Goal: Transaction & Acquisition: Purchase product/service

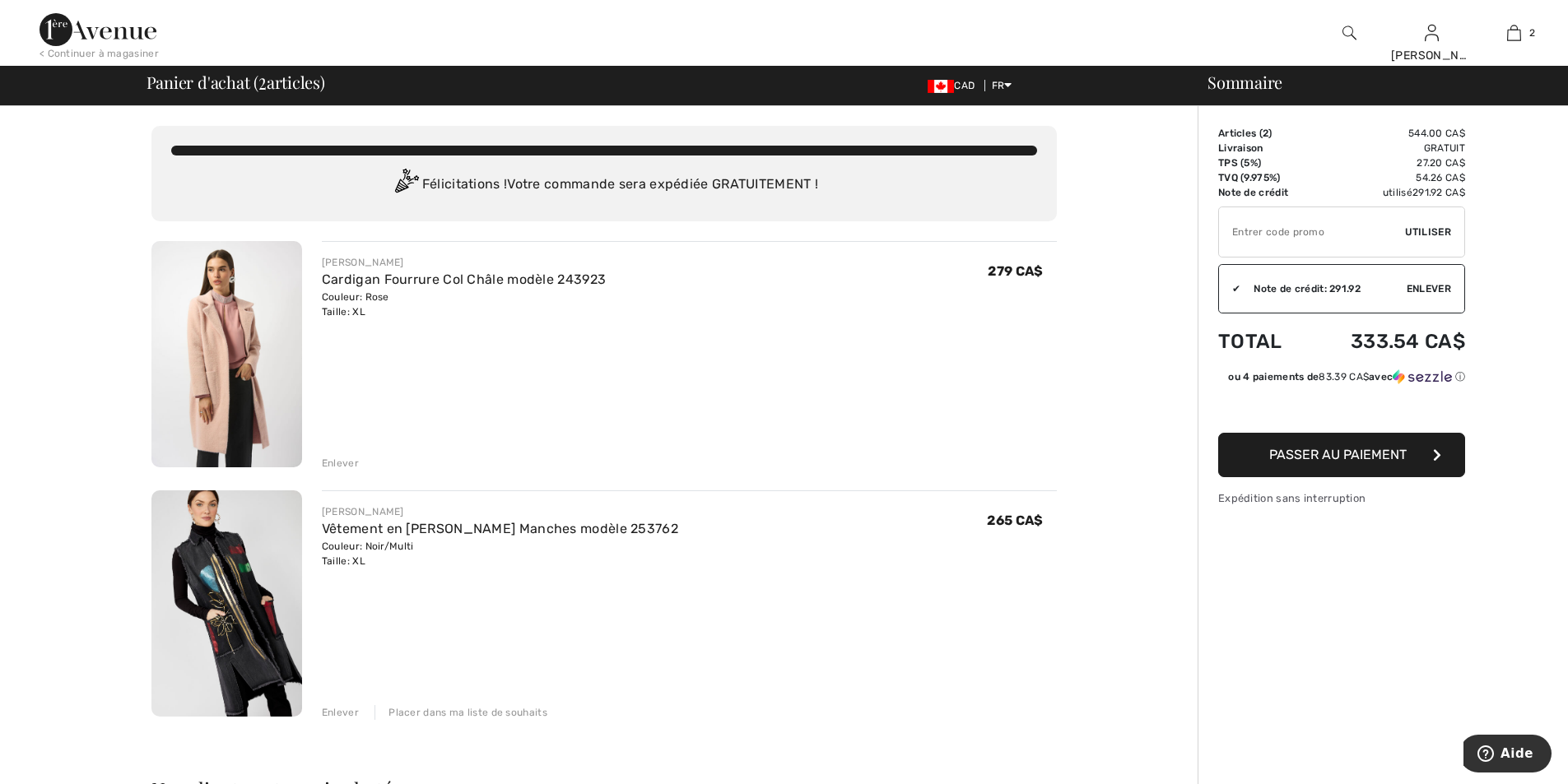
click at [200, 309] on img at bounding box center [226, 354] width 150 height 226
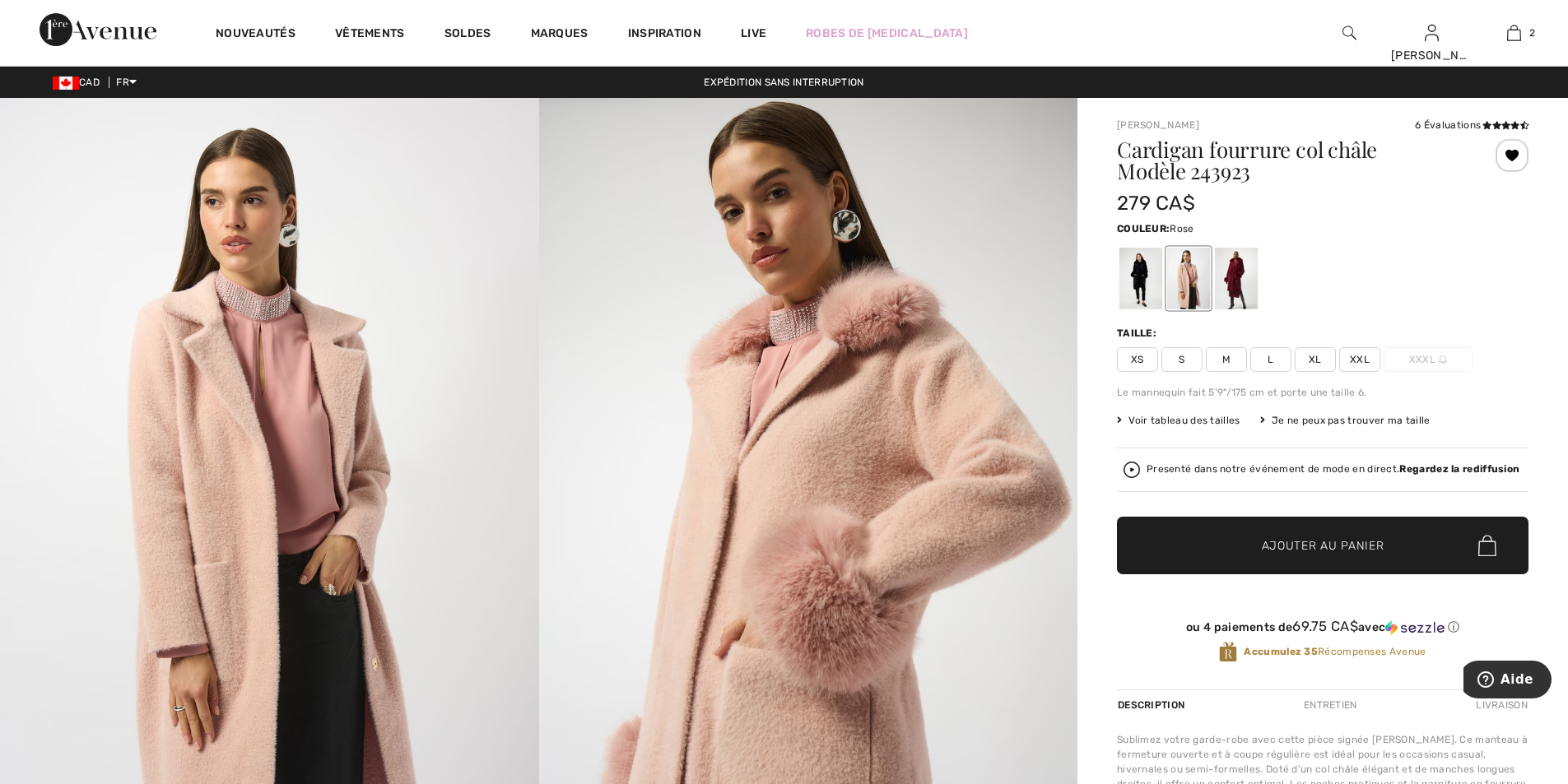
click at [225, 304] on img at bounding box center [270, 500] width 539 height 807
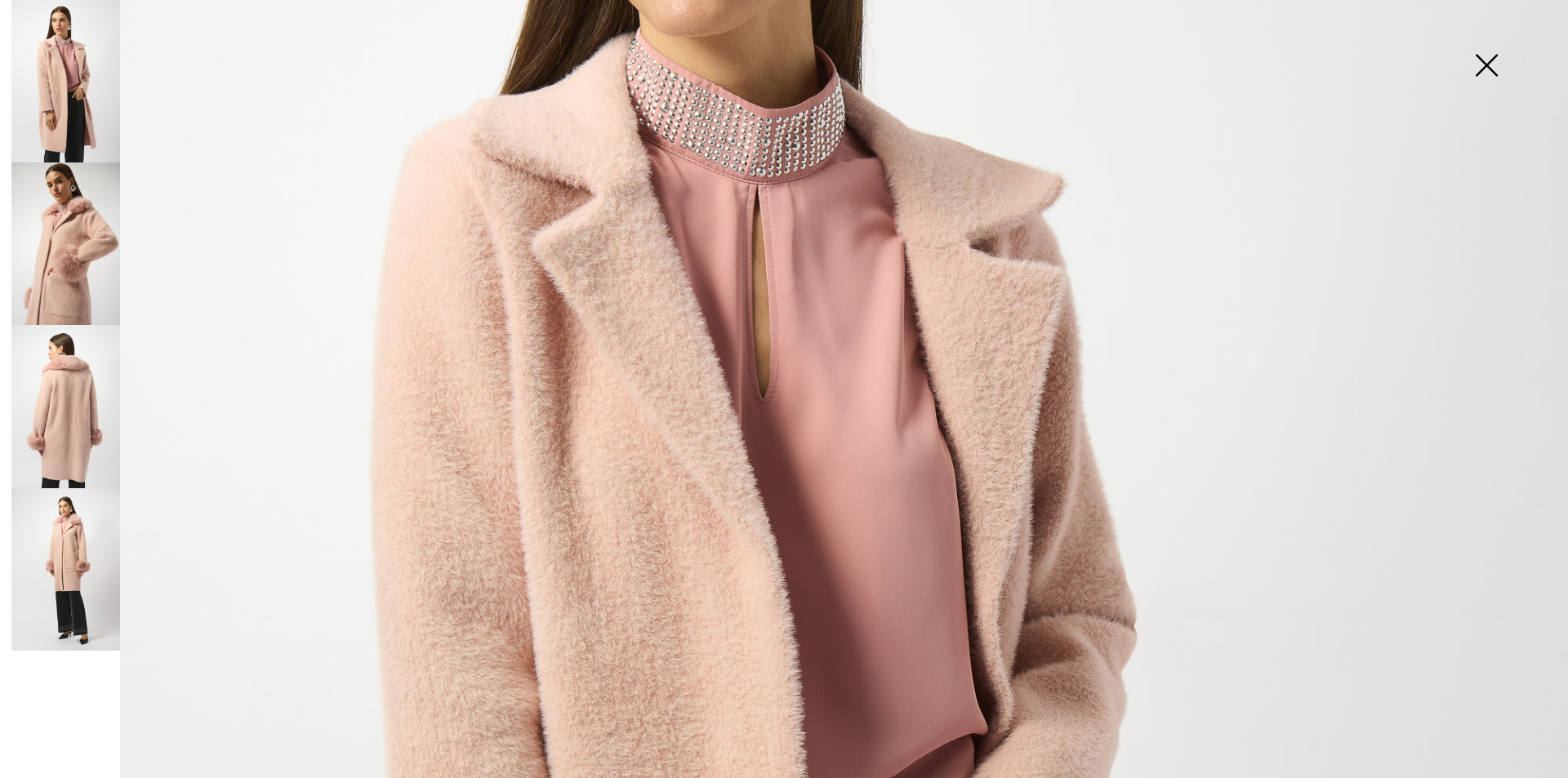
scroll to position [247, 0]
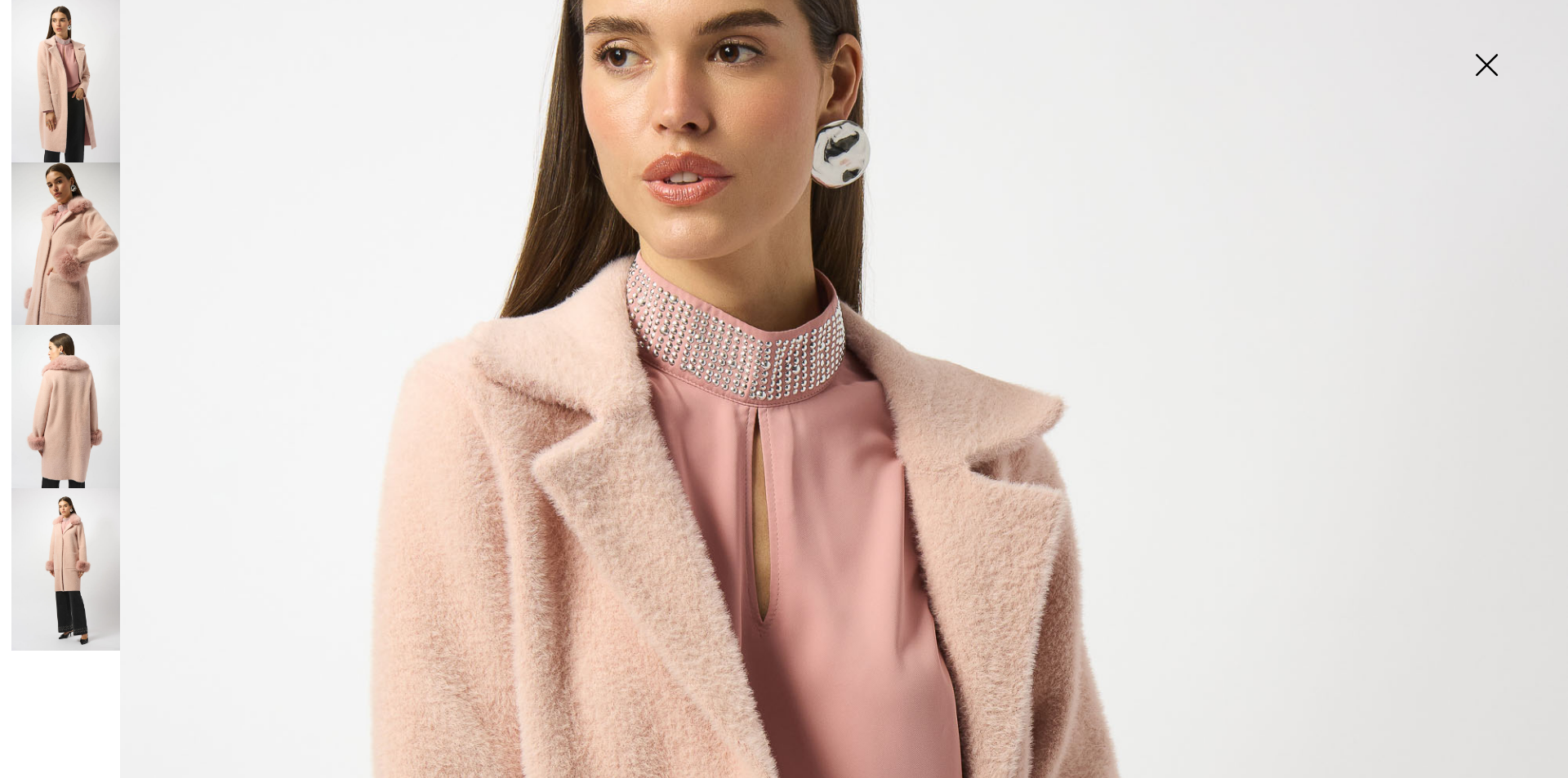
click at [89, 590] on img at bounding box center [65, 569] width 109 height 162
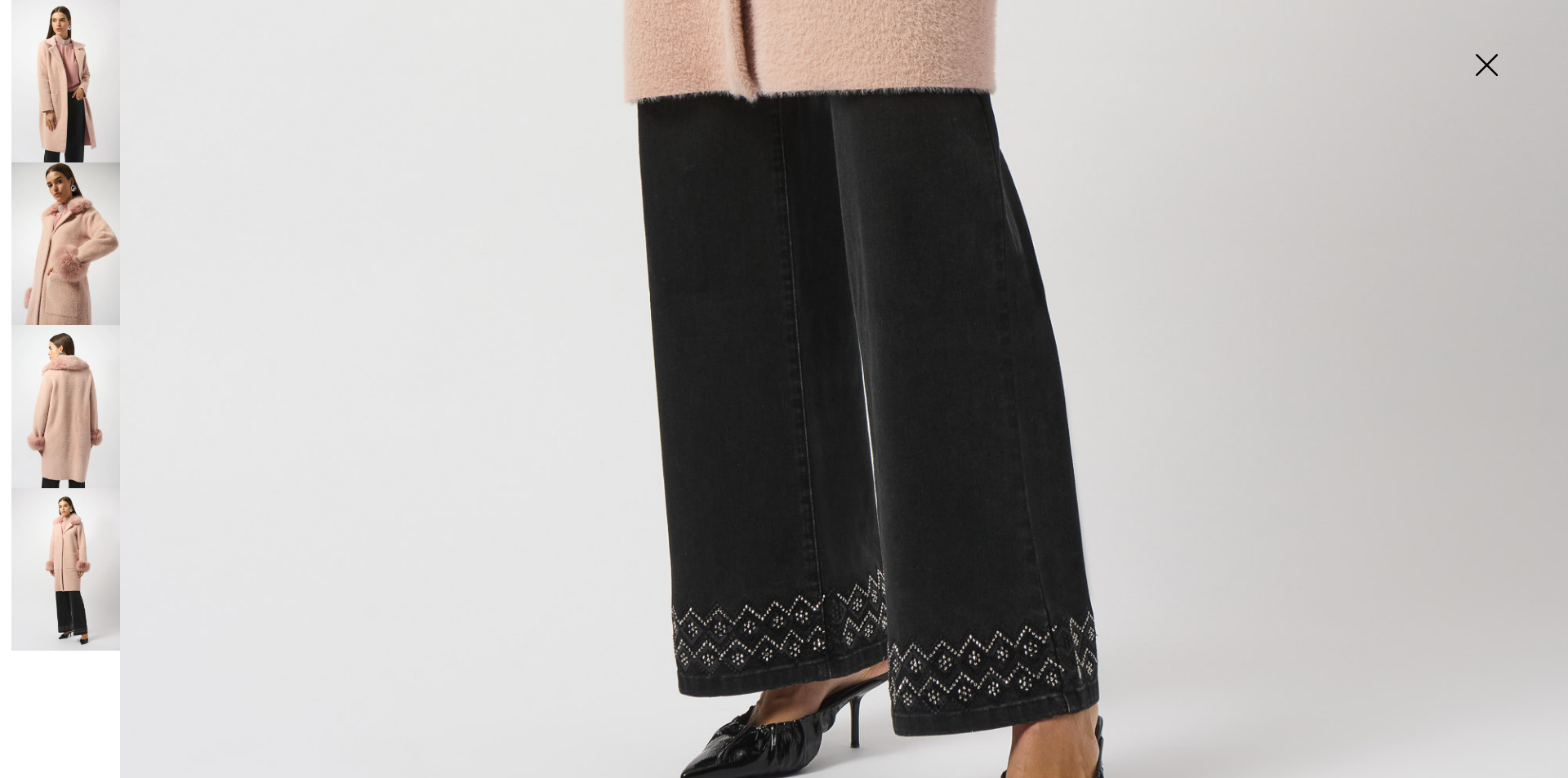
scroll to position [1144, 0]
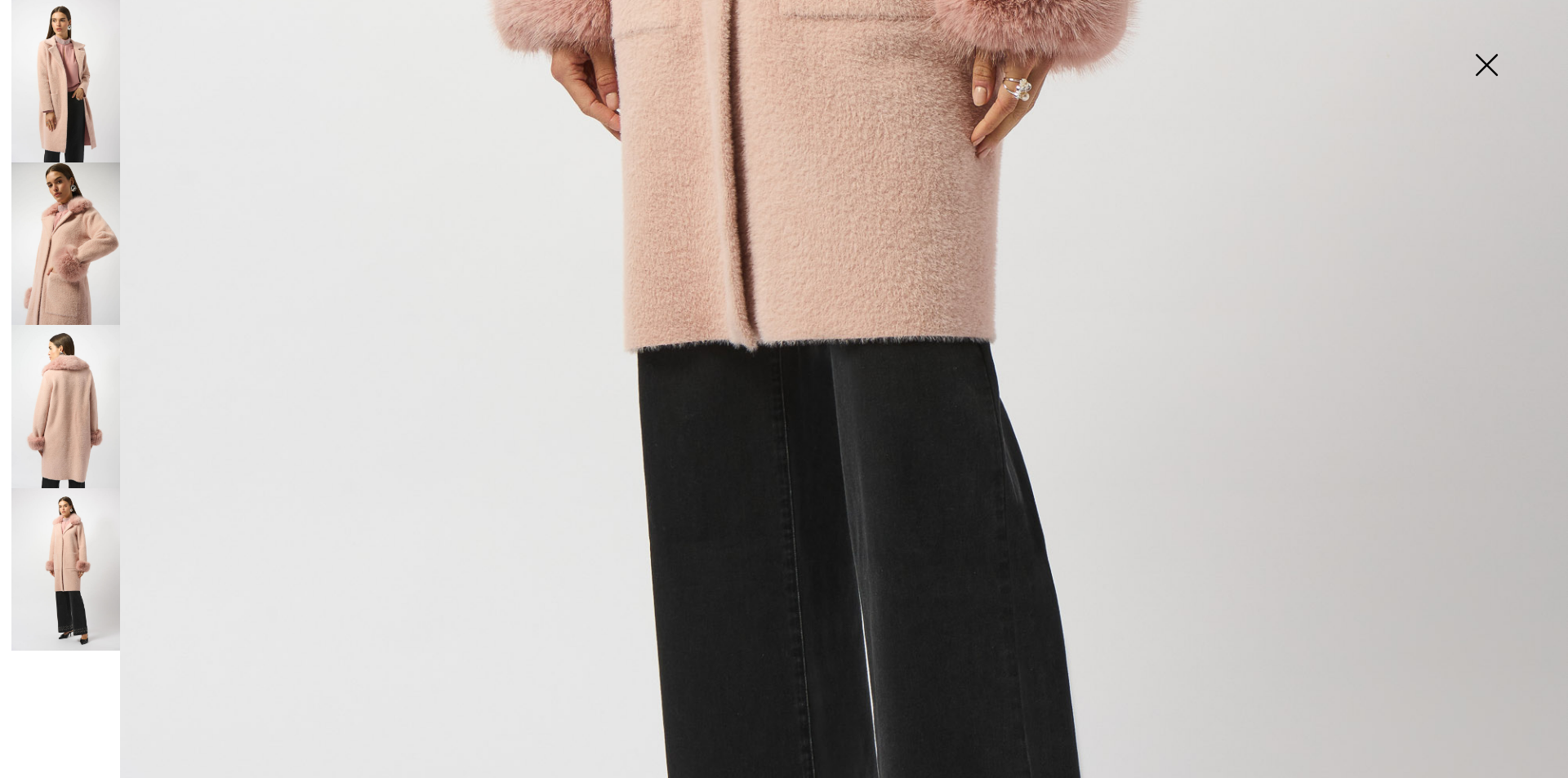
click at [60, 401] on img at bounding box center [65, 406] width 109 height 162
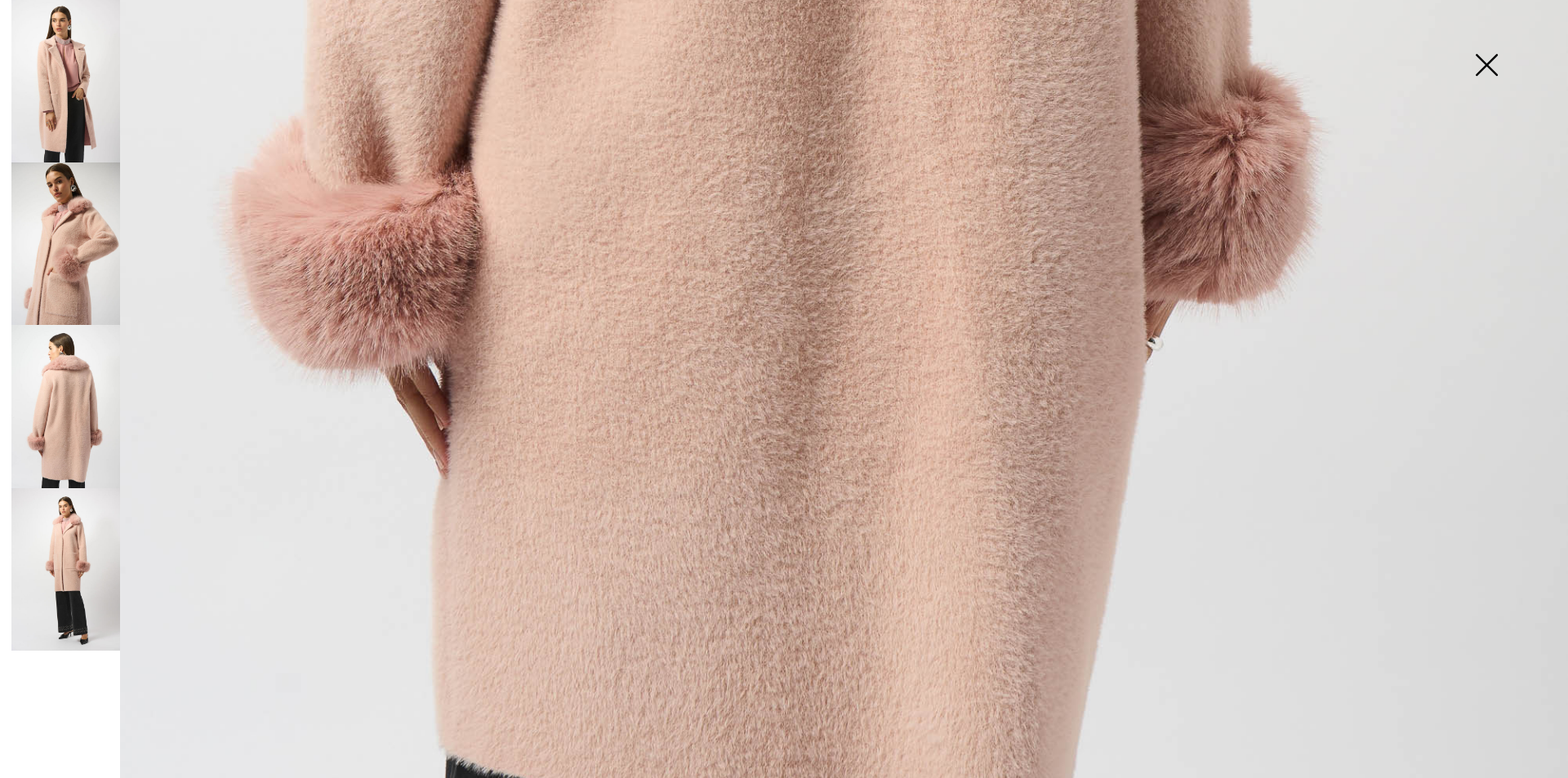
scroll to position [1552, 0]
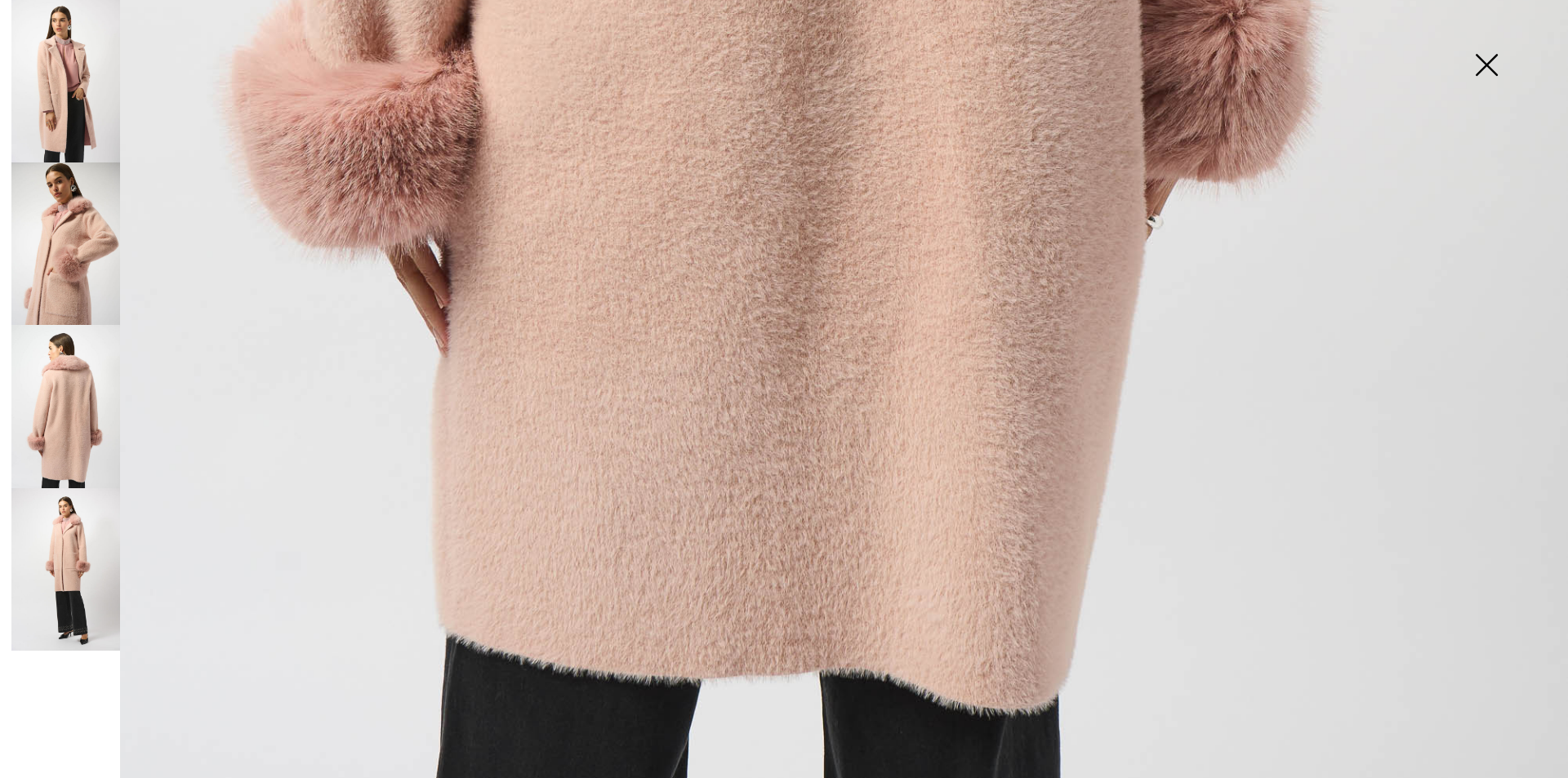
click at [40, 294] on img at bounding box center [65, 243] width 109 height 162
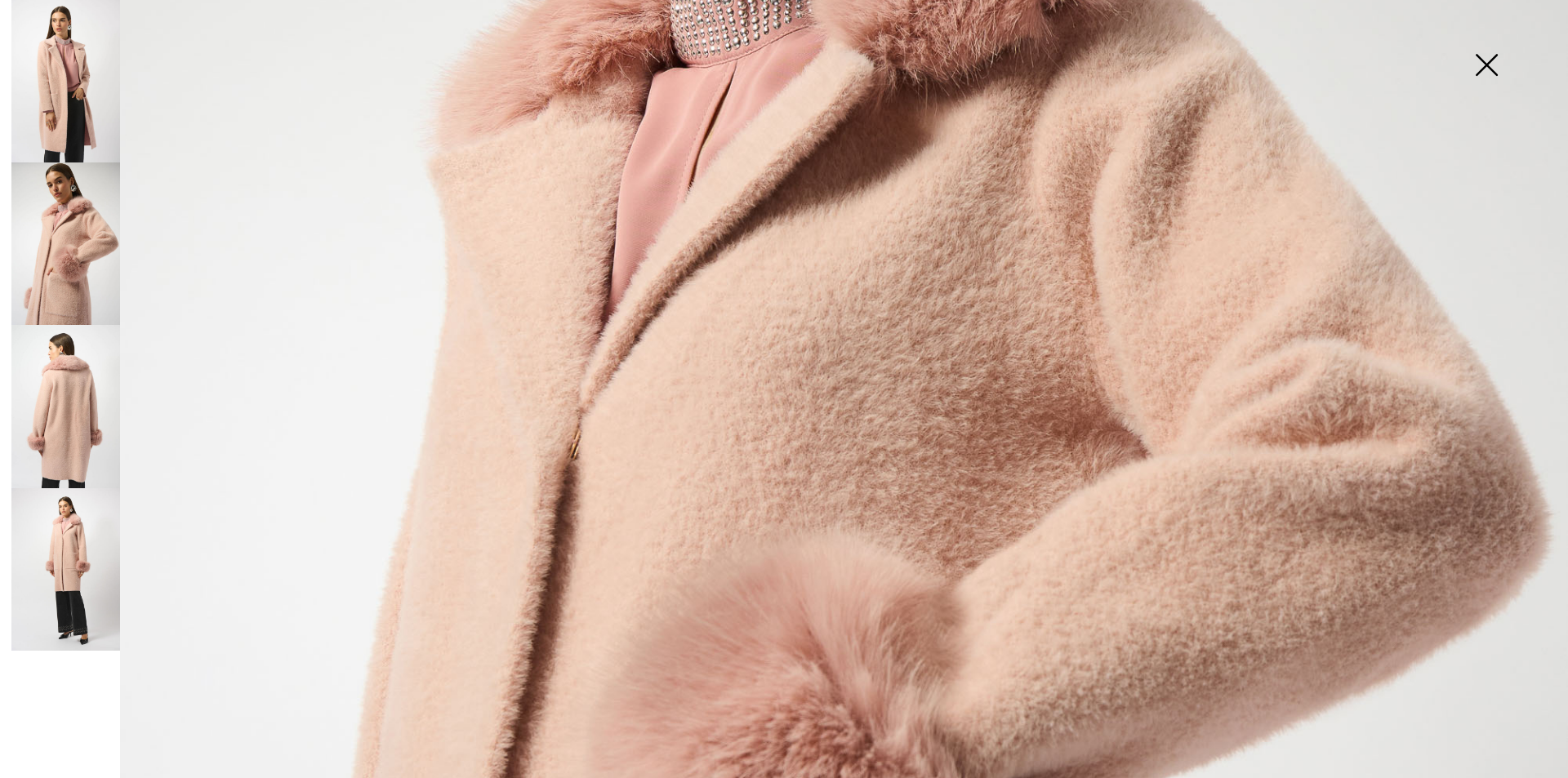
scroll to position [328, 0]
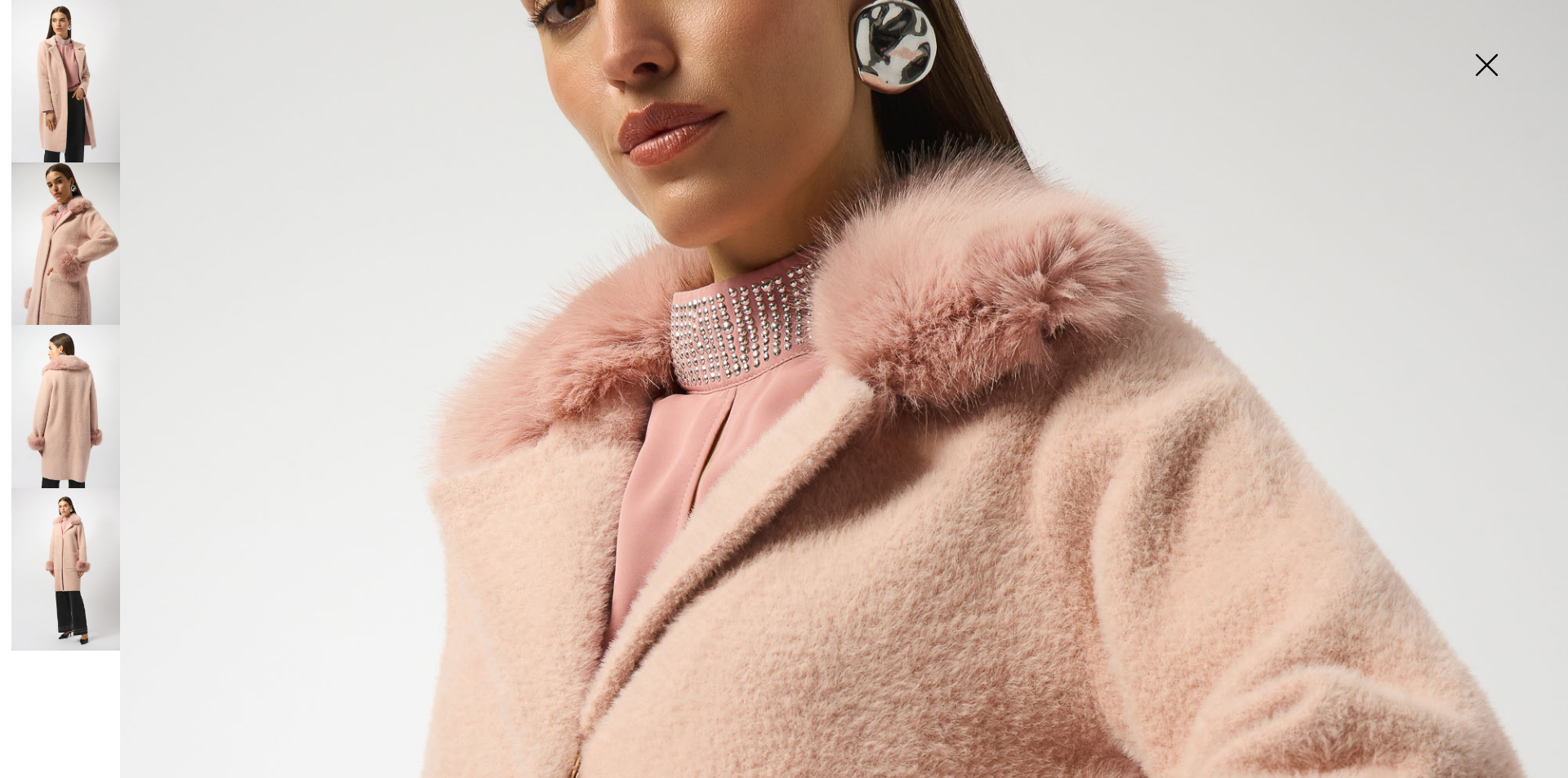
click at [63, 127] on img at bounding box center [65, 81] width 109 height 162
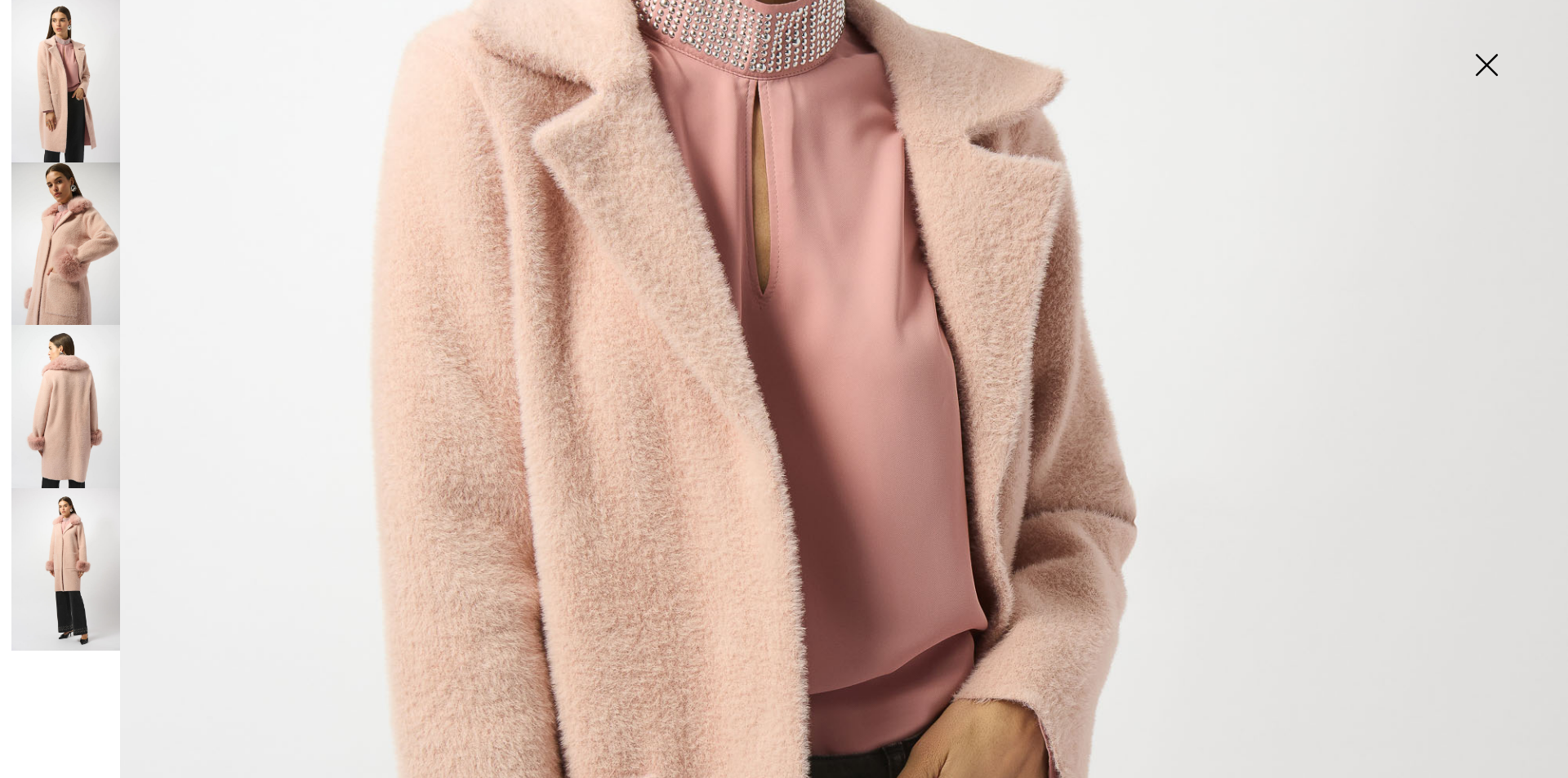
scroll to position [573, 0]
click at [48, 239] on img at bounding box center [65, 243] width 109 height 162
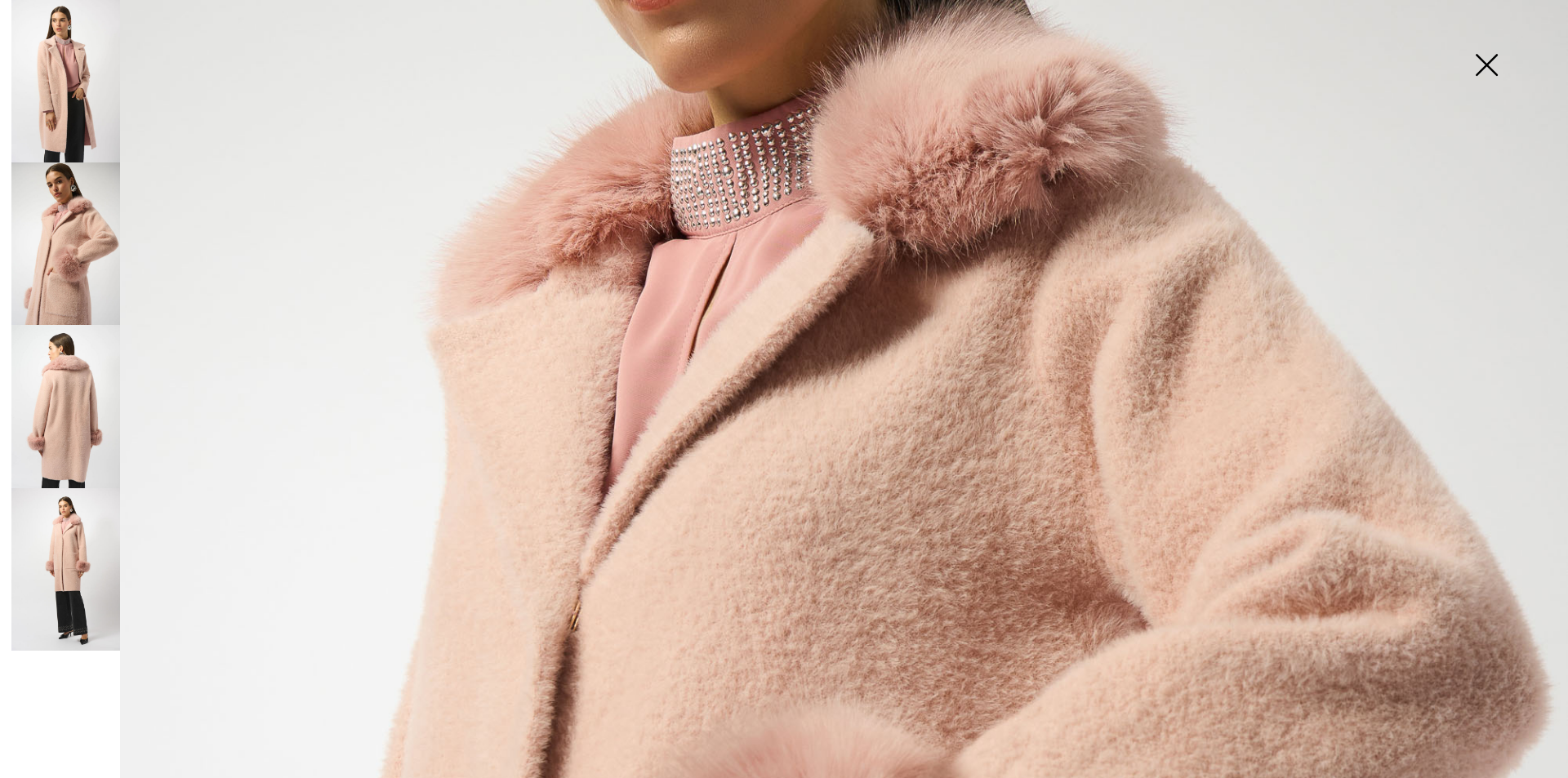
scroll to position [247, 0]
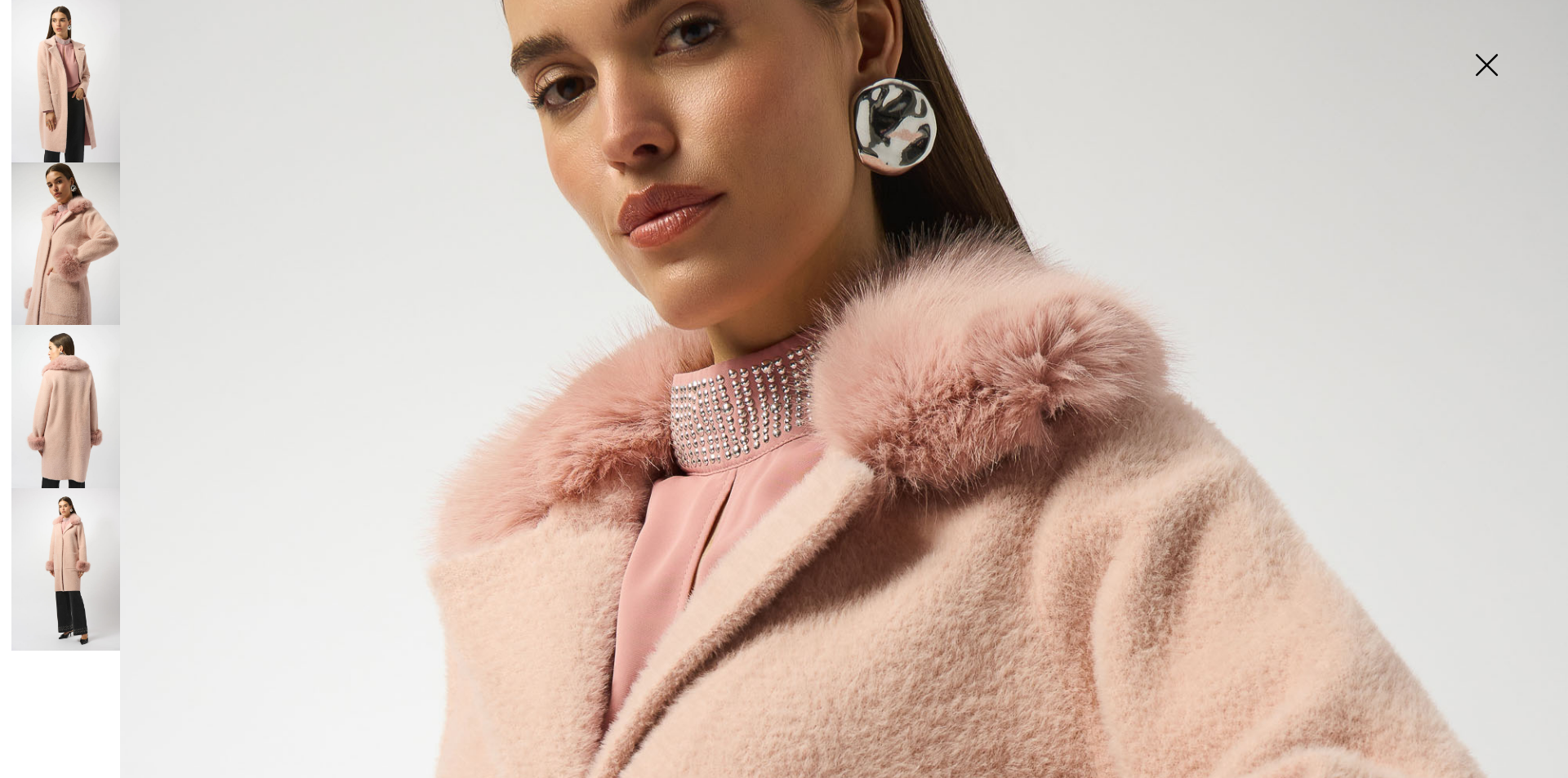
click at [57, 98] on img at bounding box center [65, 81] width 109 height 162
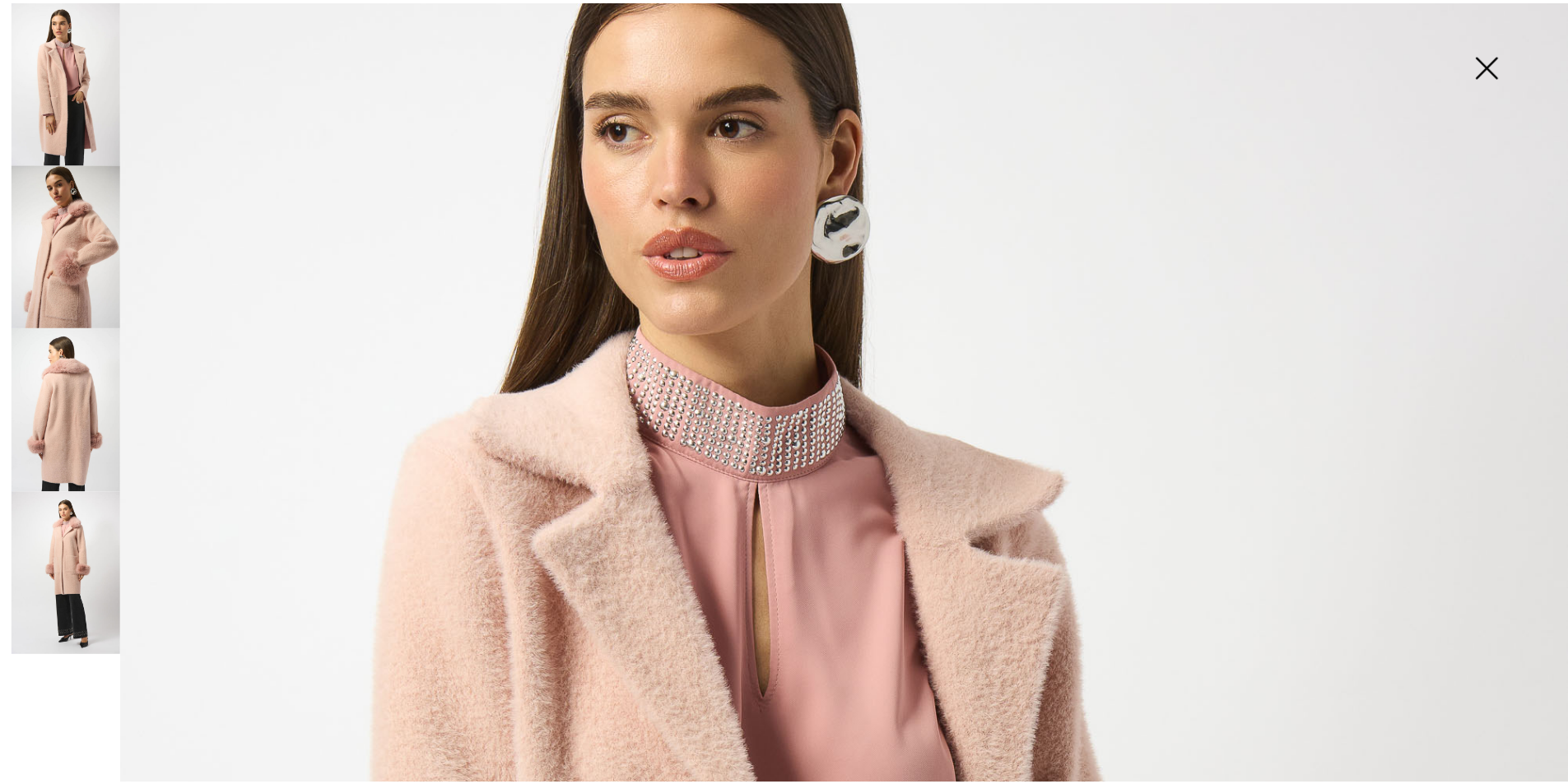
scroll to position [84, 0]
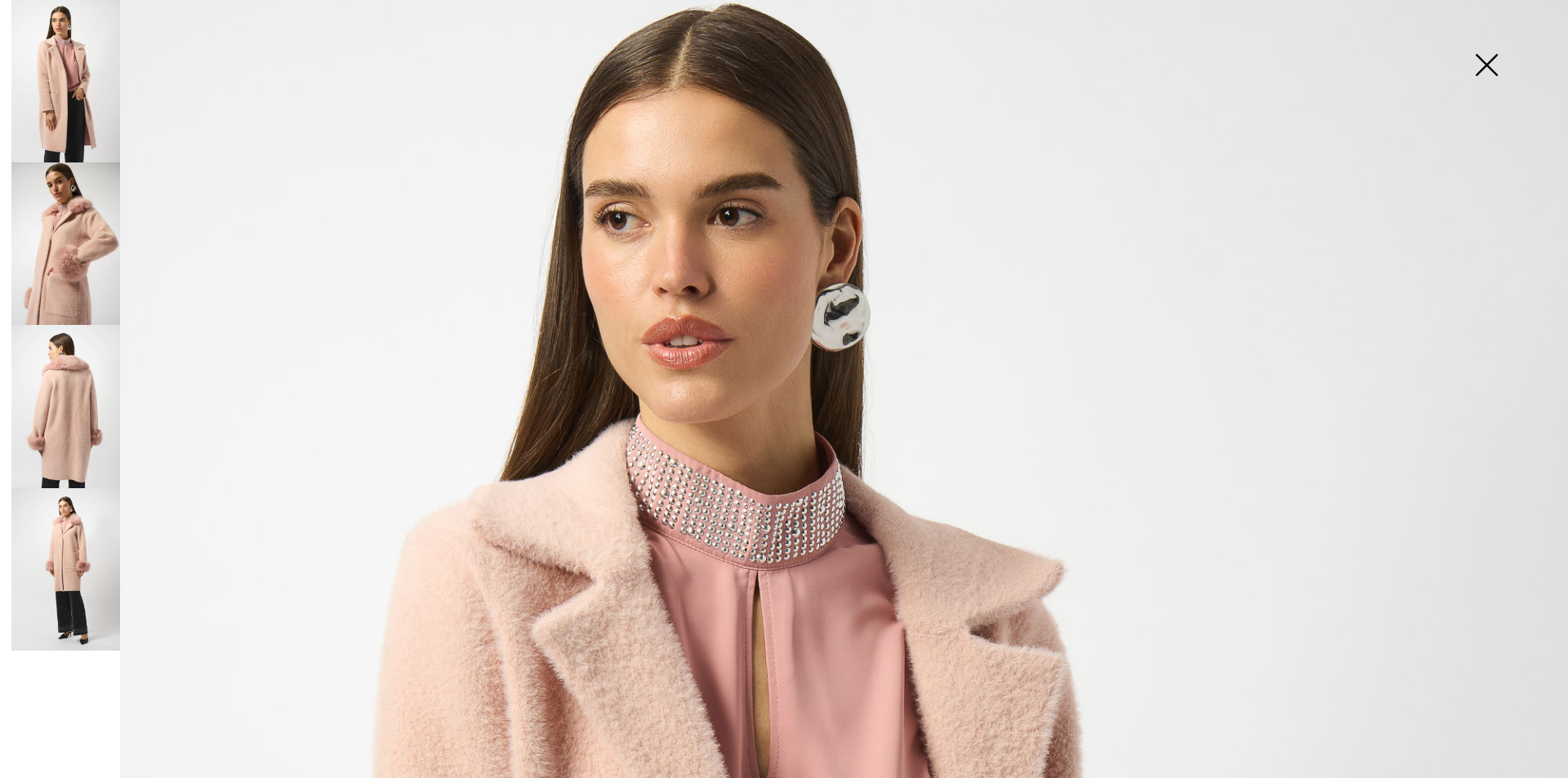
click at [1487, 62] on img at bounding box center [1486, 66] width 82 height 84
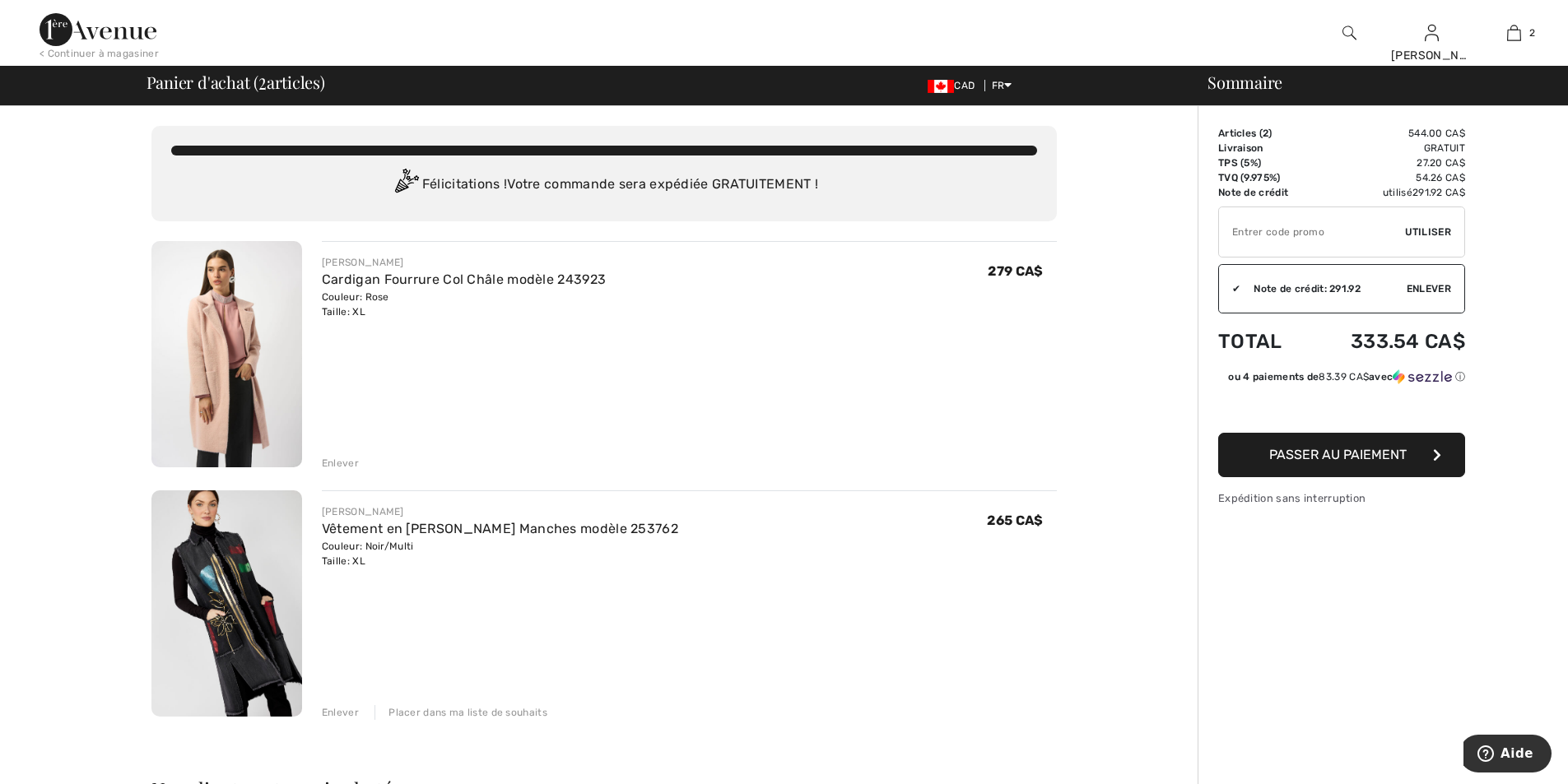
click at [1311, 227] on input "TEXT" at bounding box center [1312, 232] width 186 height 50
type input "AVENUE10"
click at [1444, 227] on span "Utiliser" at bounding box center [1427, 232] width 46 height 15
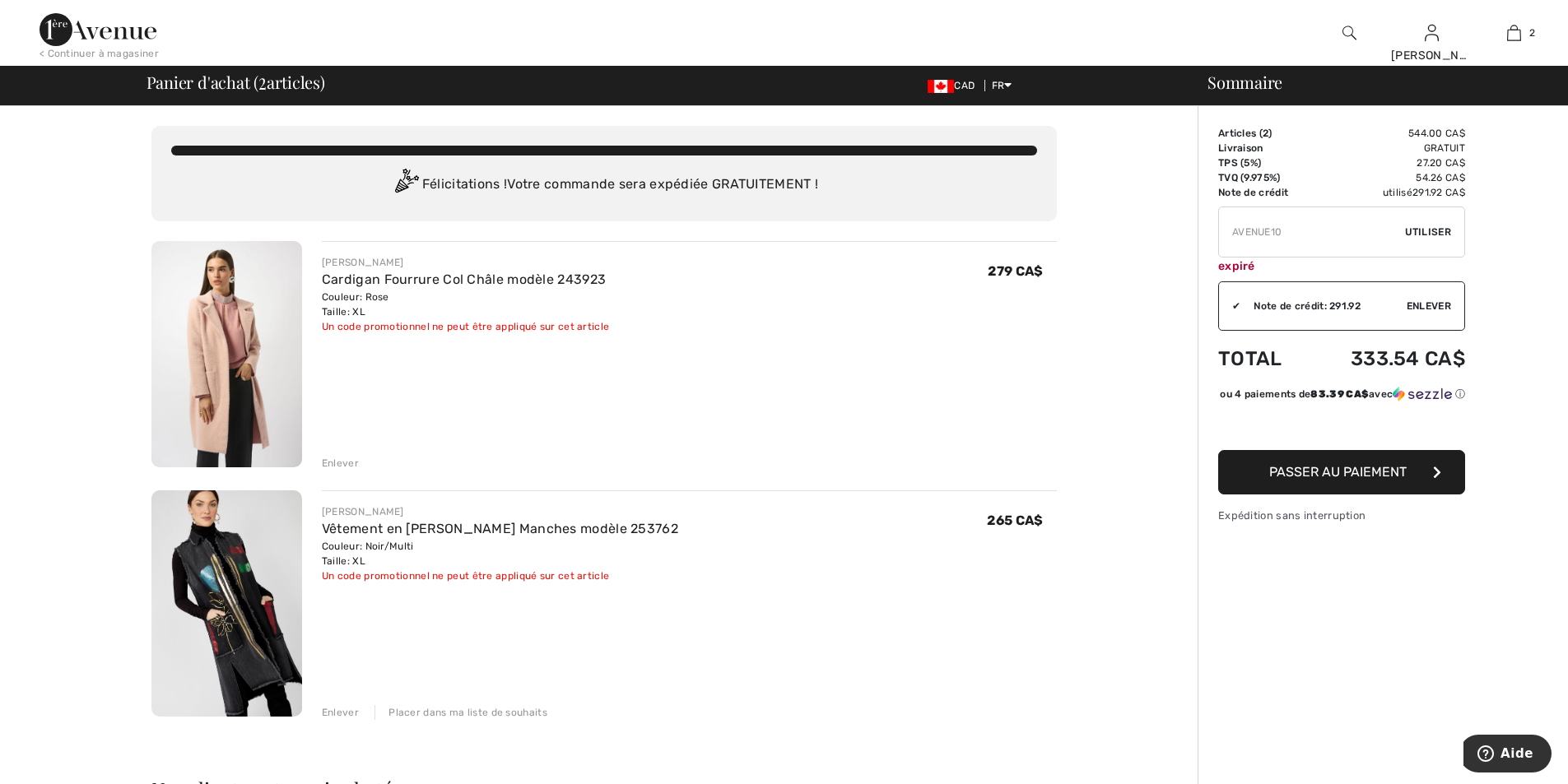
drag, startPoint x: 1296, startPoint y: 240, endPoint x: 1194, endPoint y: 236, distance: 102.1
click at [1194, 236] on div "Vous n'êtes qu'à 0.00 CA$ de la LIVRAISON GRATUITE! Continuer à magasiner > Fél…" at bounding box center [789, 763] width 1558 height 1315
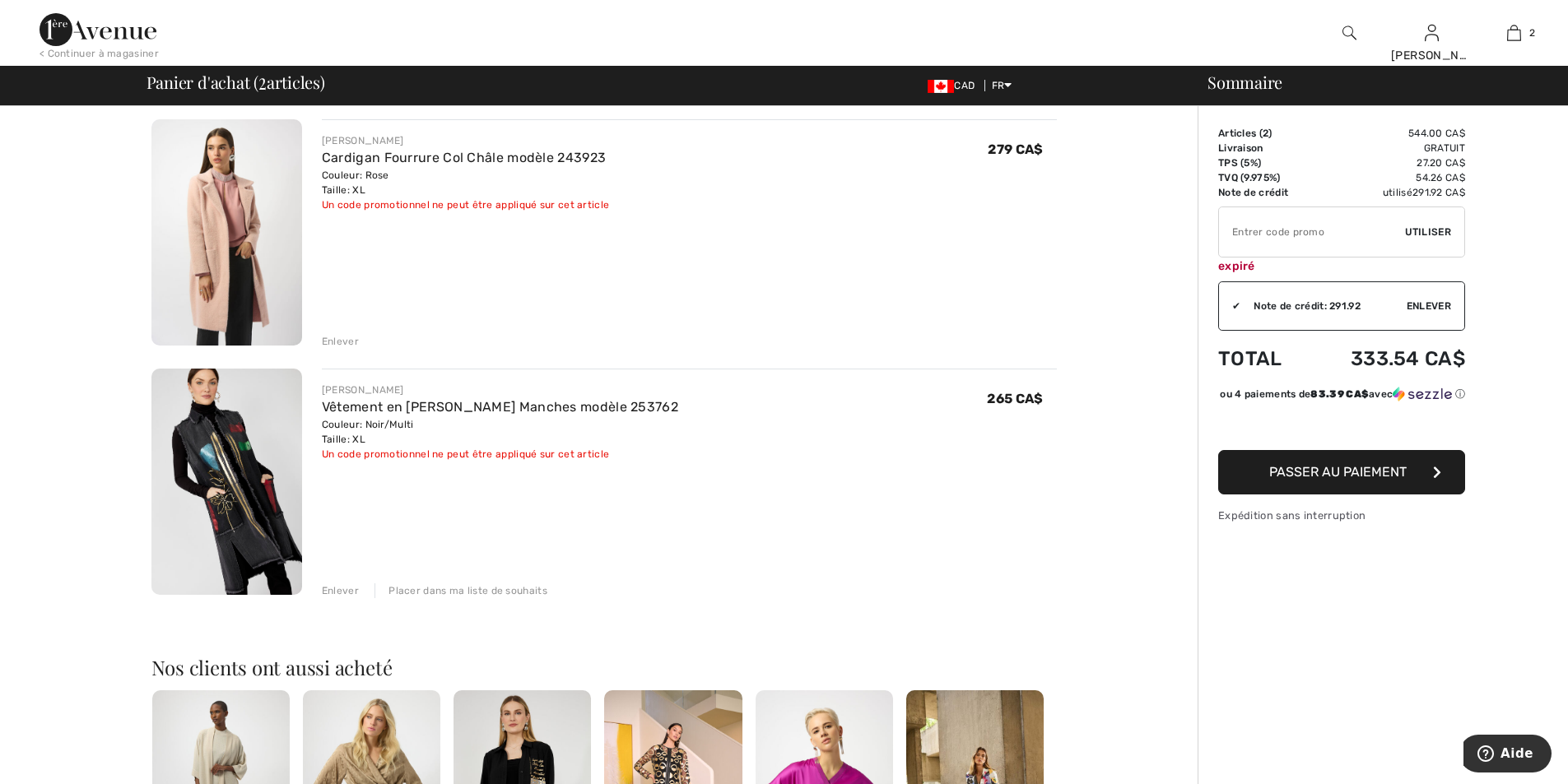
scroll to position [83, 0]
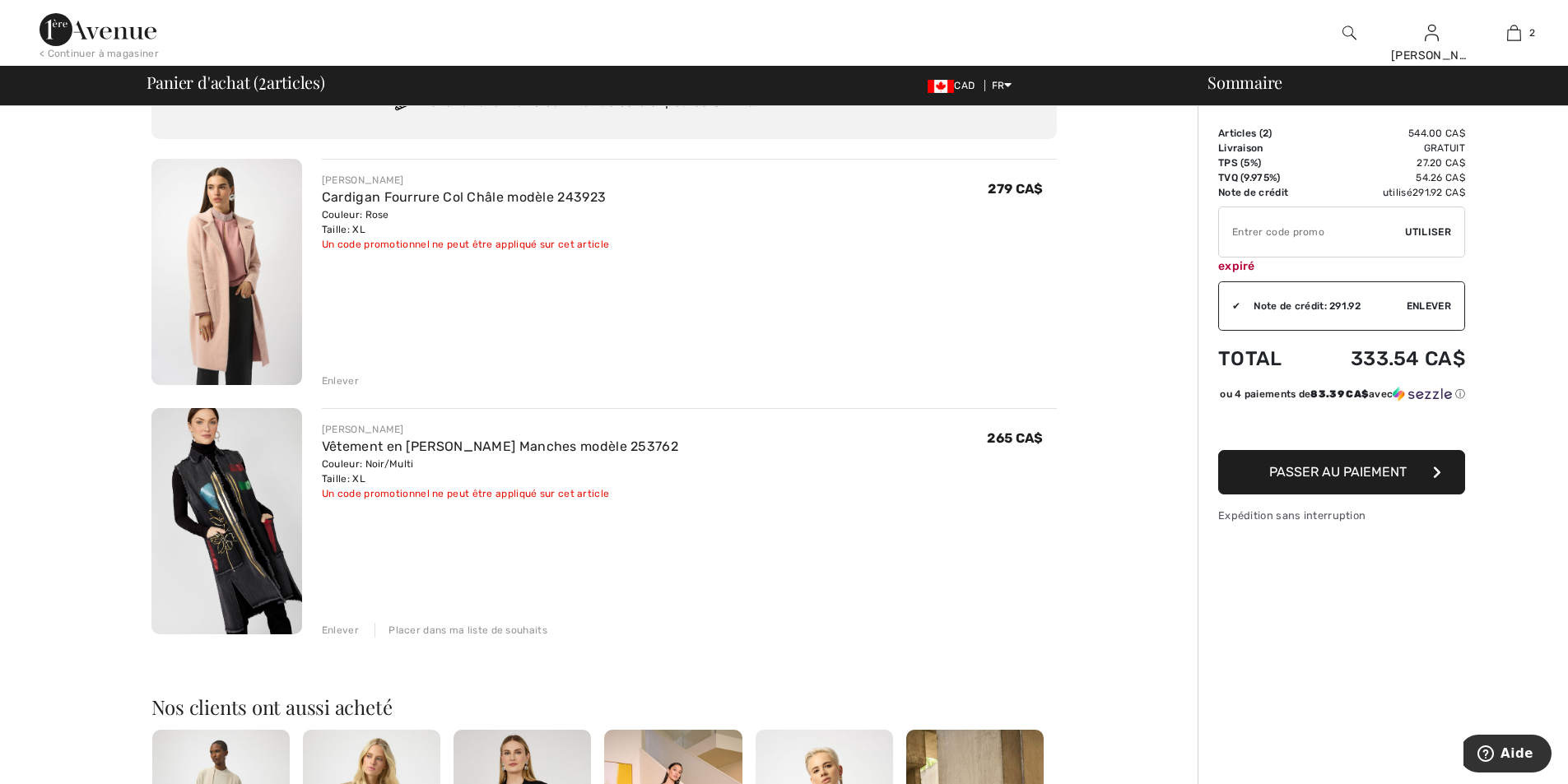
click at [236, 527] on img at bounding box center [226, 520] width 150 height 226
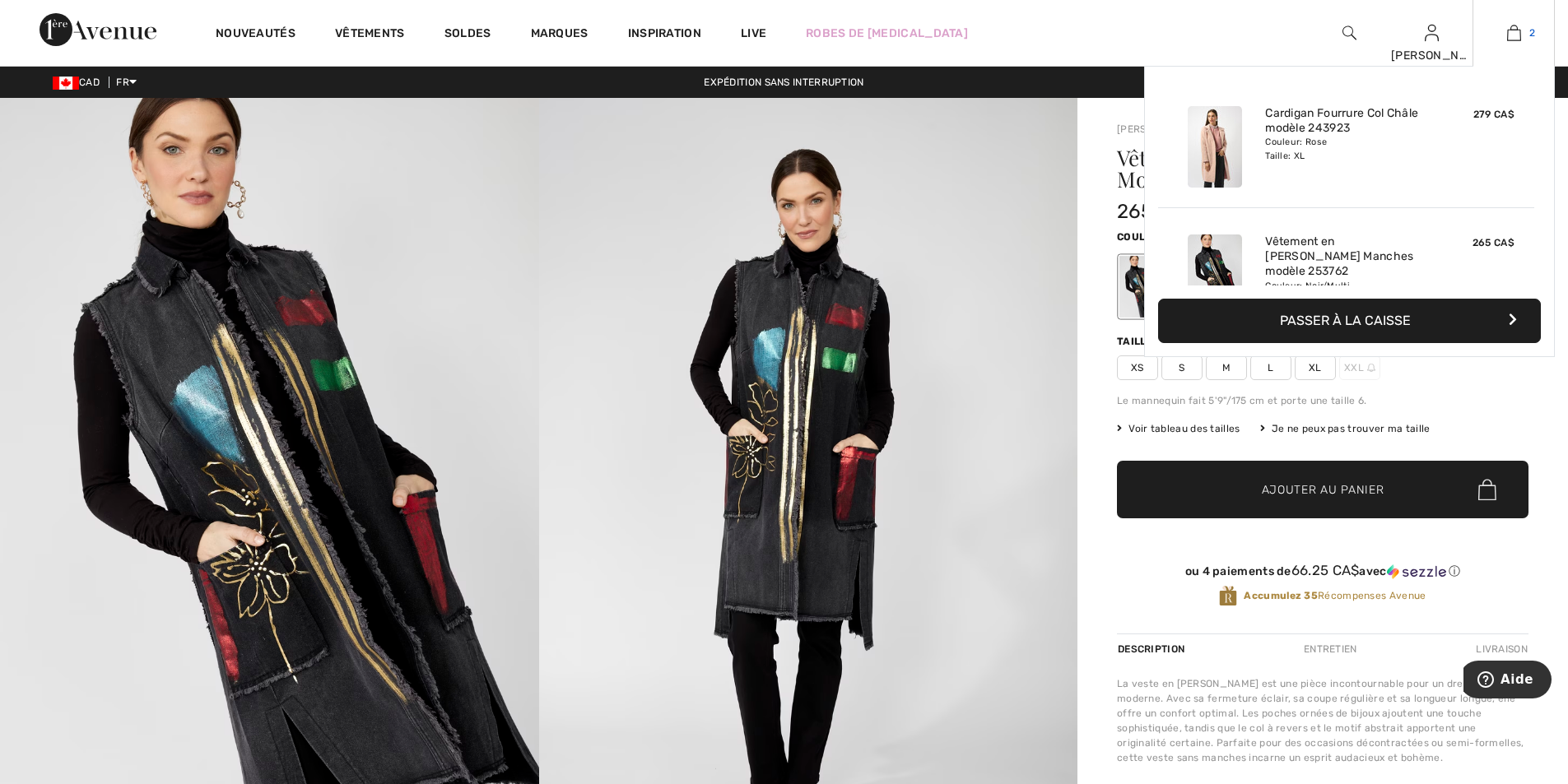
click at [1517, 33] on img at bounding box center [1514, 33] width 14 height 20
click at [1350, 315] on button "Passer à la caisse" at bounding box center [1348, 320] width 382 height 44
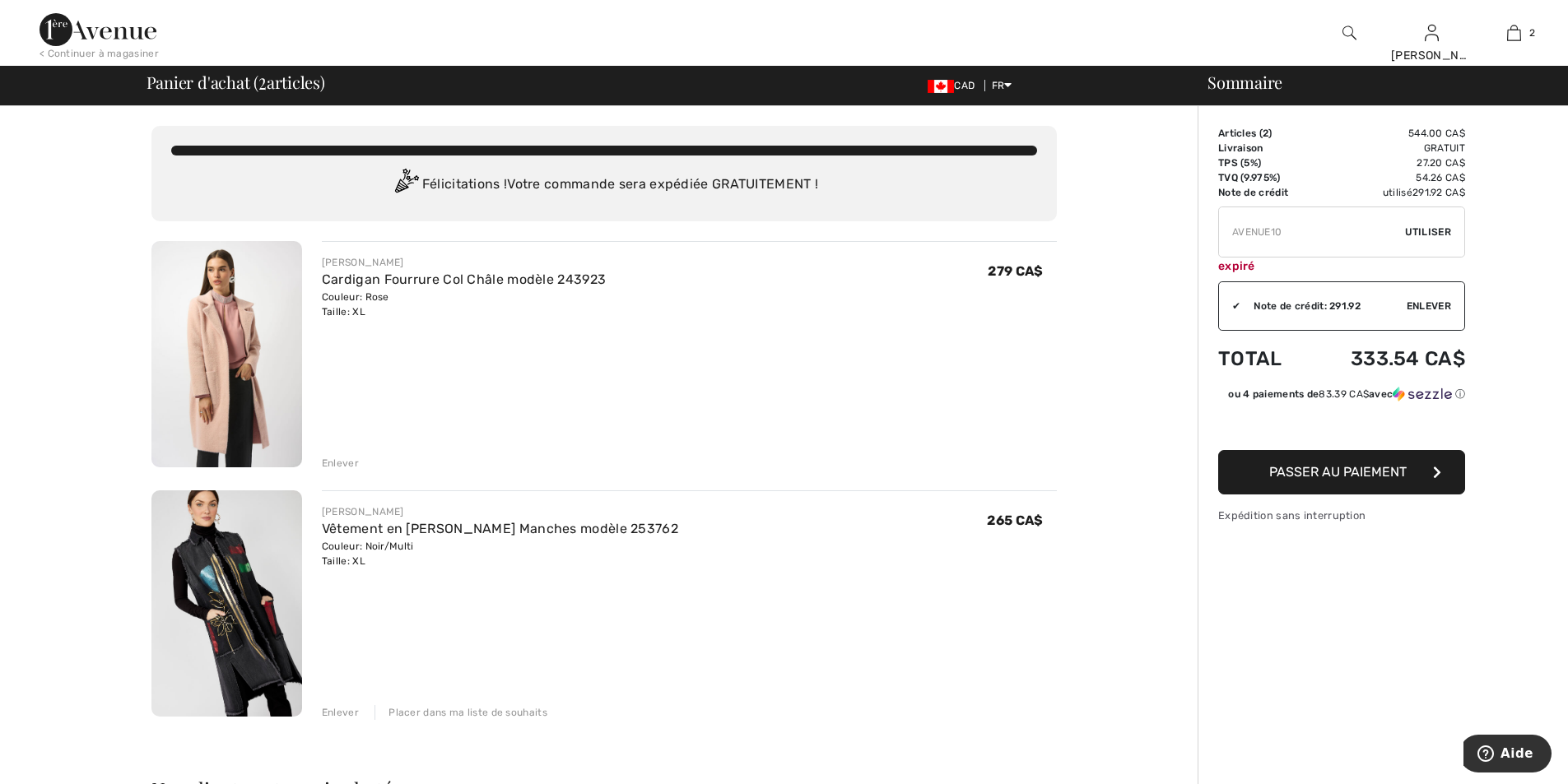
click at [1351, 31] on img at bounding box center [1349, 33] width 14 height 20
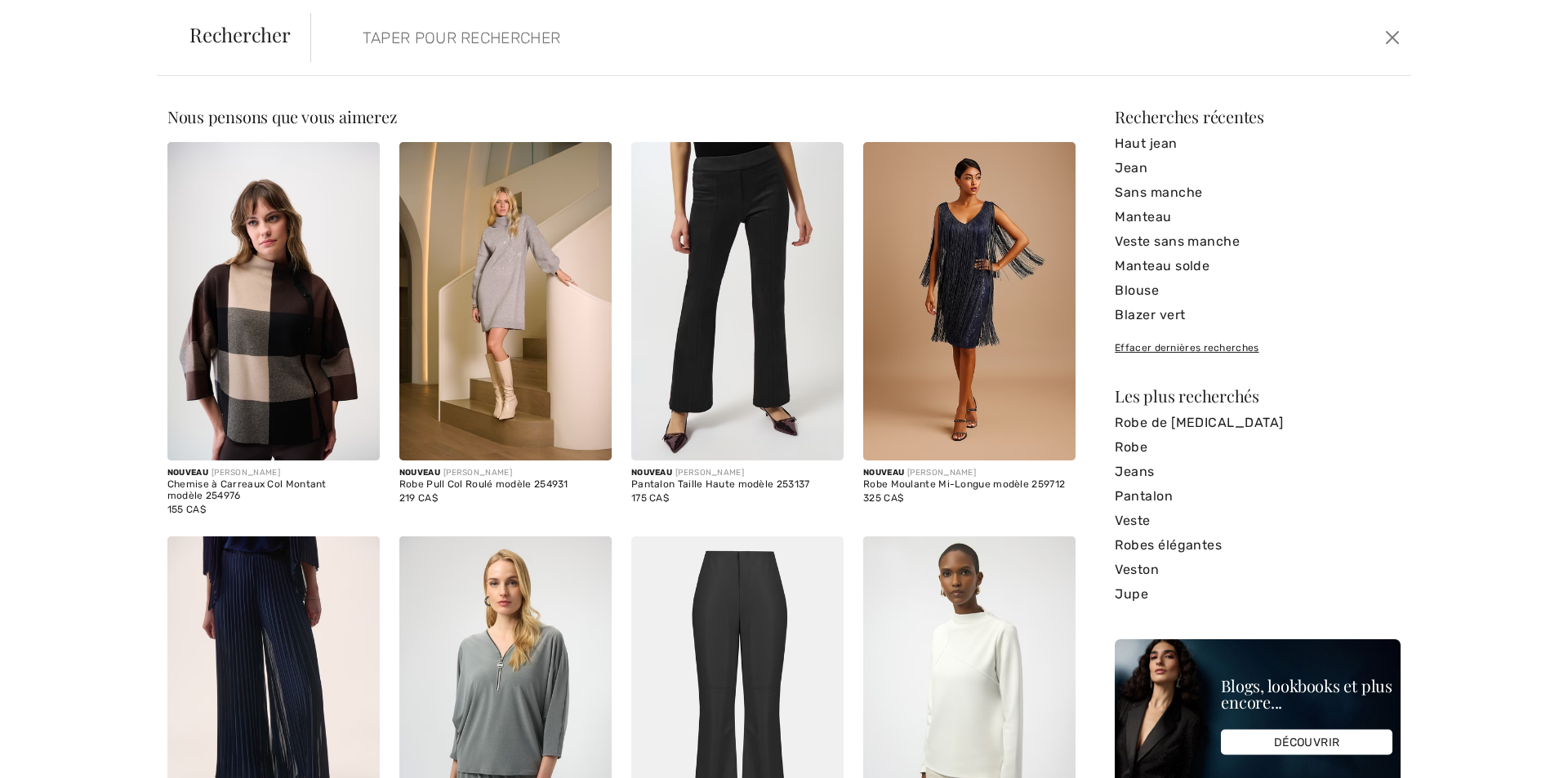
click at [691, 58] on input "search" at bounding box center [736, 37] width 773 height 49
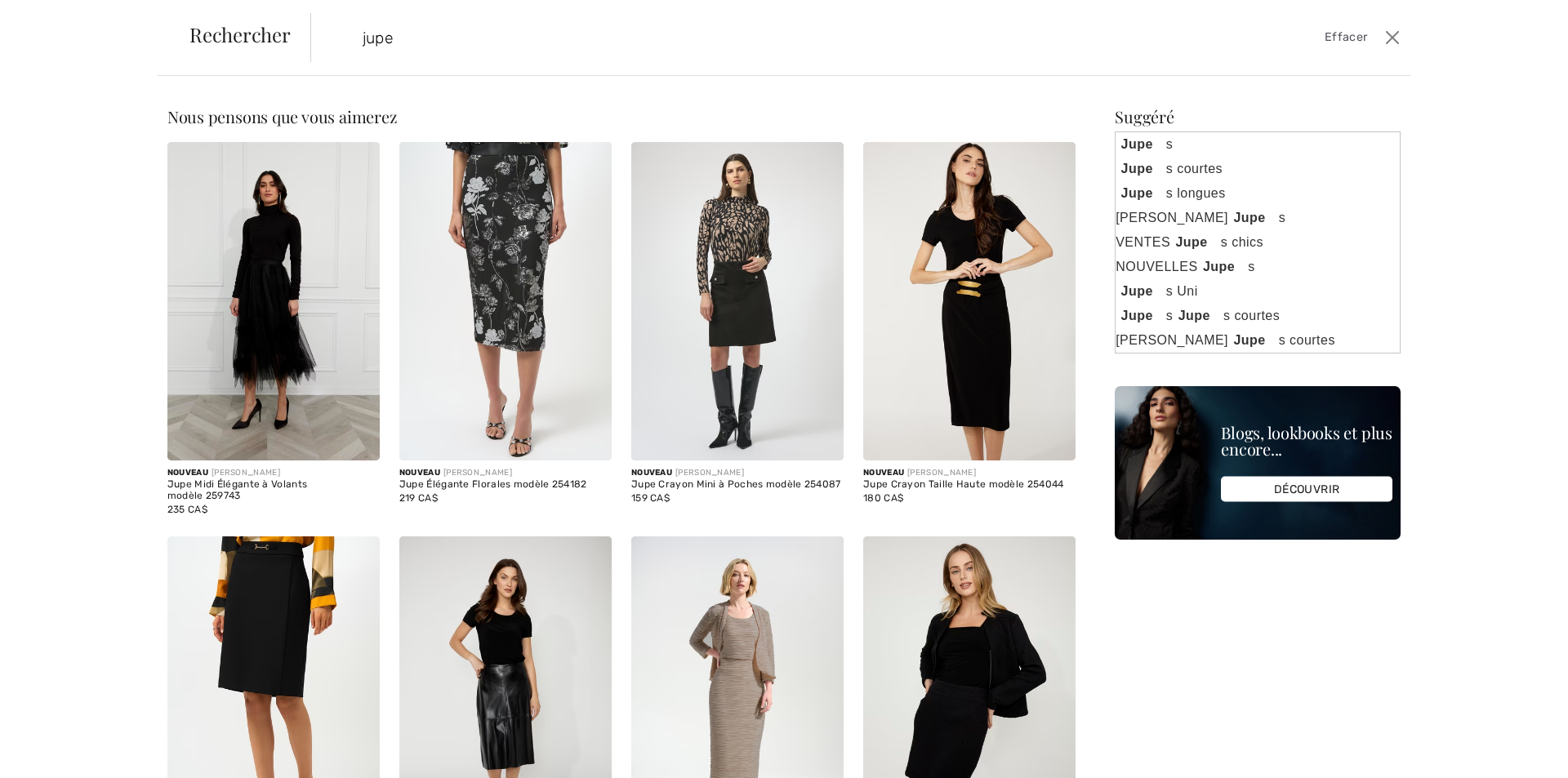
type input "jupe"
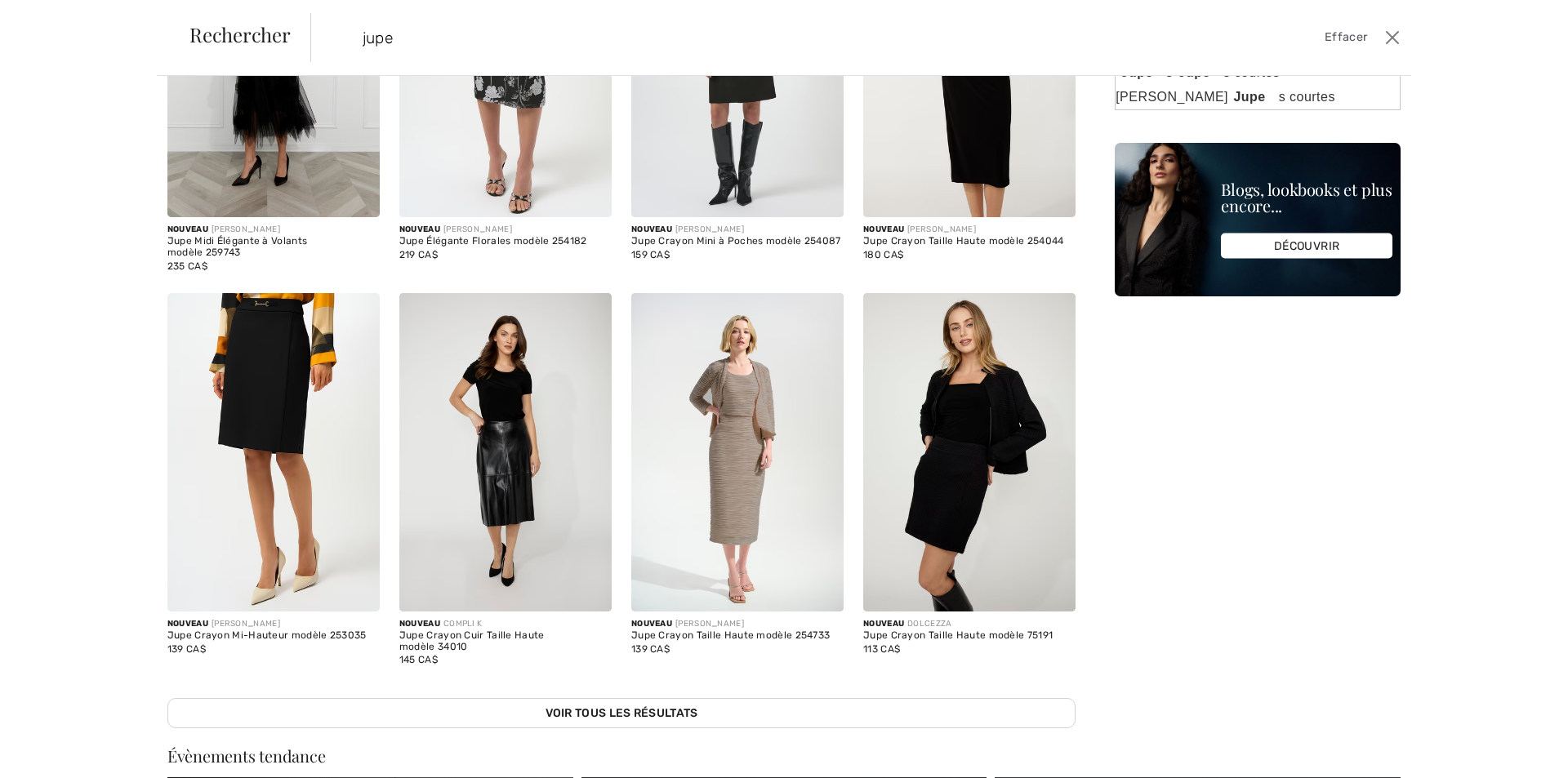
scroll to position [245, 0]
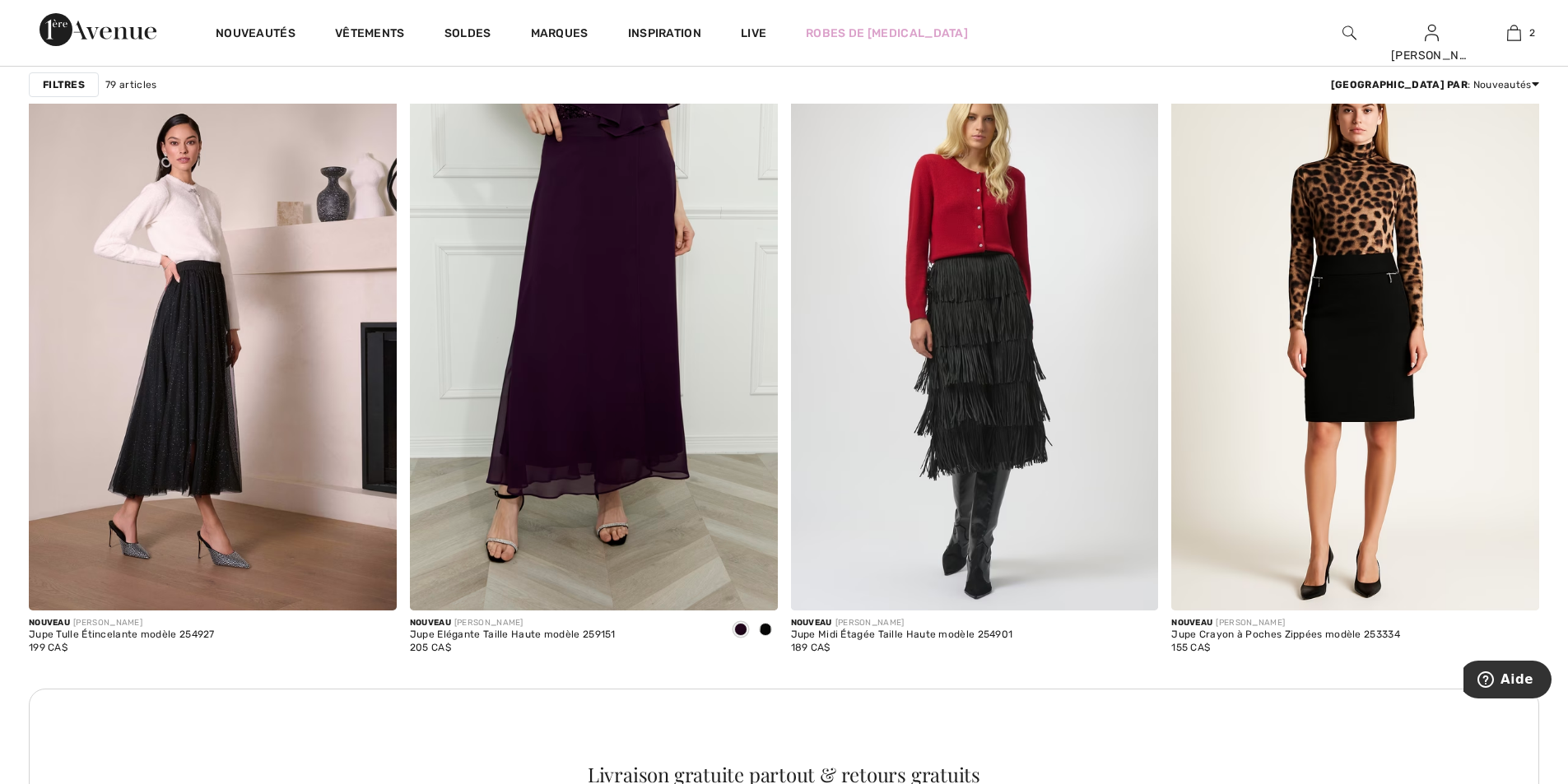
scroll to position [2056, 0]
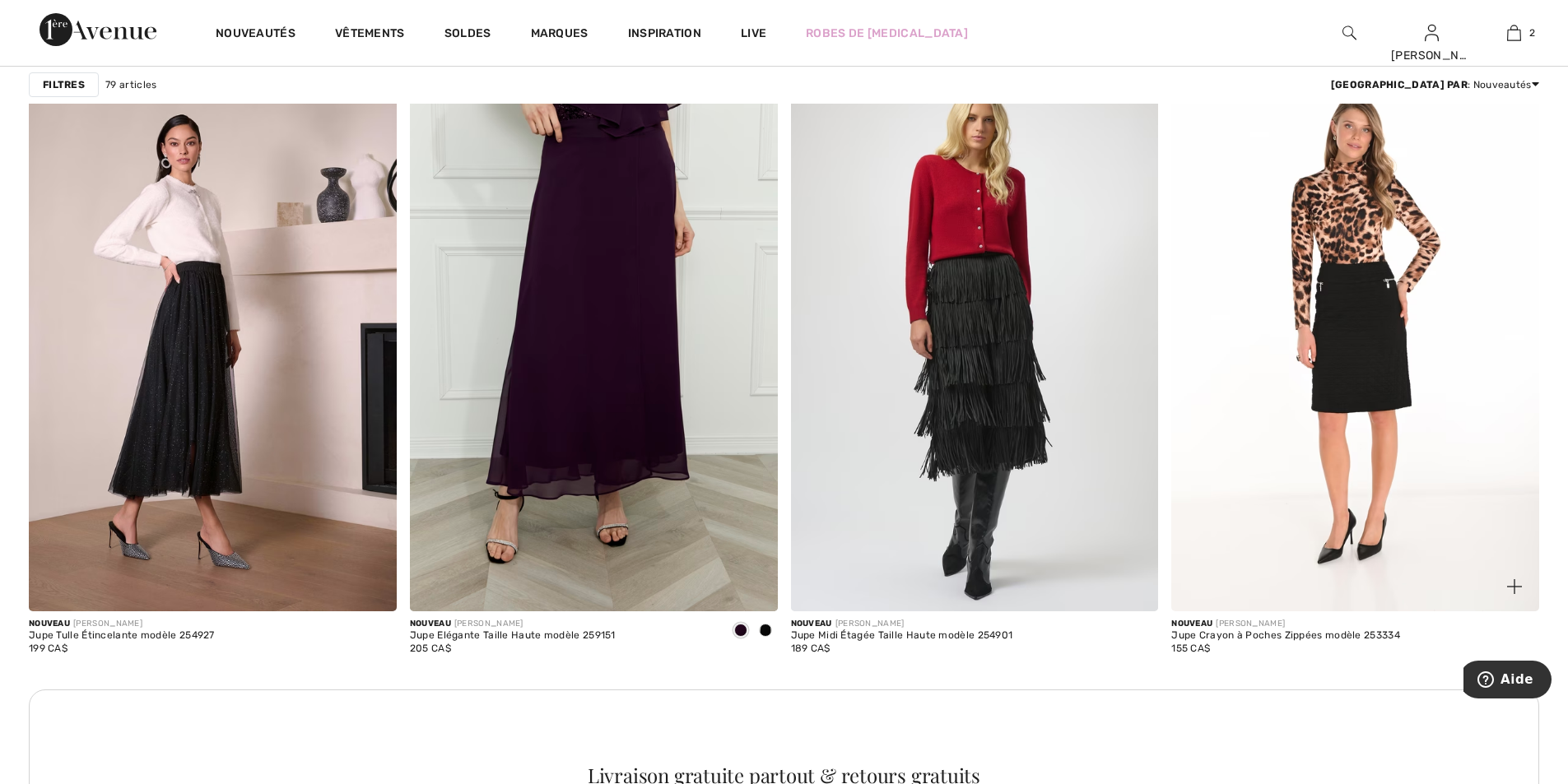
click at [1342, 288] on img at bounding box center [1356, 334] width 368 height 551
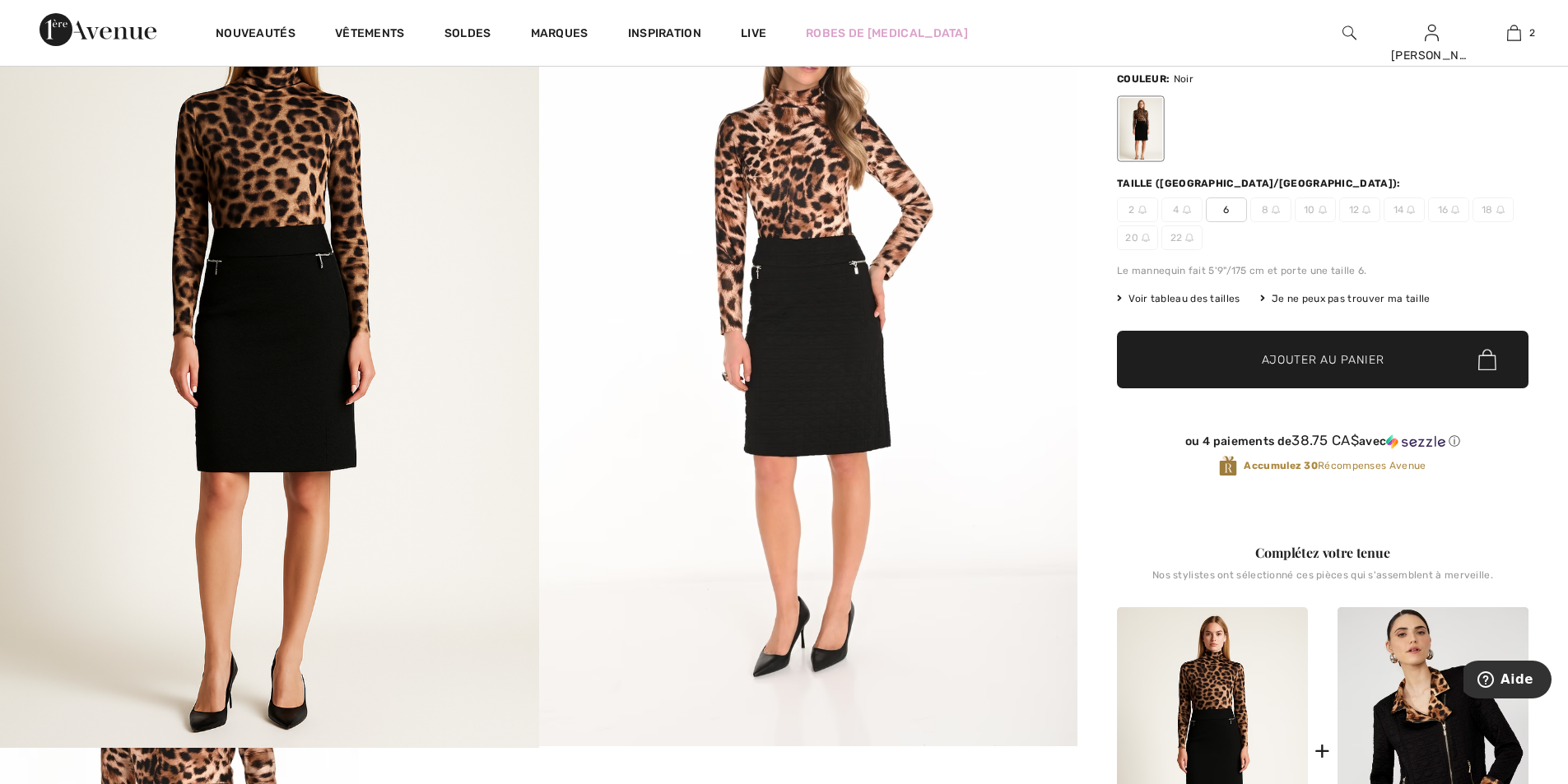
scroll to position [164, 0]
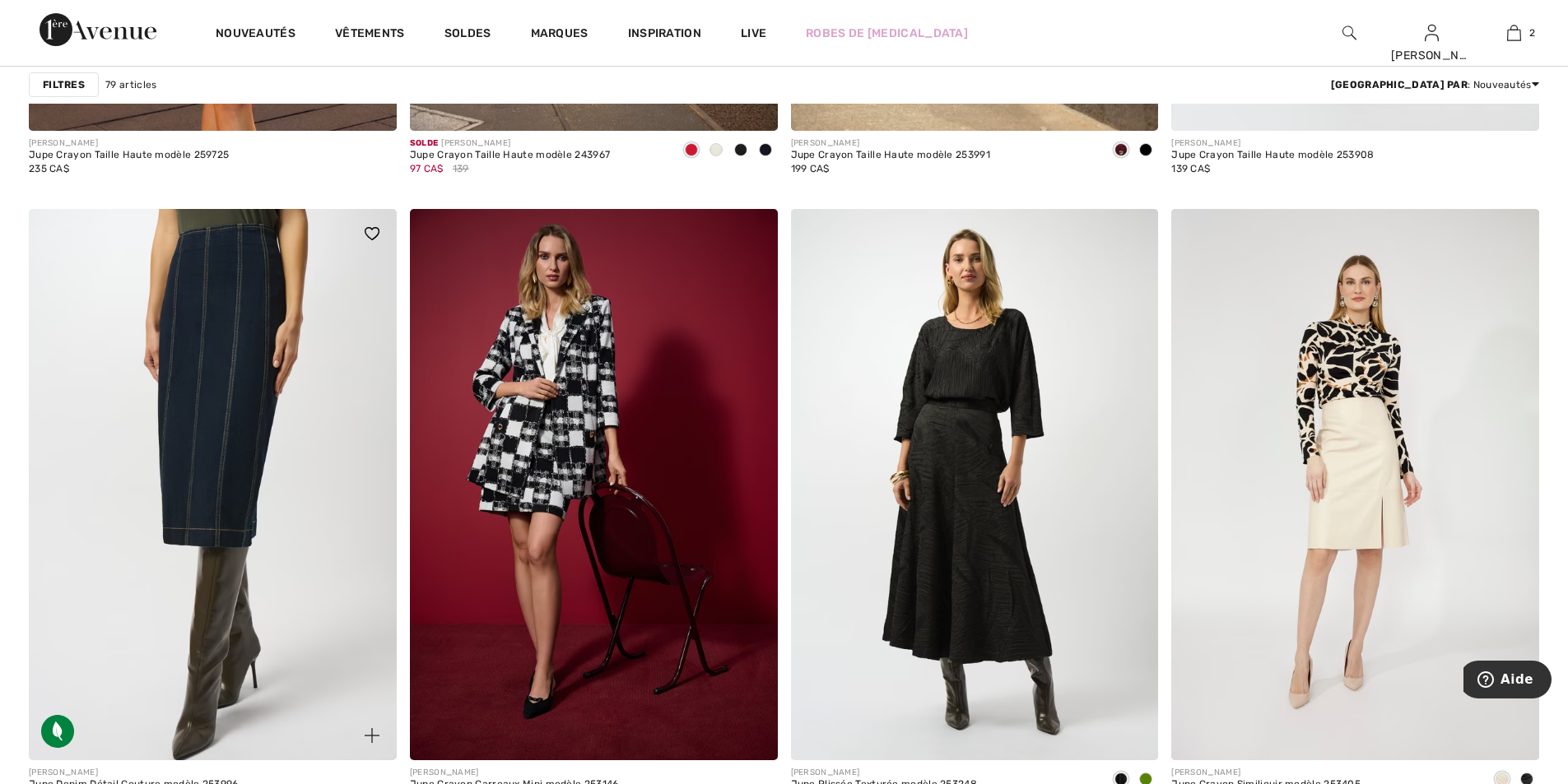
scroll to position [4030, 0]
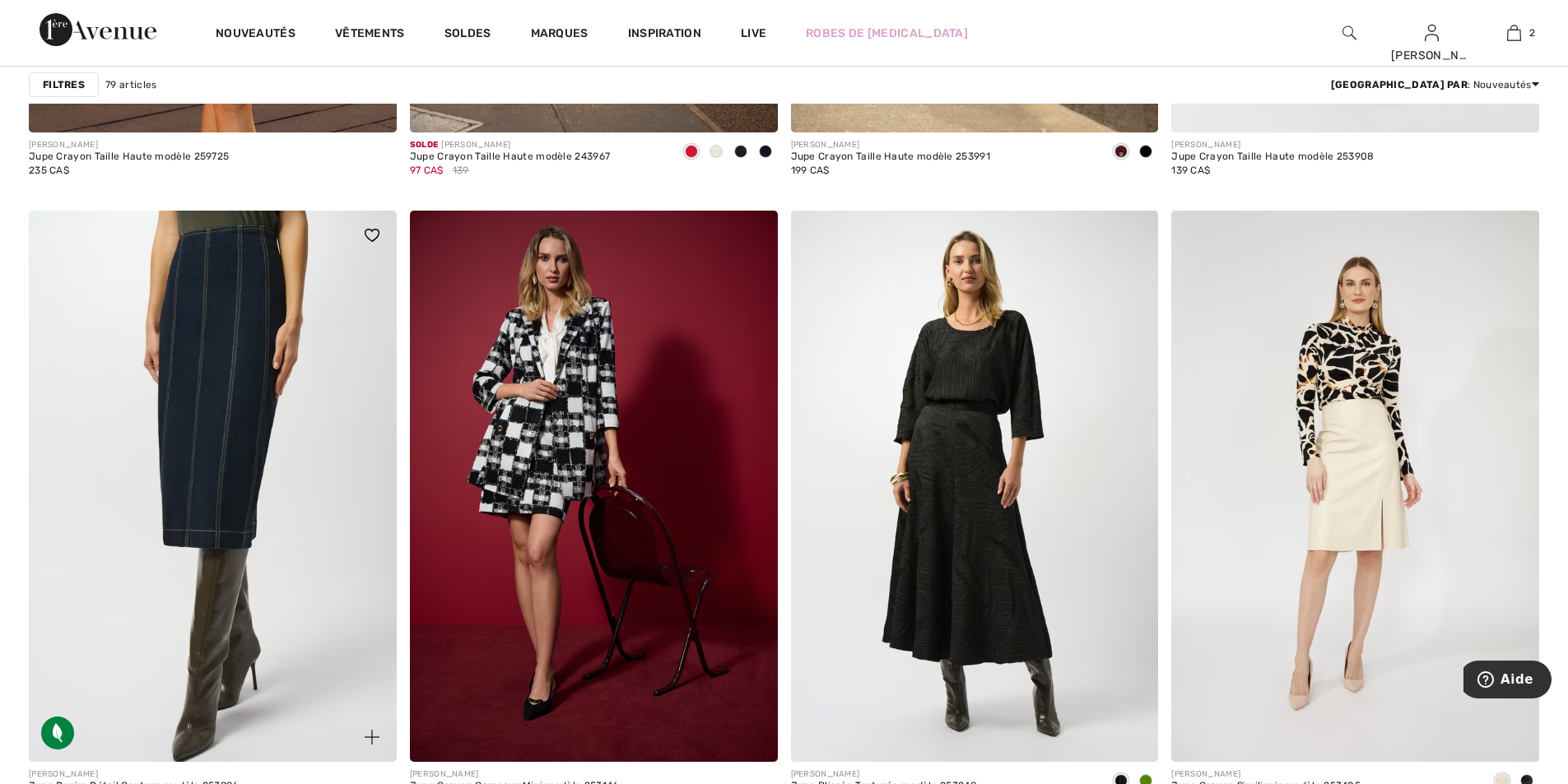
click at [197, 428] on img at bounding box center [213, 485] width 368 height 551
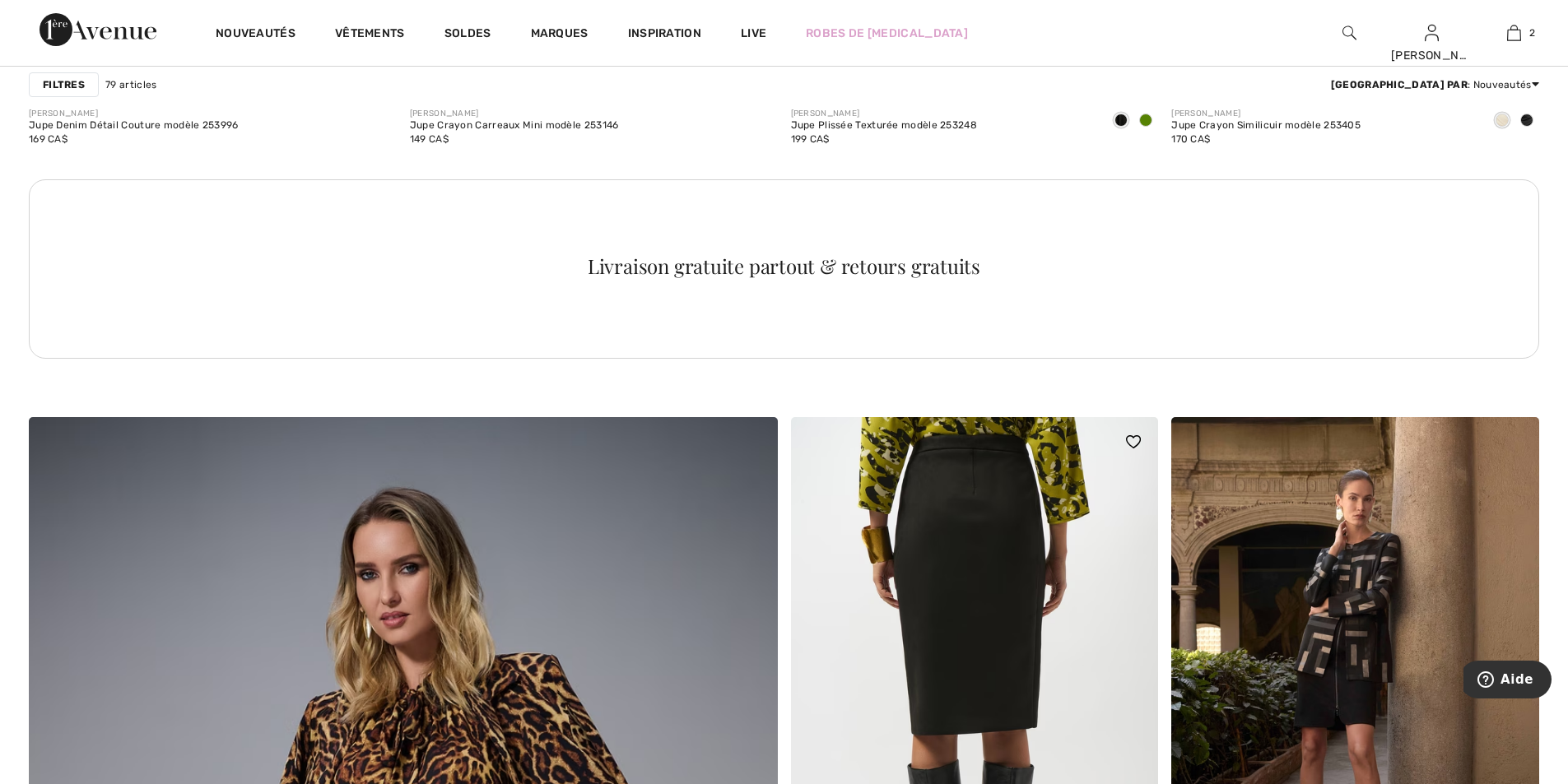
scroll to position [4771, 0]
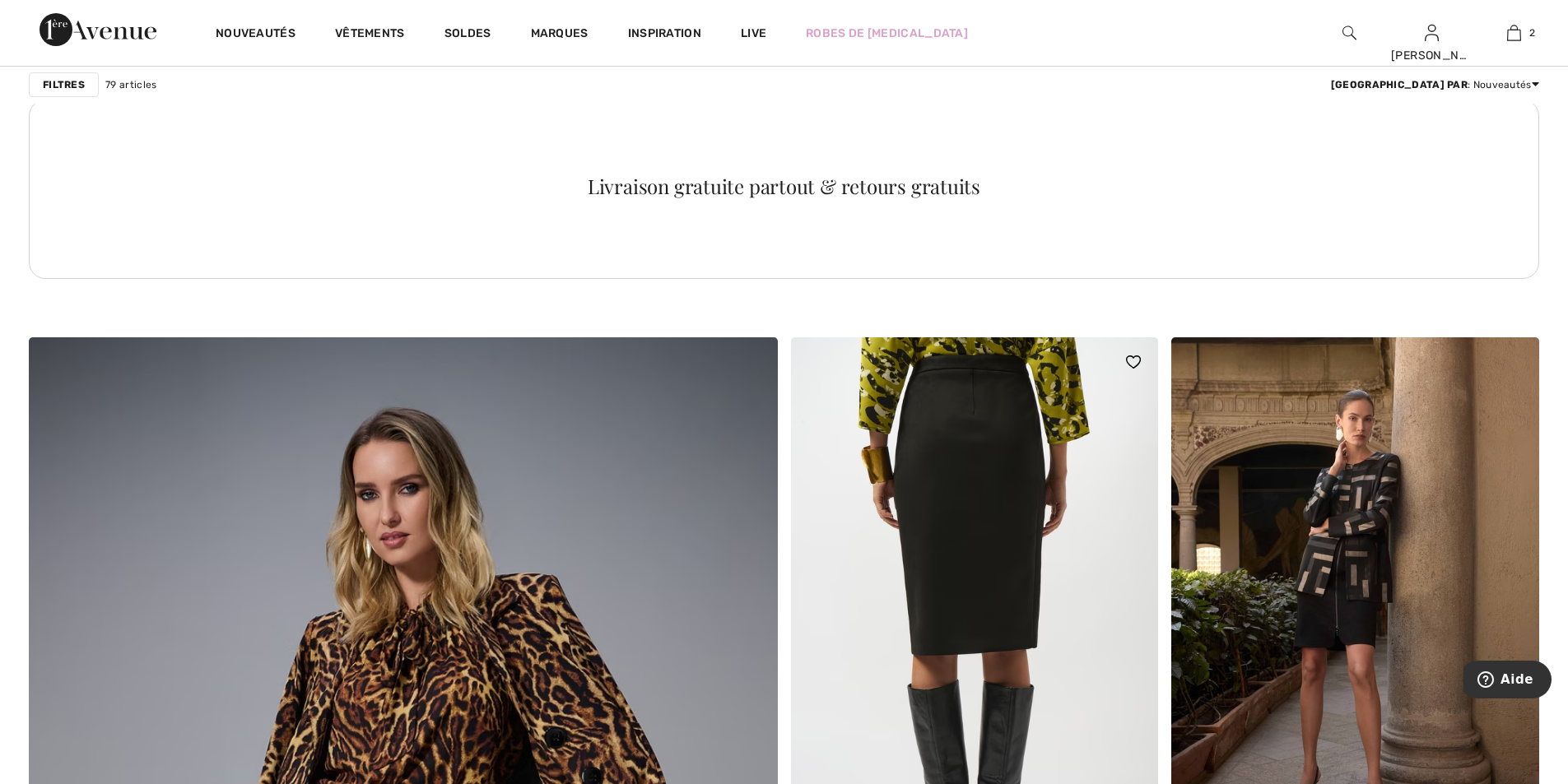
click at [1023, 489] on img at bounding box center [975, 612] width 368 height 551
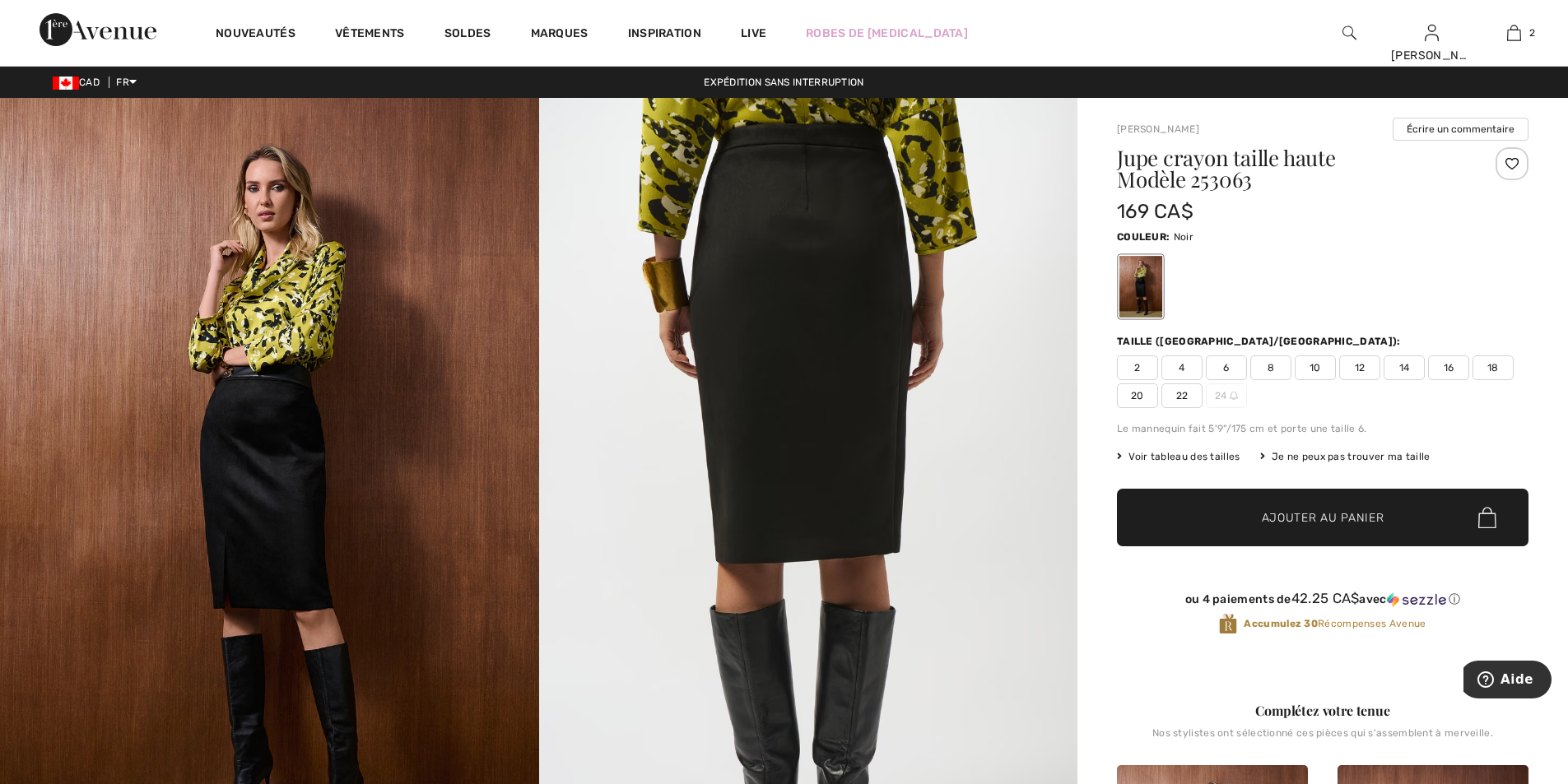
click at [278, 453] on img at bounding box center [270, 501] width 539 height 807
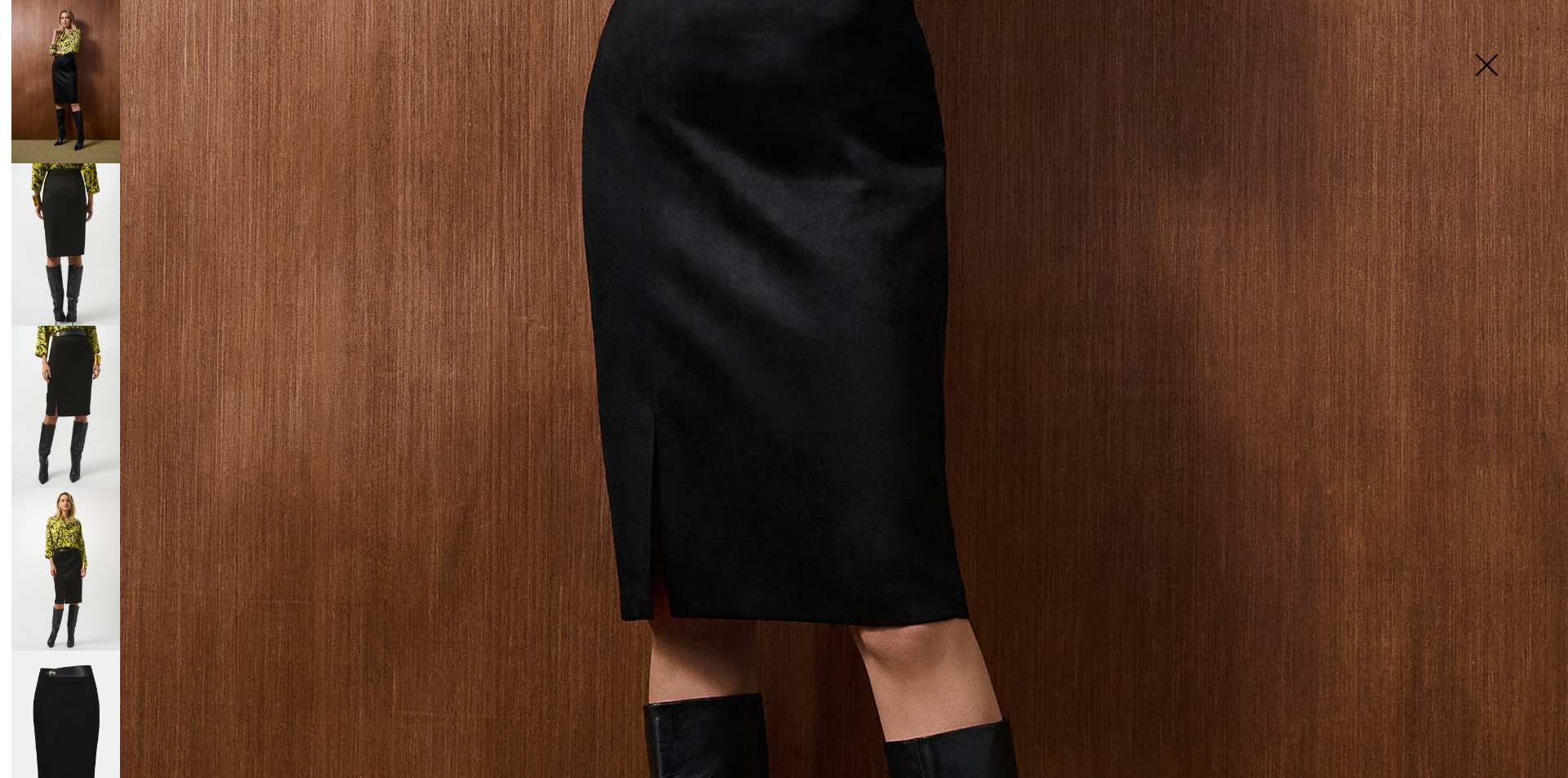
scroll to position [898, 0]
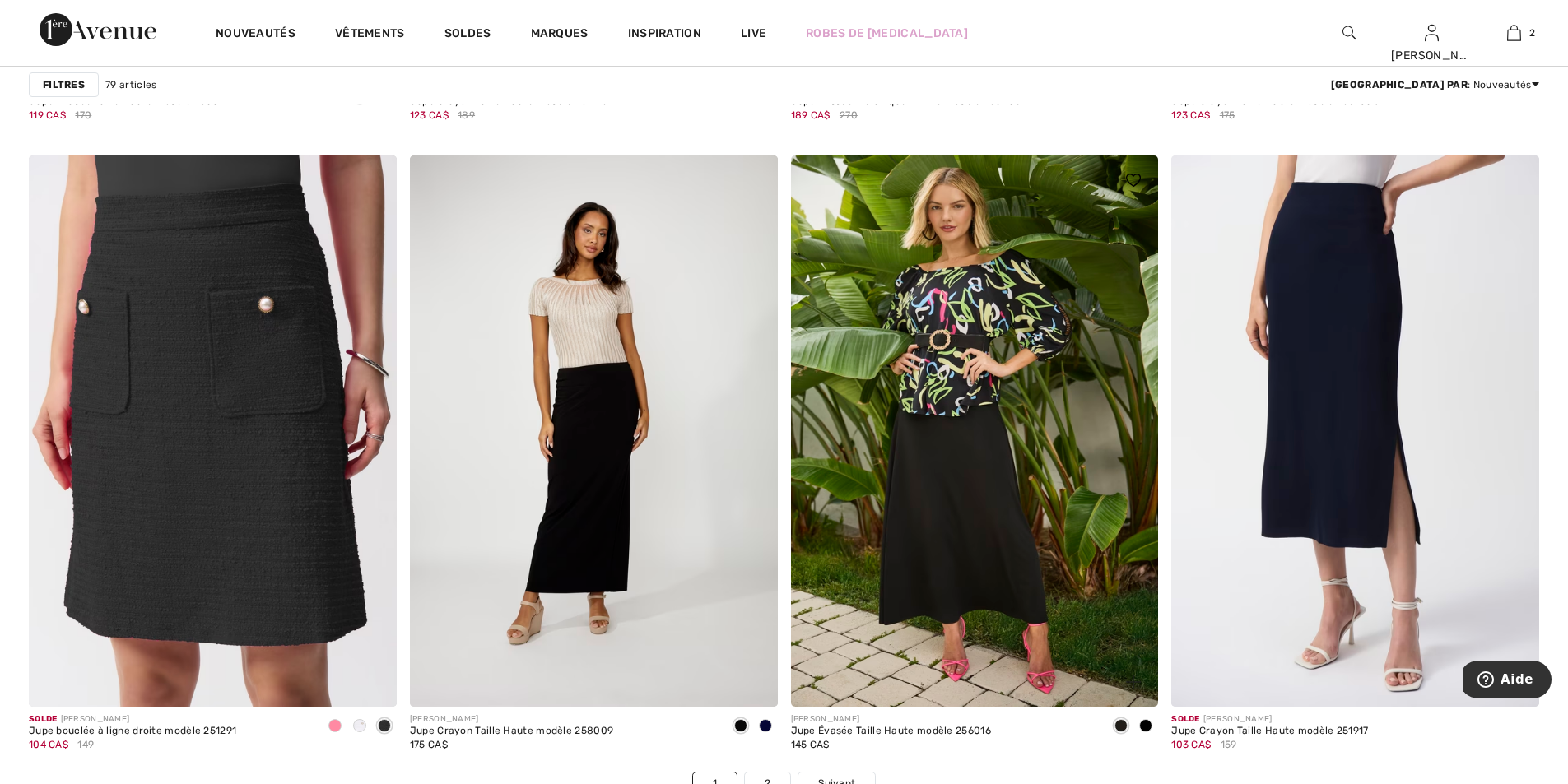
scroll to position [9047, 0]
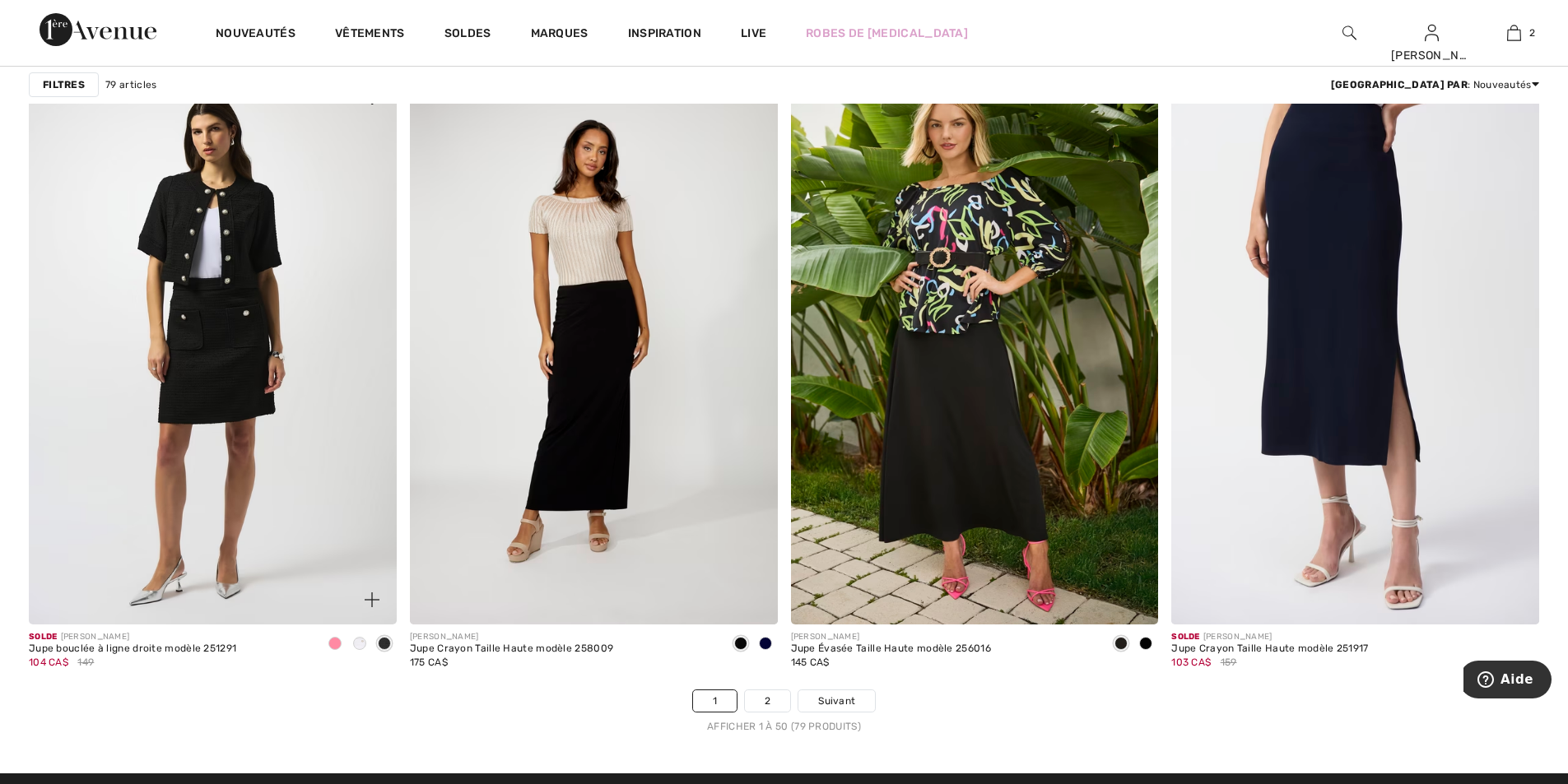
click at [325, 261] on img at bounding box center [213, 348] width 368 height 551
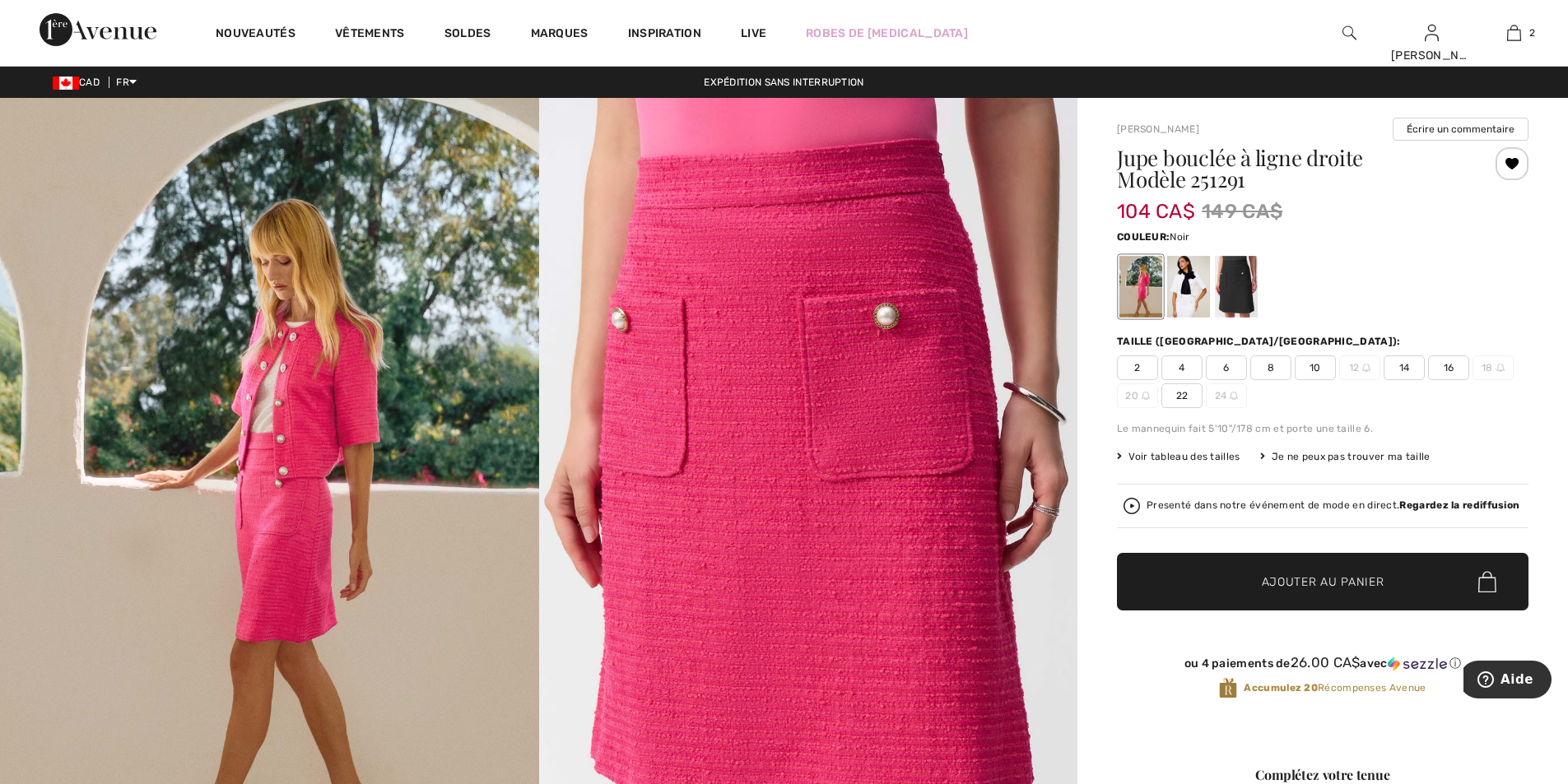
click at [1246, 282] on div at bounding box center [1236, 286] width 43 height 62
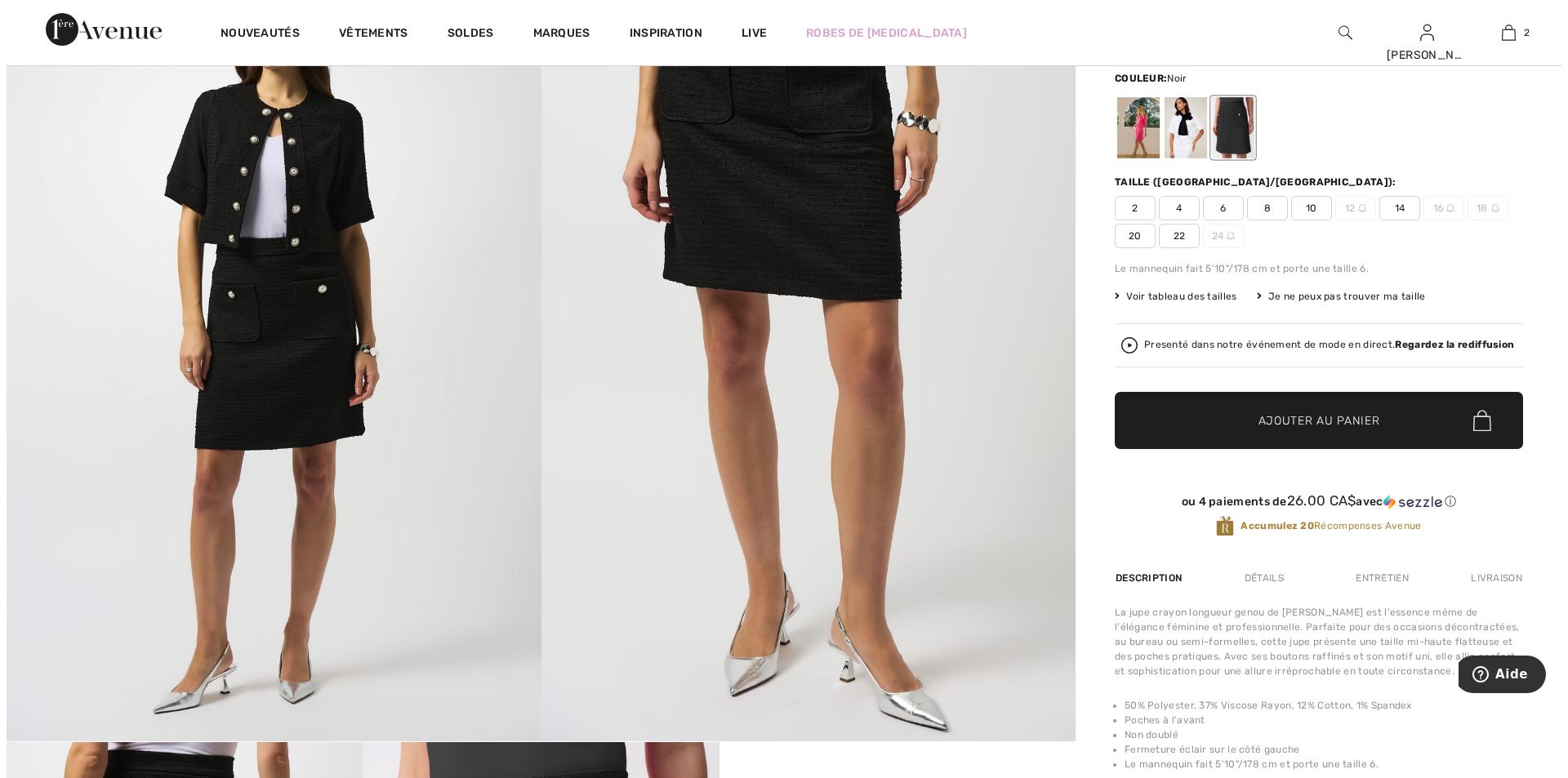
scroll to position [163, 0]
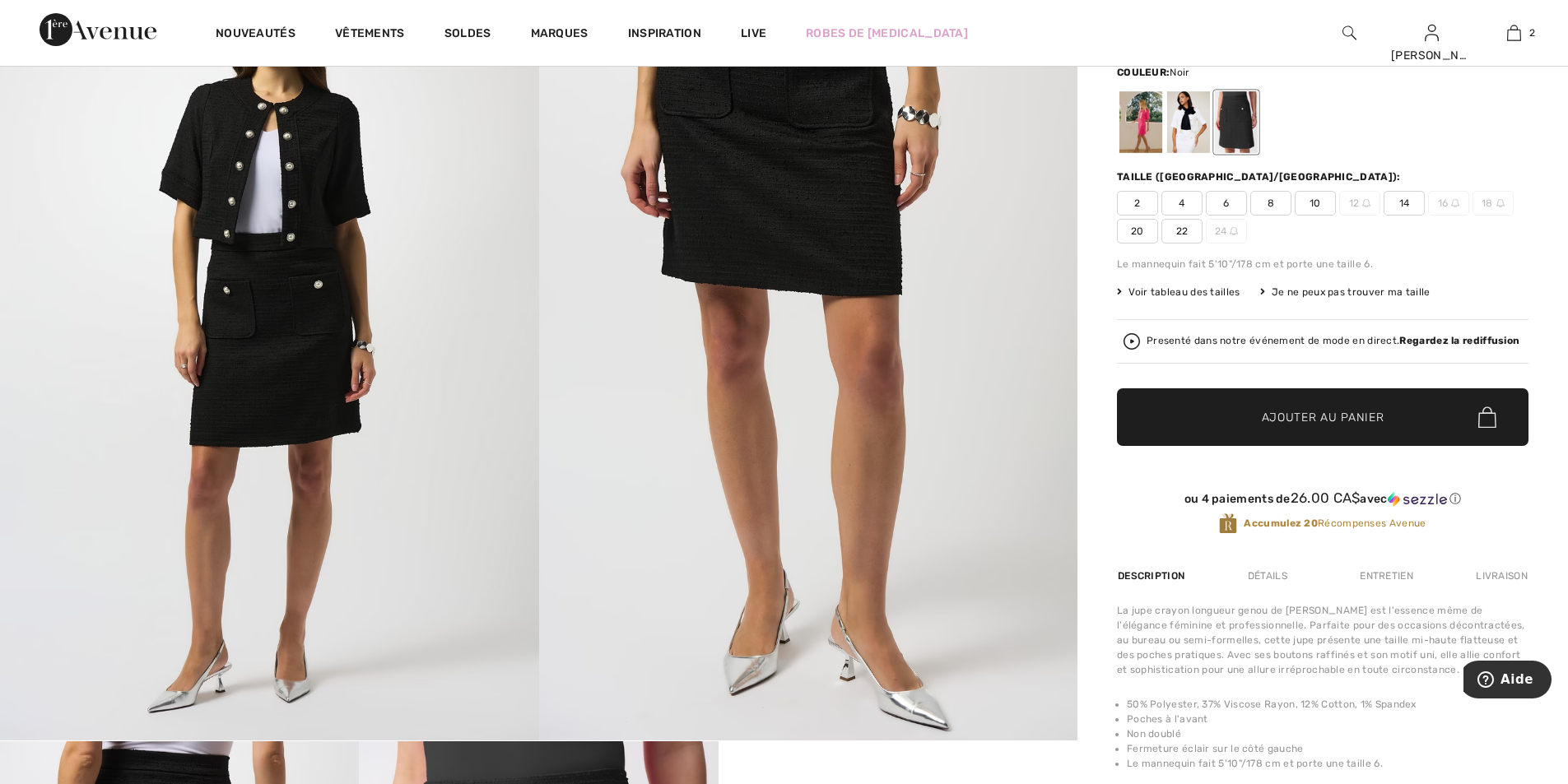
click at [275, 350] on img at bounding box center [270, 336] width 539 height 807
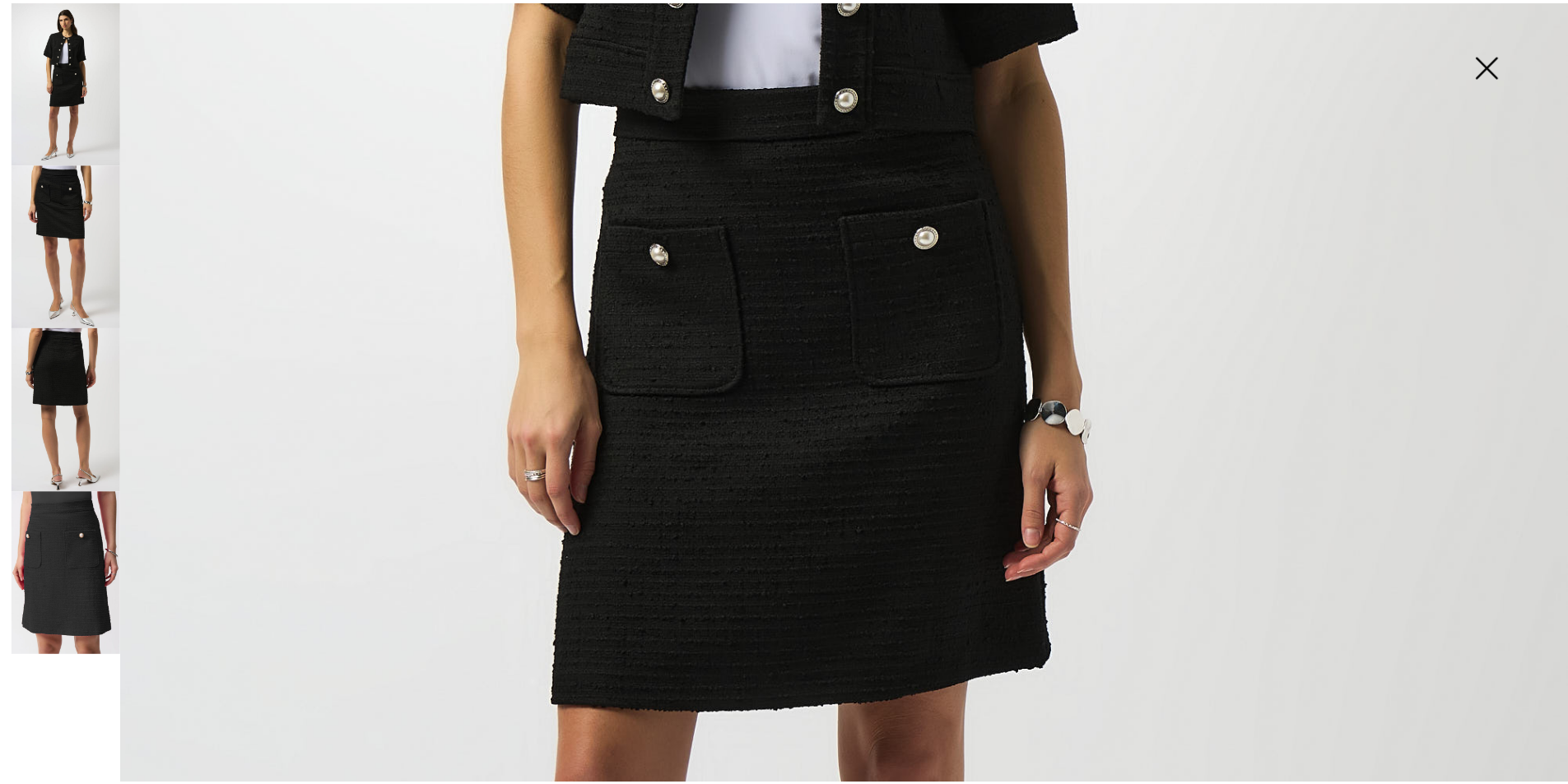
scroll to position [822, 0]
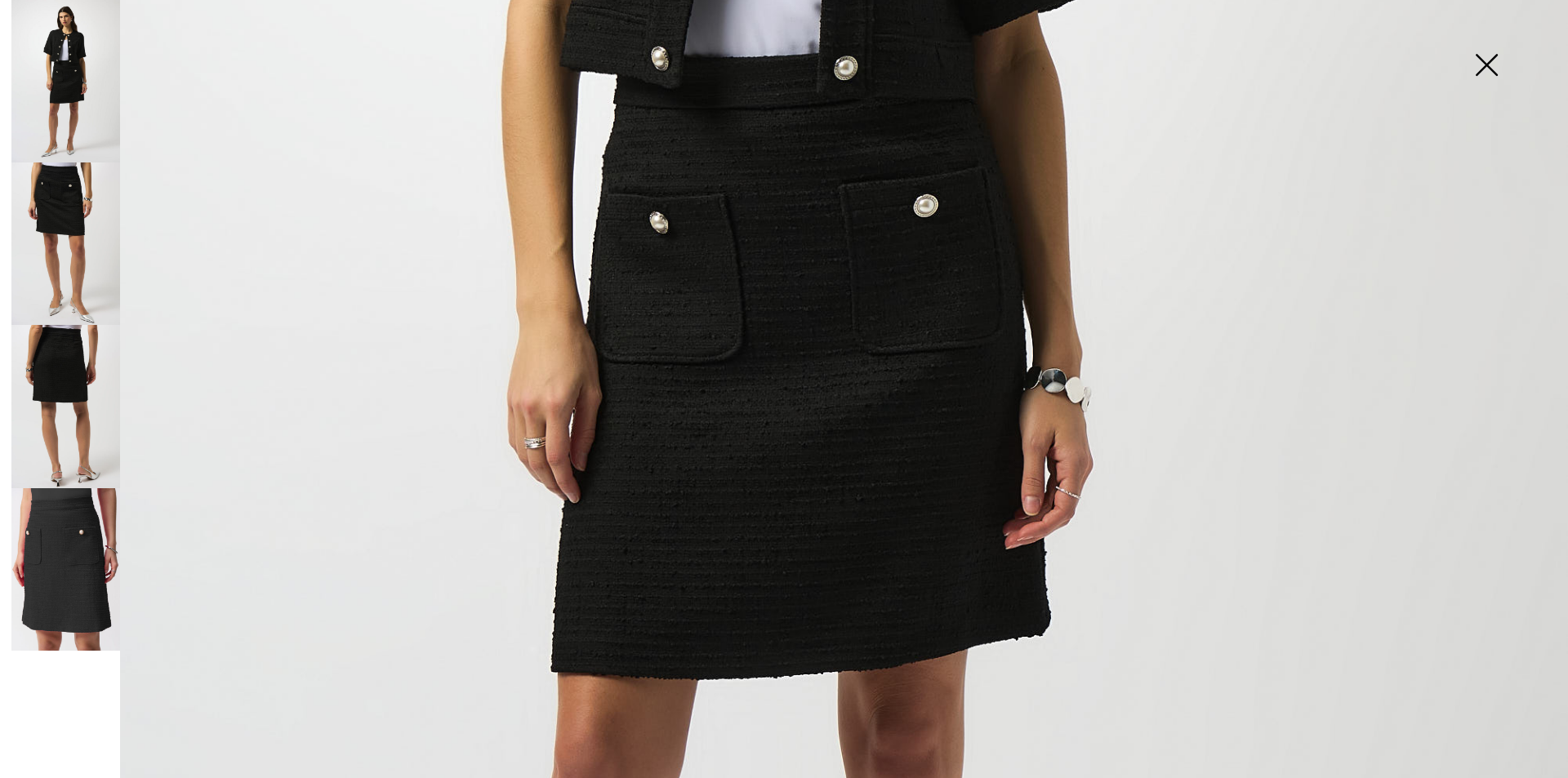
click at [1482, 62] on img at bounding box center [1486, 66] width 82 height 84
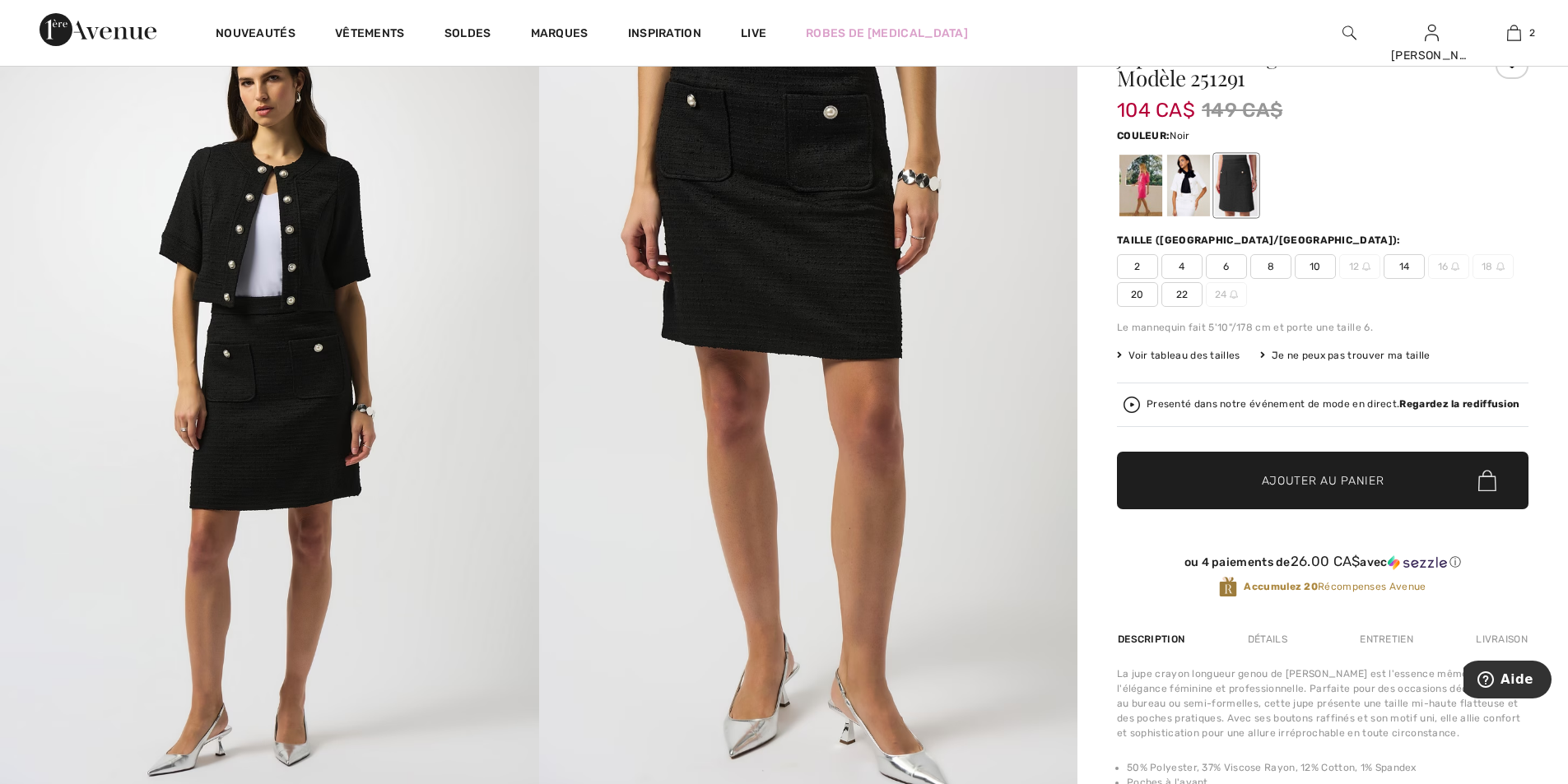
scroll to position [83, 0]
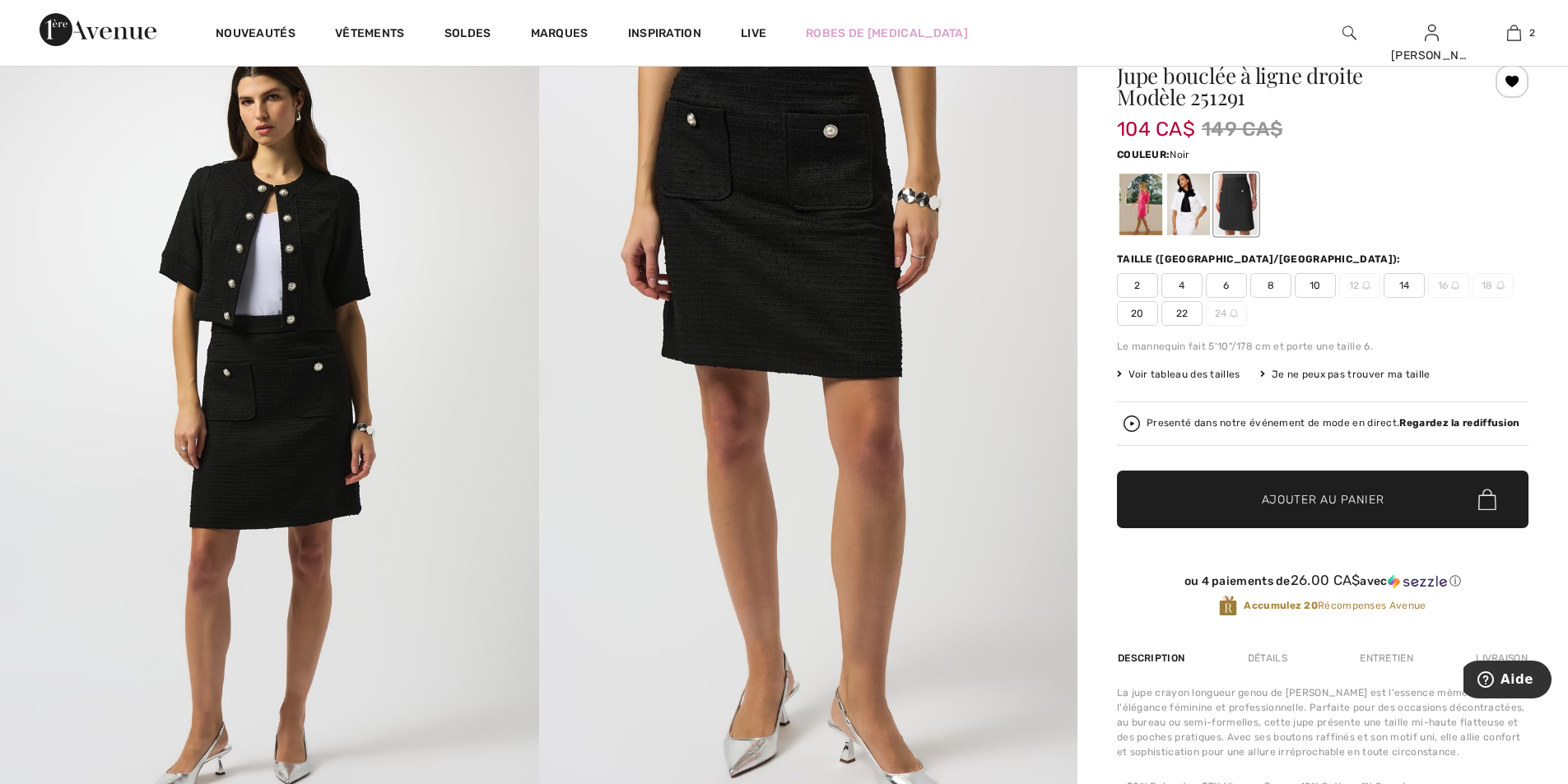
click at [1178, 321] on span "22" at bounding box center [1182, 314] width 41 height 24
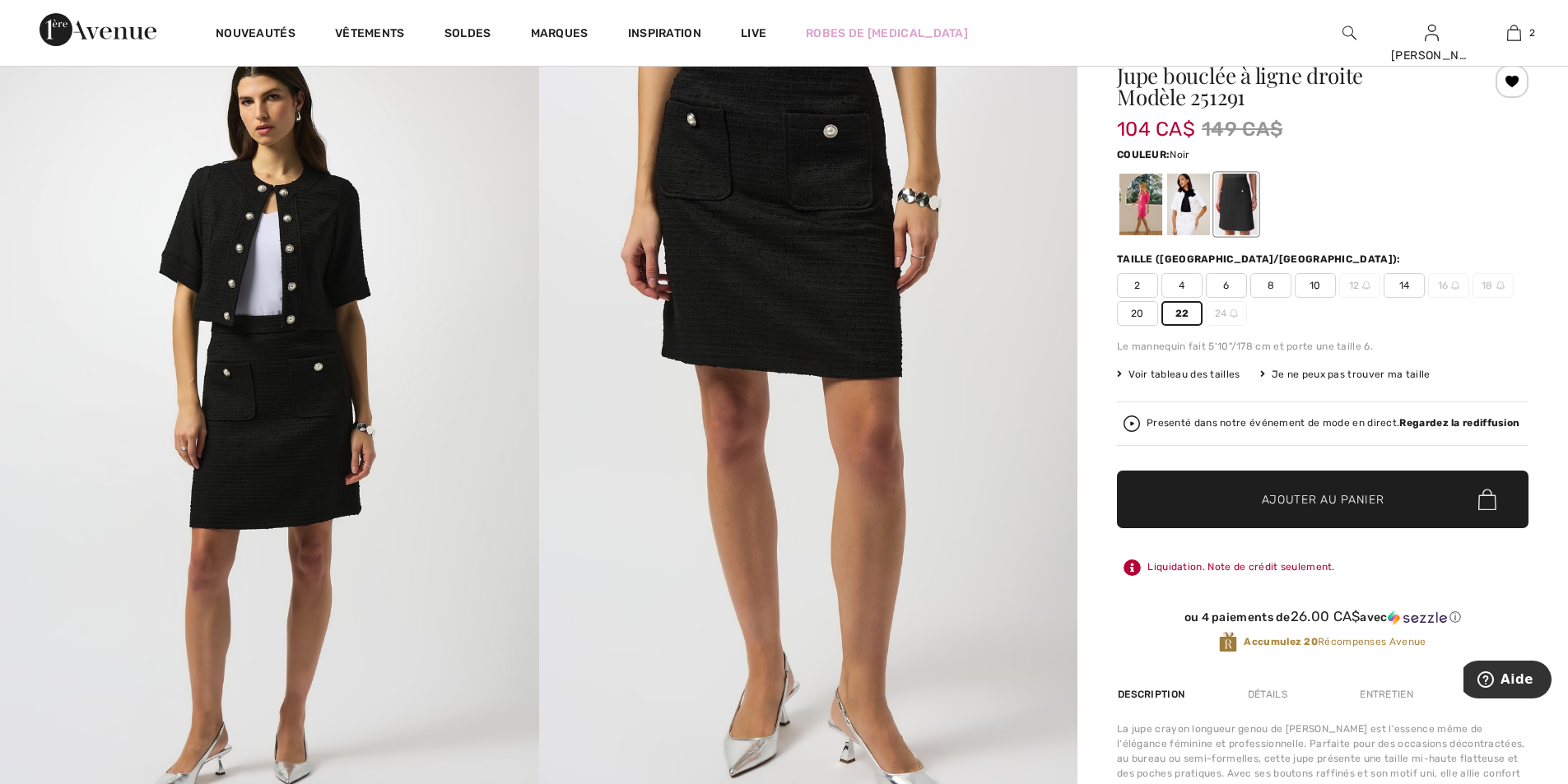
click at [1309, 504] on span "Ajouter au panier" at bounding box center [1323, 500] width 123 height 17
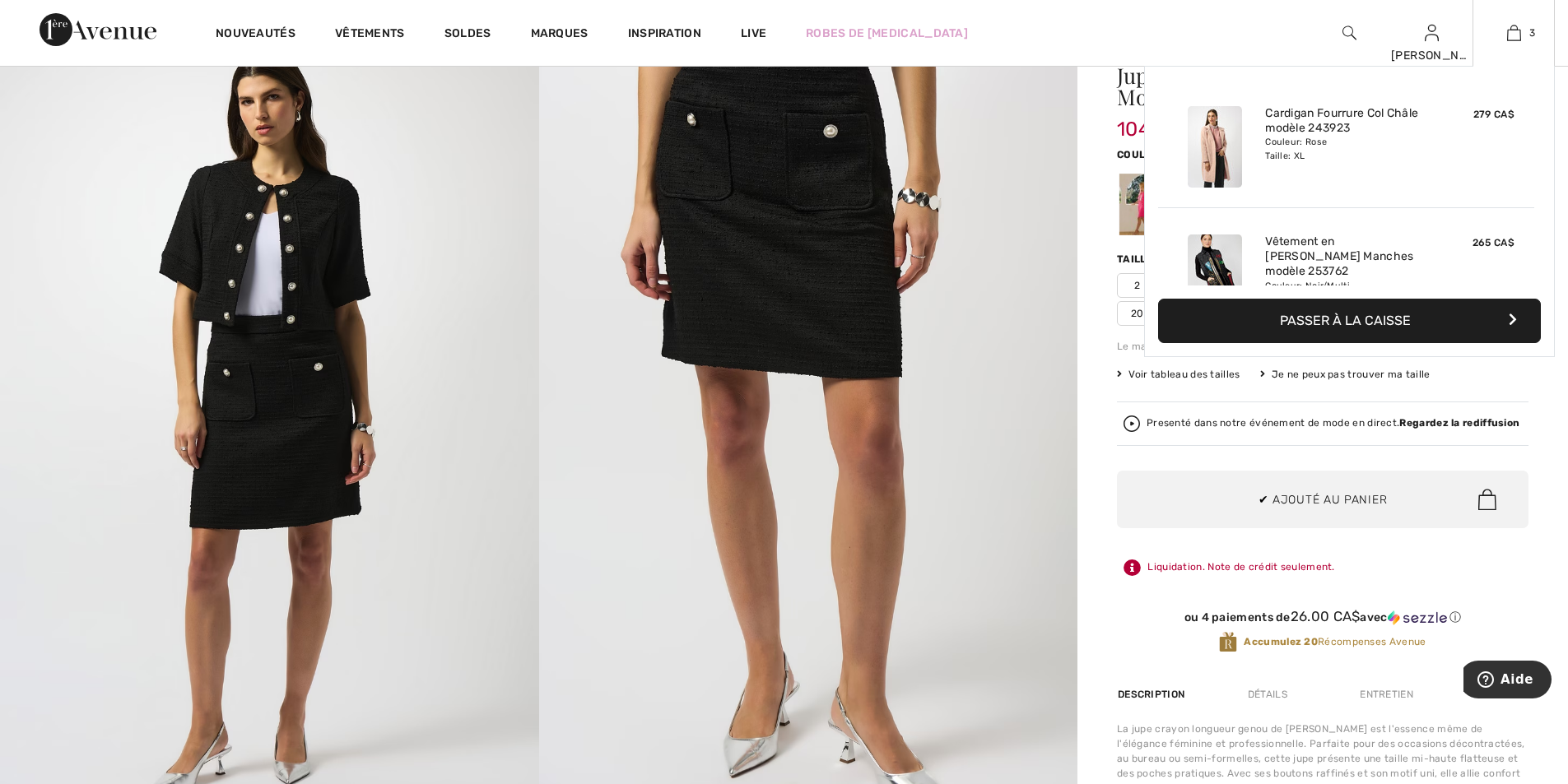
scroll to position [179, 0]
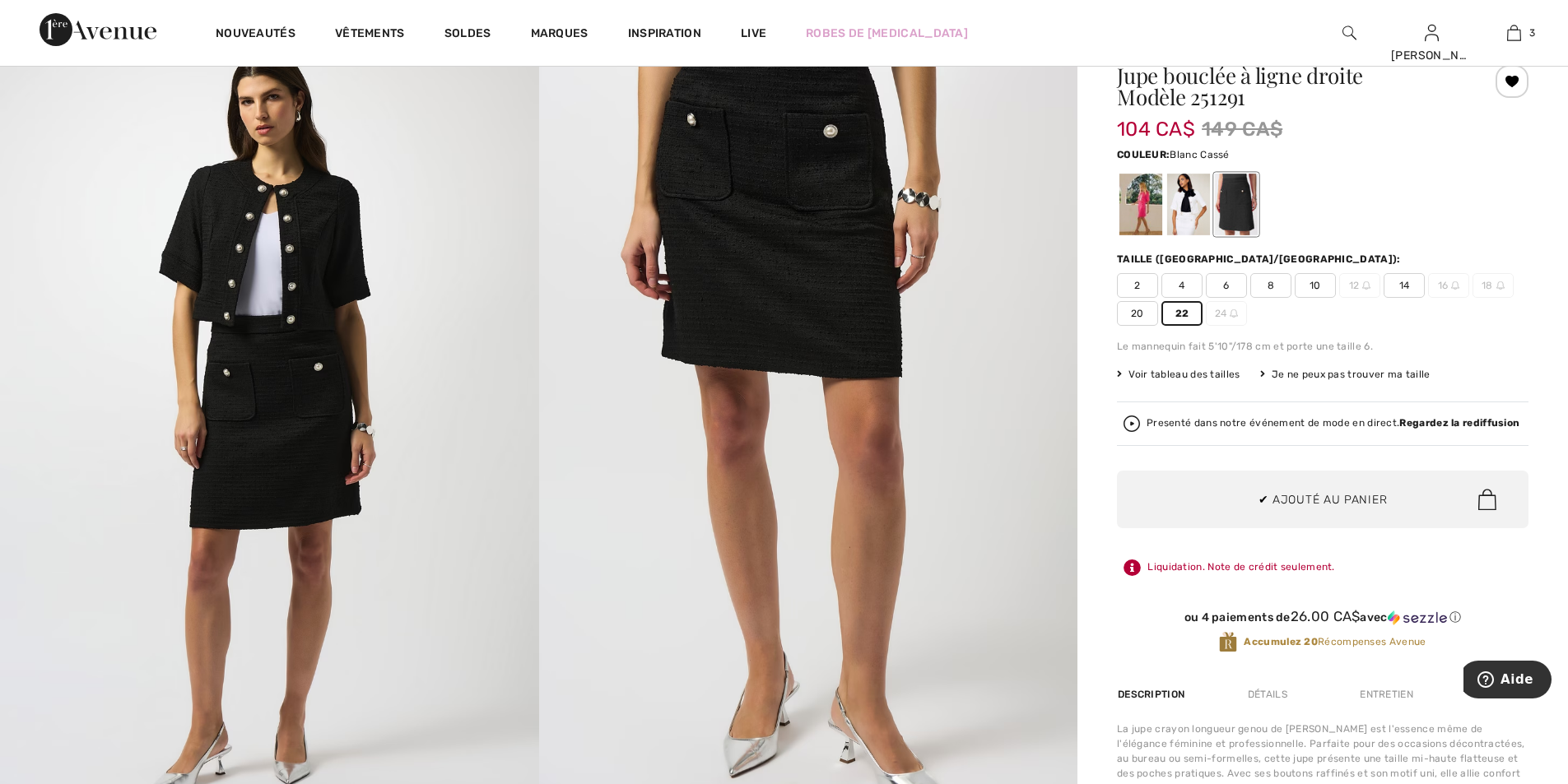
click at [1191, 221] on div at bounding box center [1188, 205] width 43 height 62
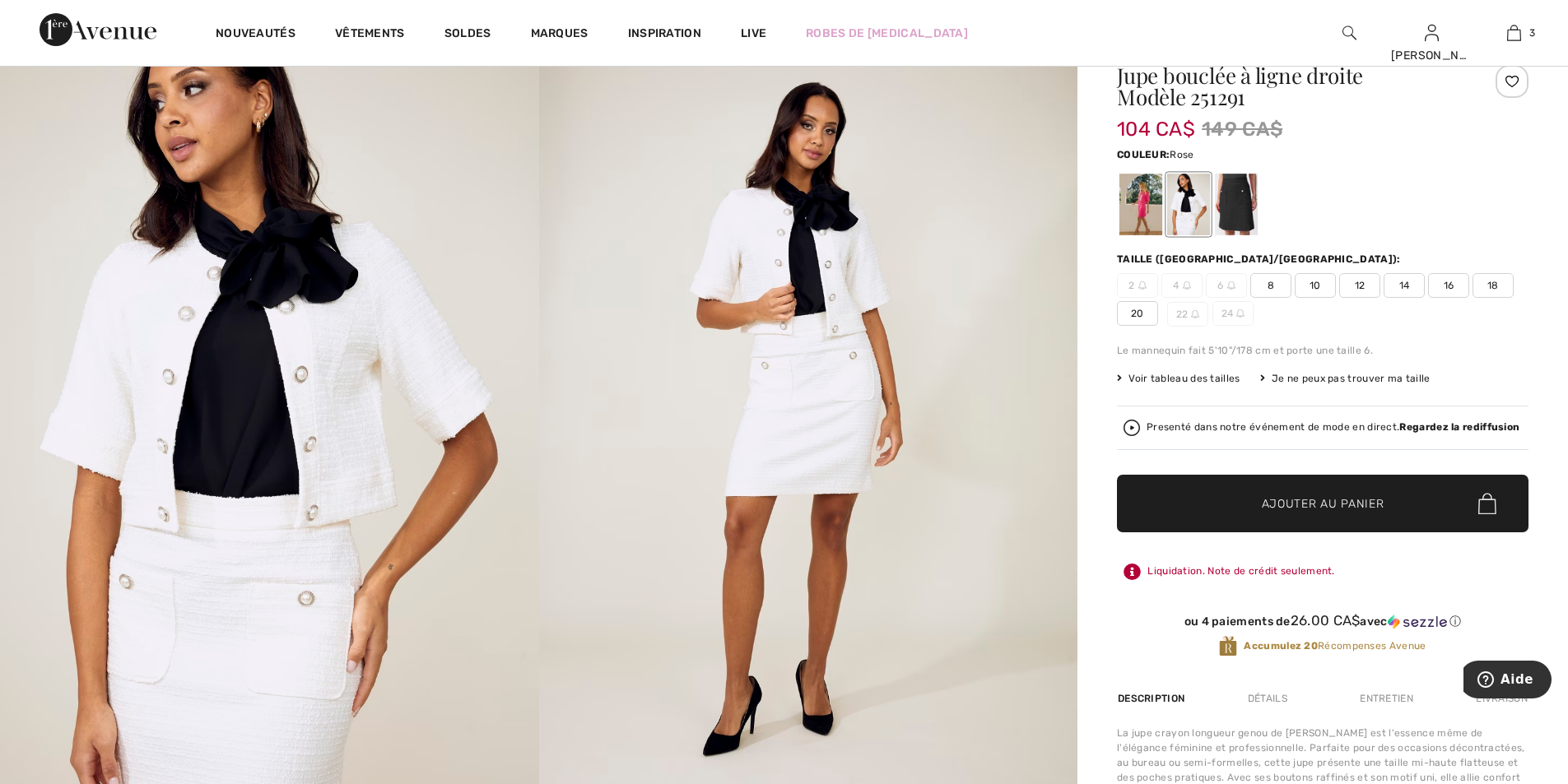
click at [1138, 213] on div at bounding box center [1141, 205] width 43 height 62
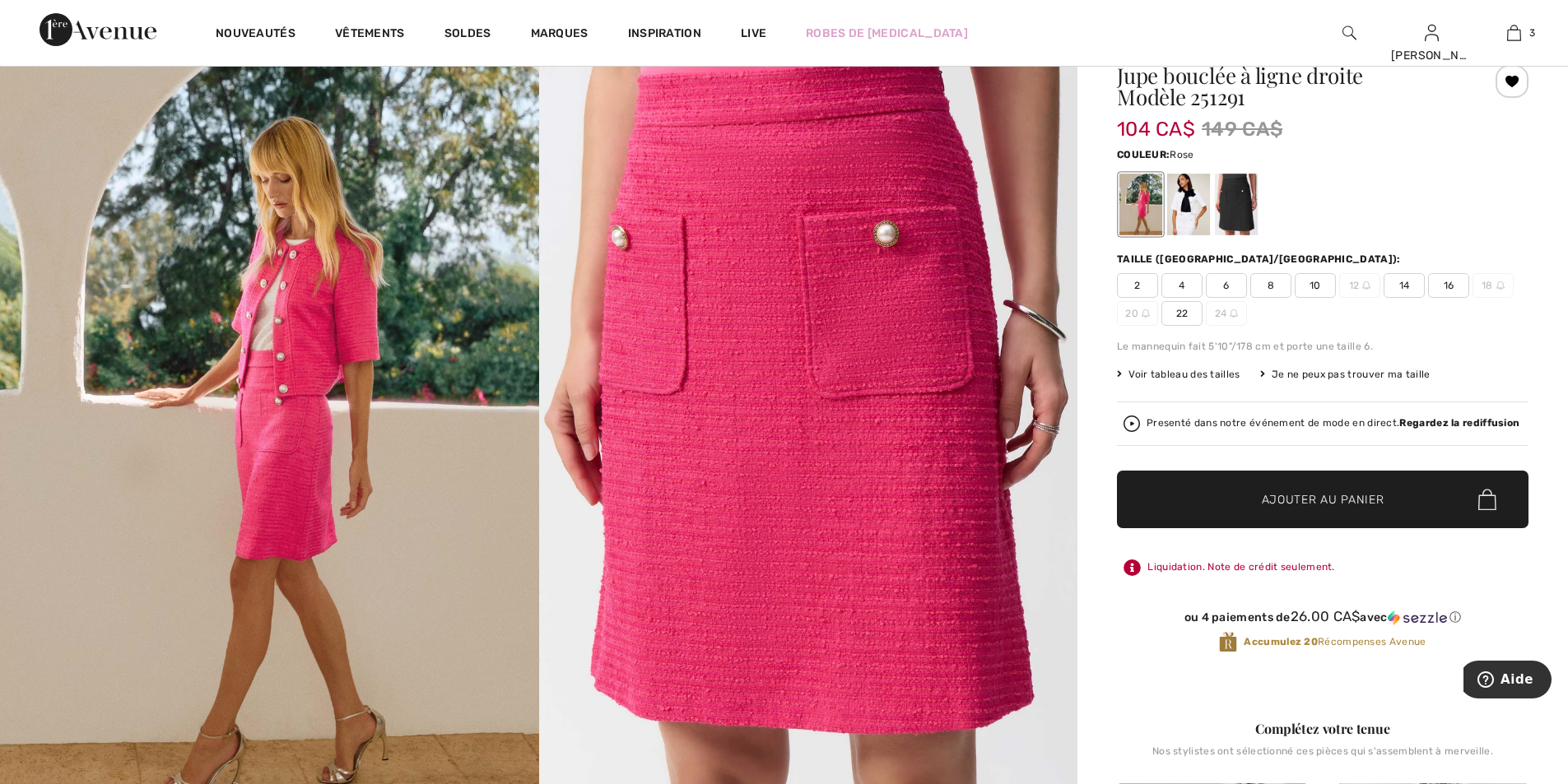
click at [1182, 313] on span "22" at bounding box center [1182, 314] width 41 height 24
click at [1317, 494] on span "Ajouter au panier" at bounding box center [1323, 500] width 123 height 17
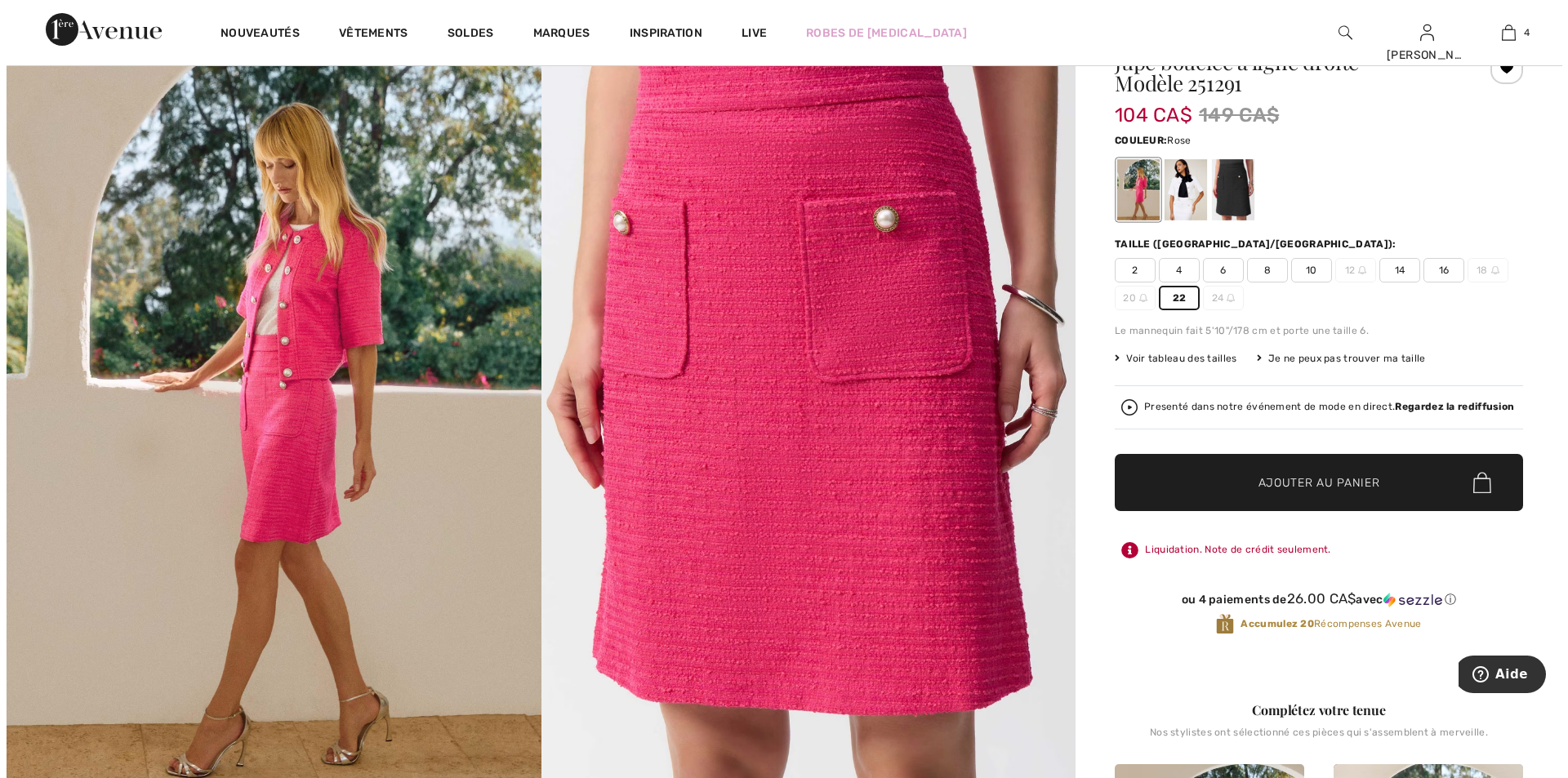
scroll to position [0, 0]
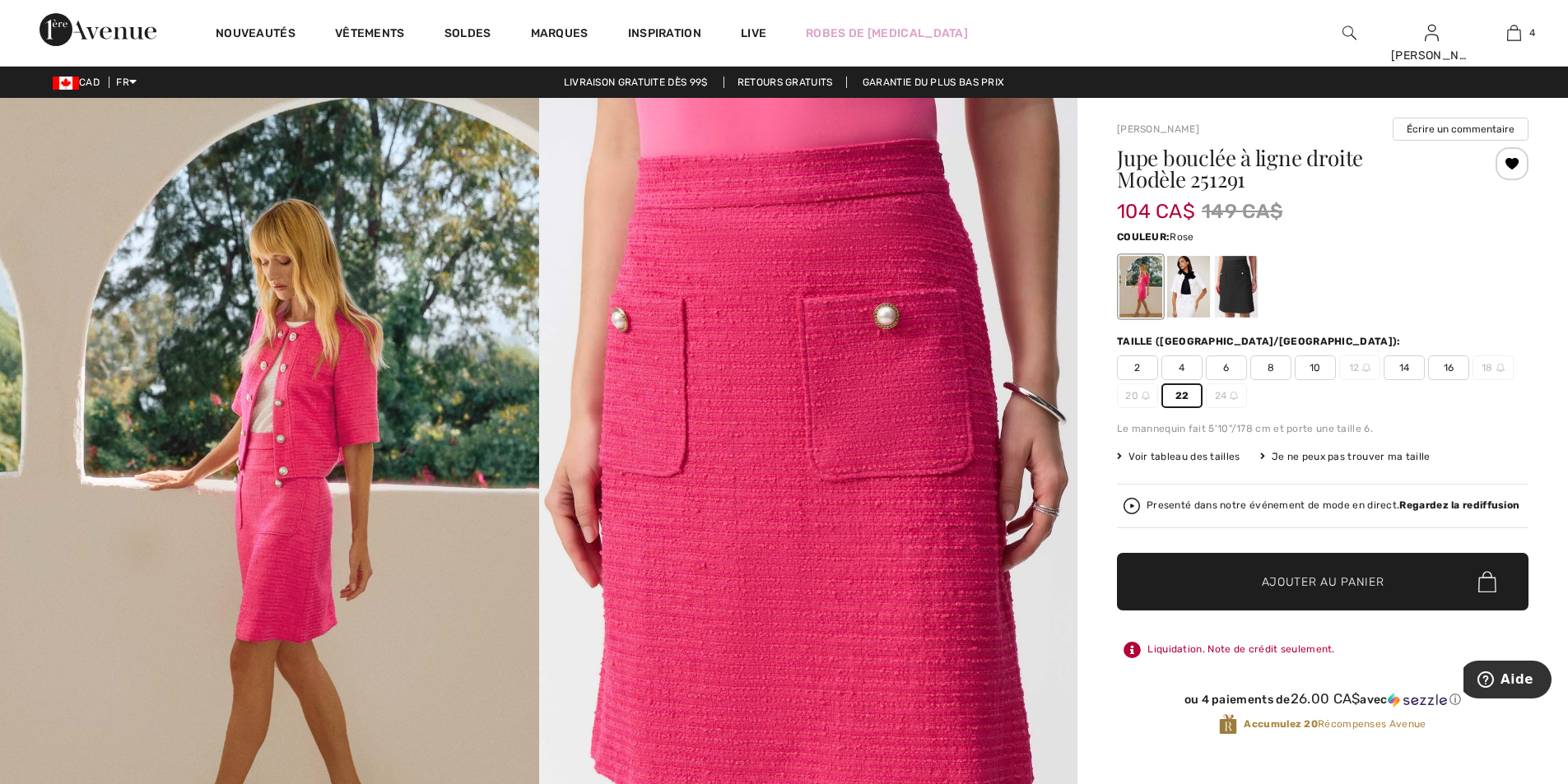
click at [762, 537] on img at bounding box center [809, 500] width 539 height 807
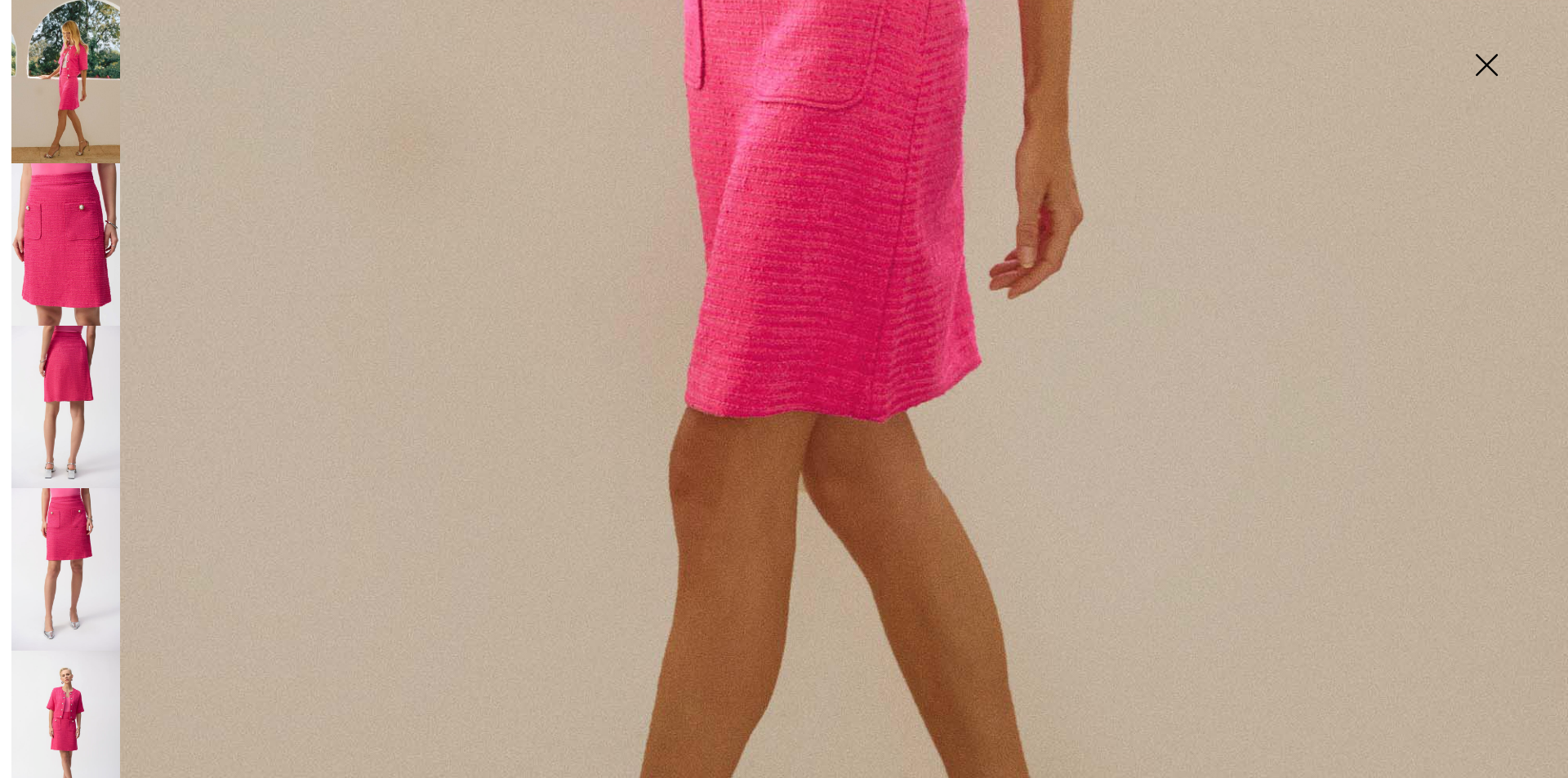
scroll to position [1306, 0]
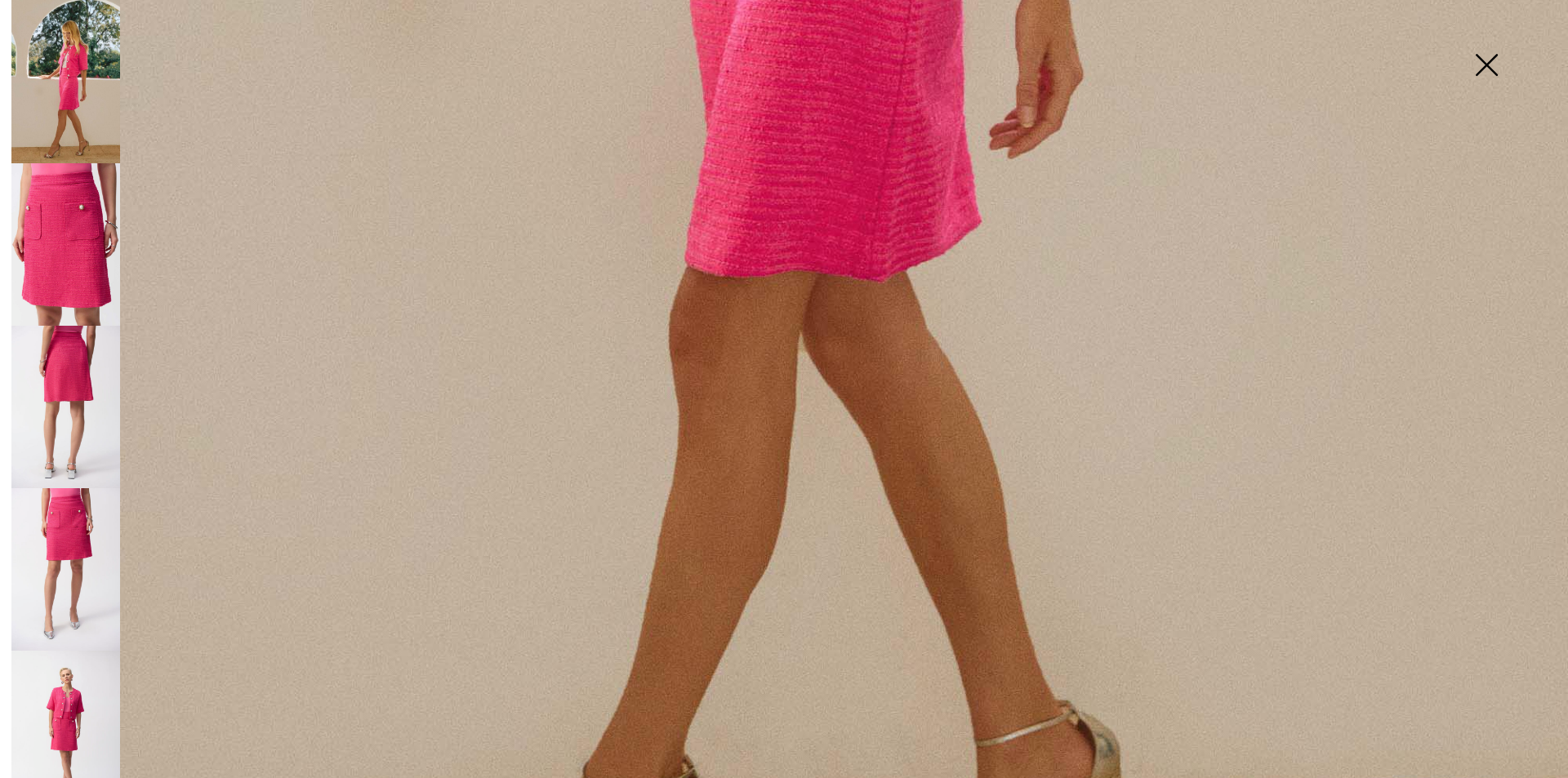
click at [81, 270] on img at bounding box center [65, 244] width 109 height 162
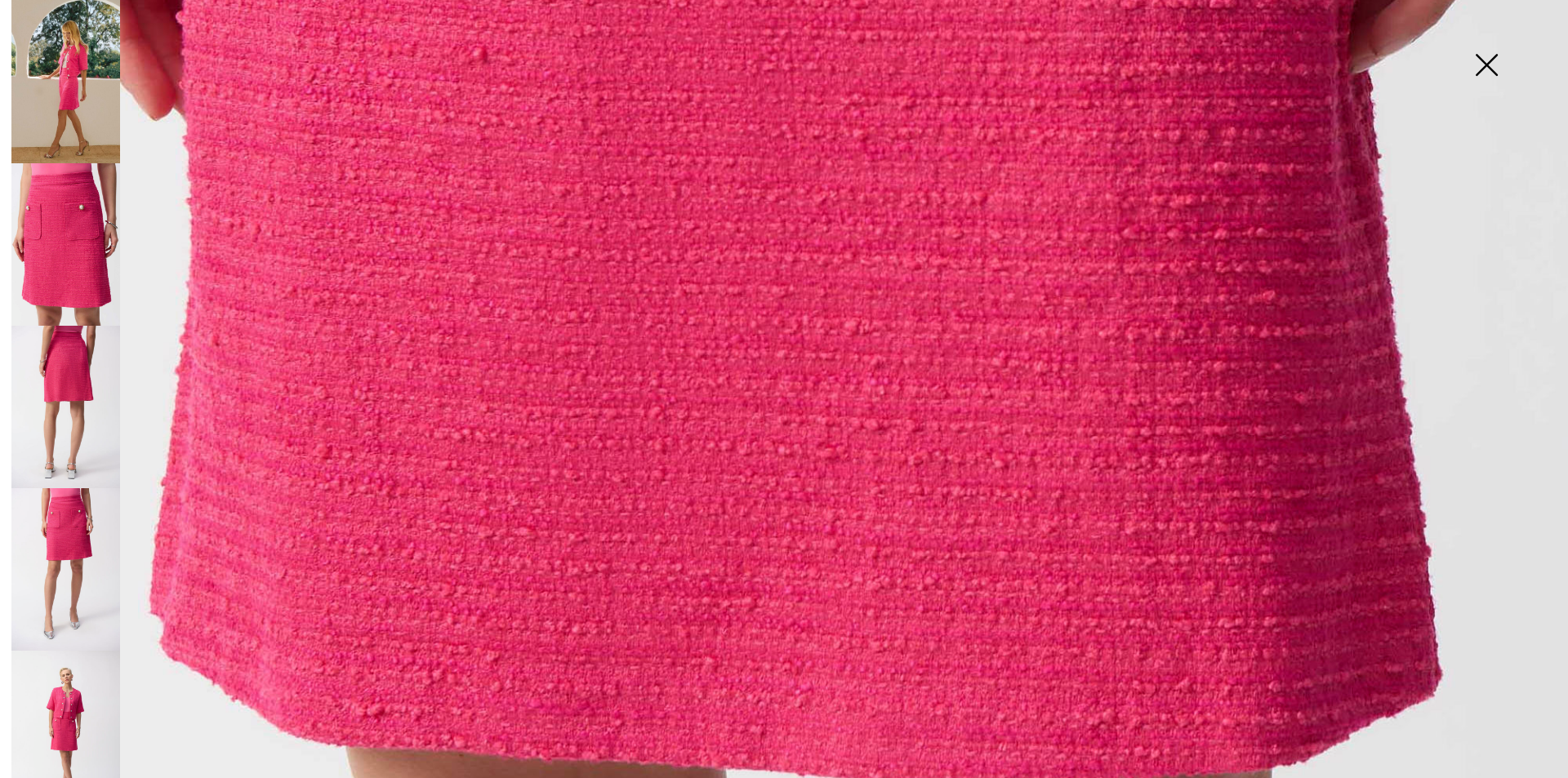
click at [66, 346] on img at bounding box center [65, 407] width 109 height 162
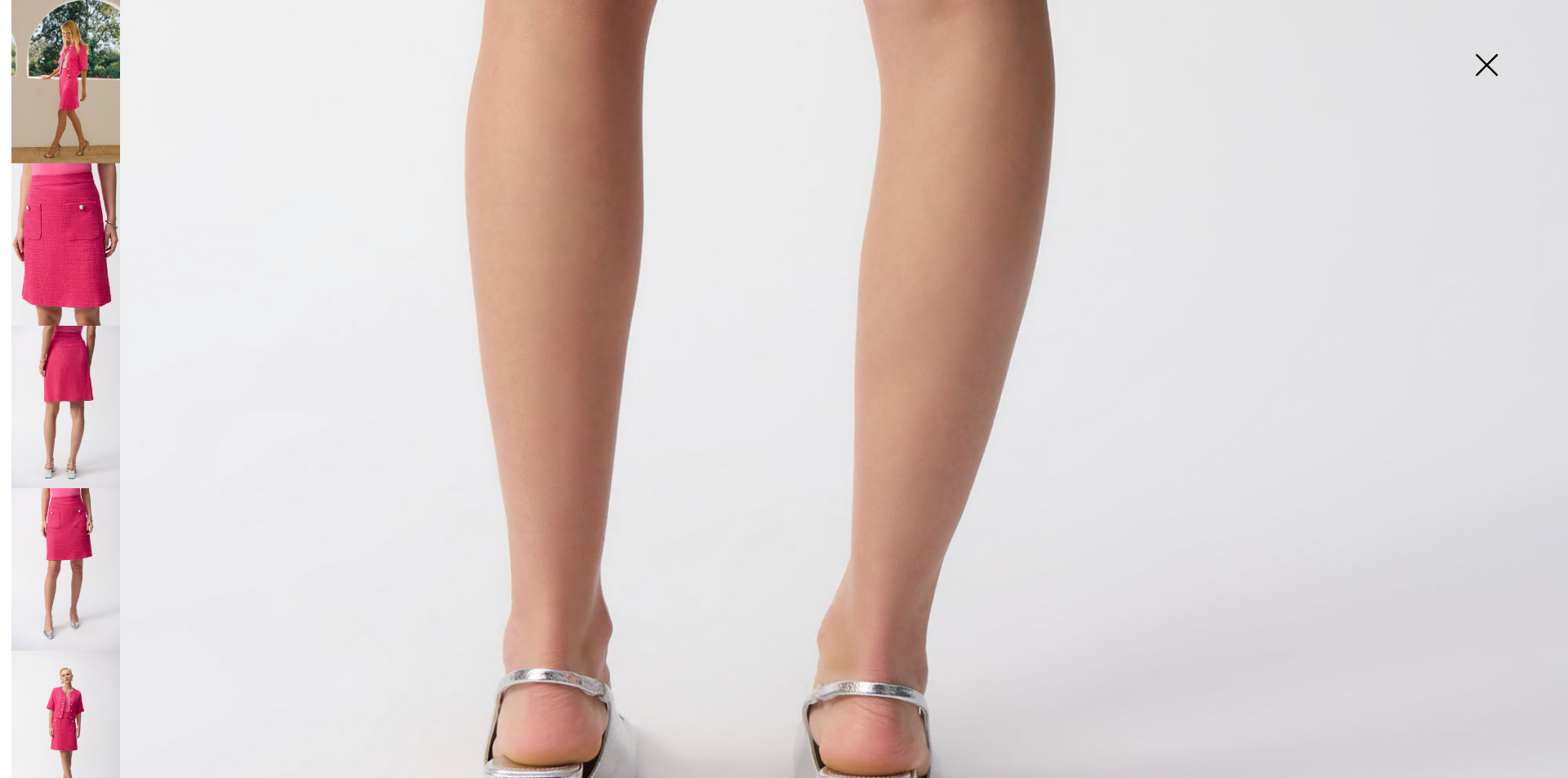
click at [88, 507] on img at bounding box center [65, 569] width 109 height 162
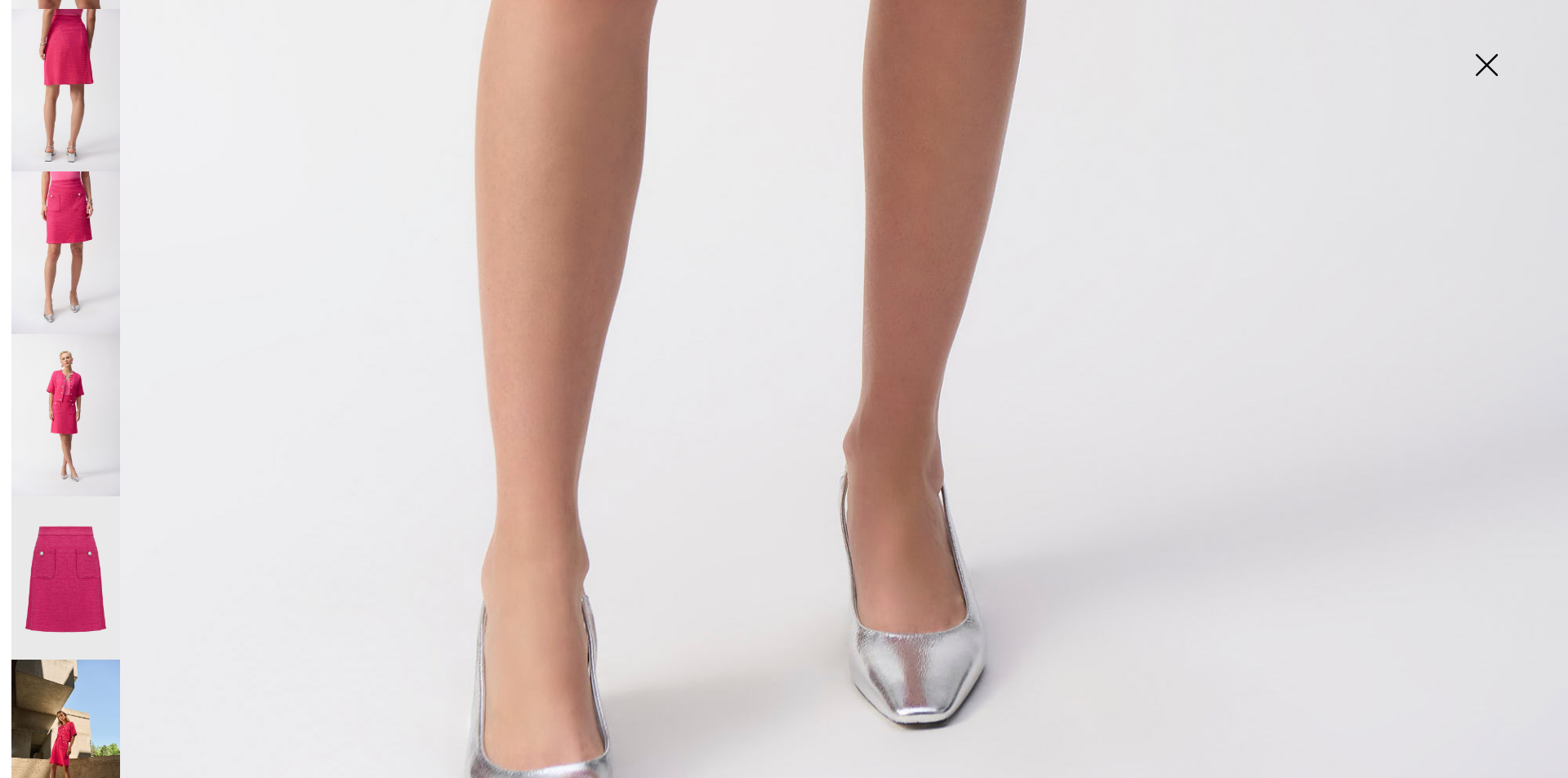
scroll to position [319, 0]
click at [85, 504] on img at bounding box center [65, 576] width 109 height 163
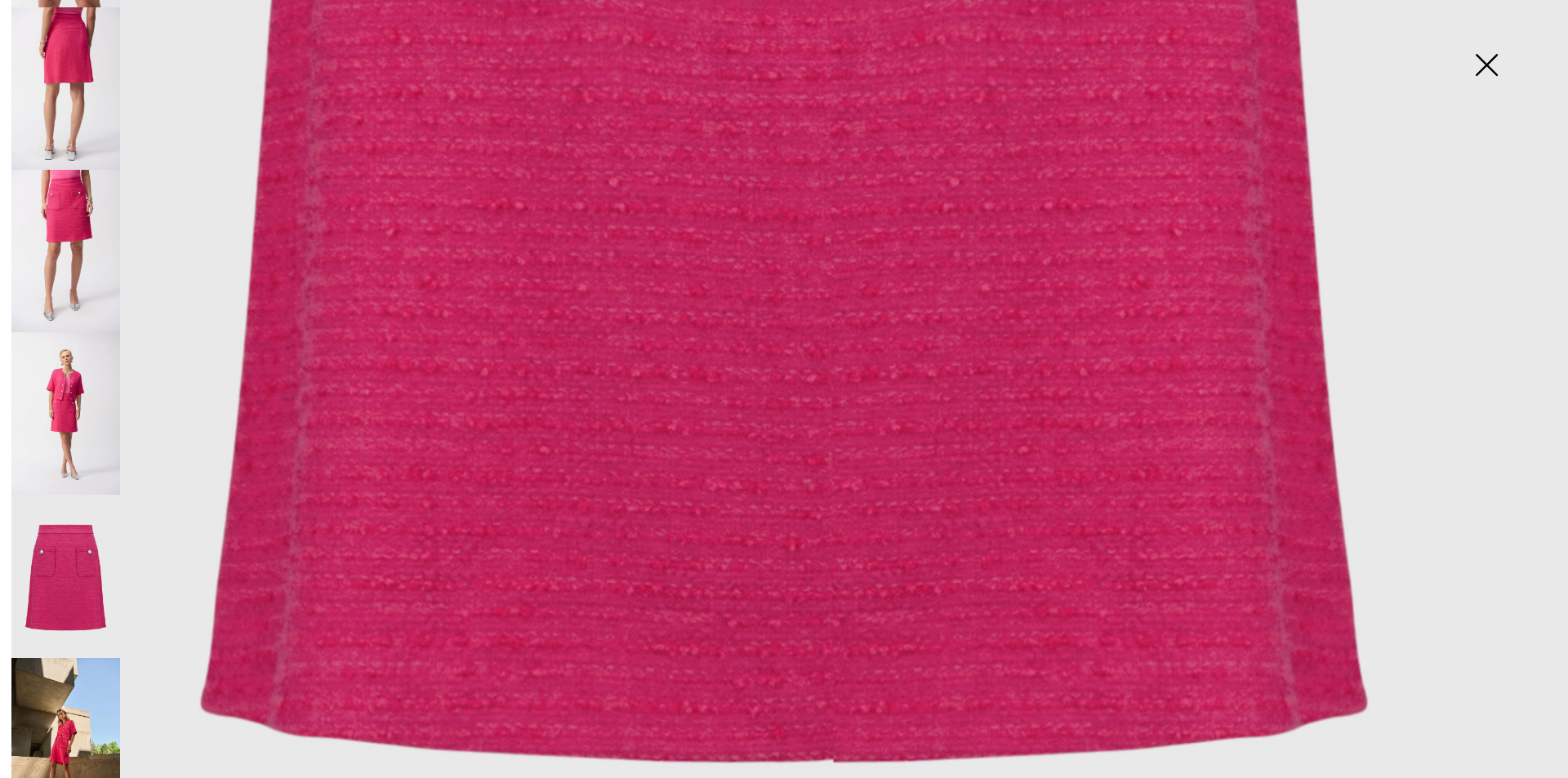
scroll to position [1306, 0]
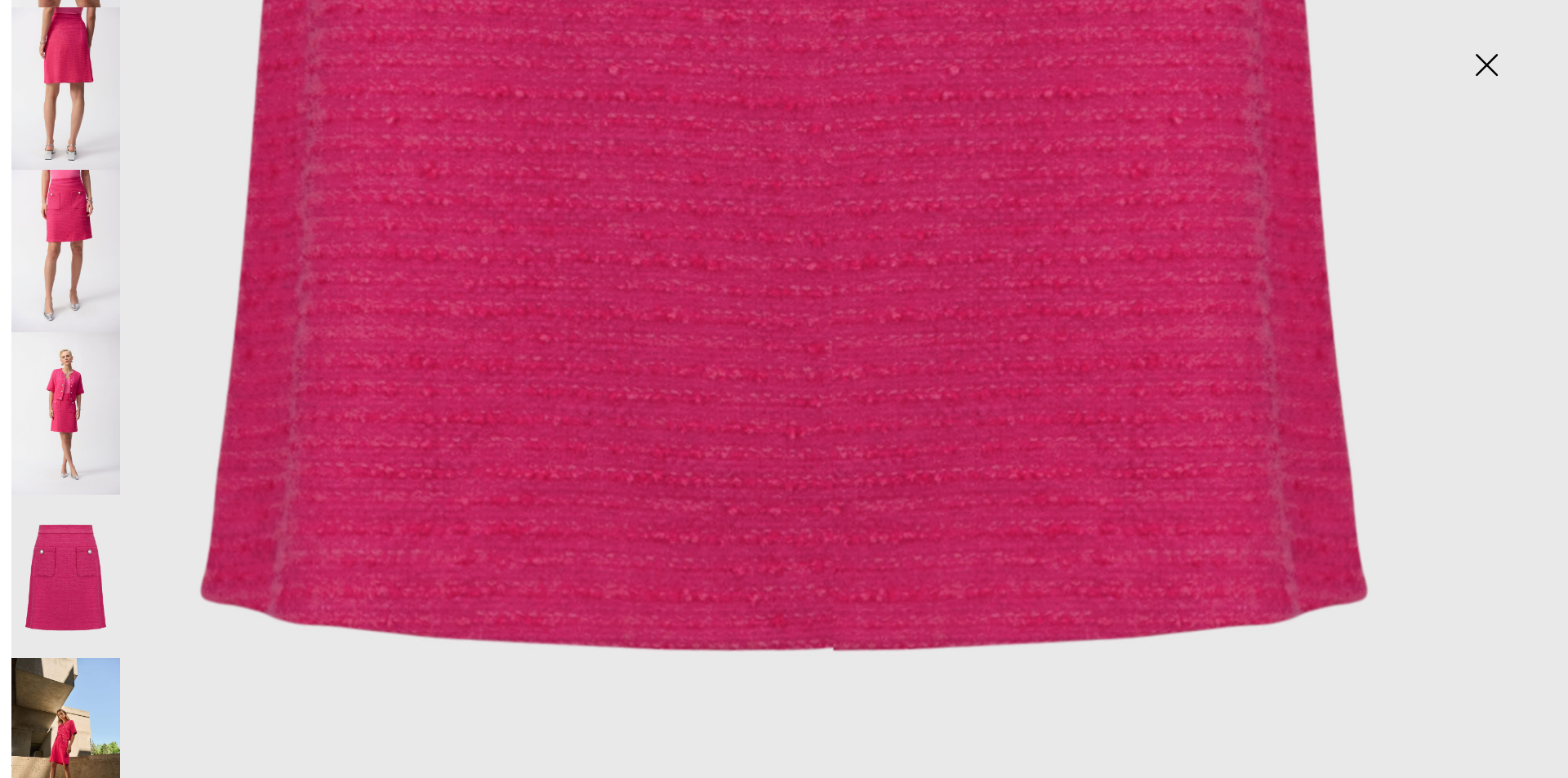
click at [80, 658] on img at bounding box center [65, 739] width 109 height 163
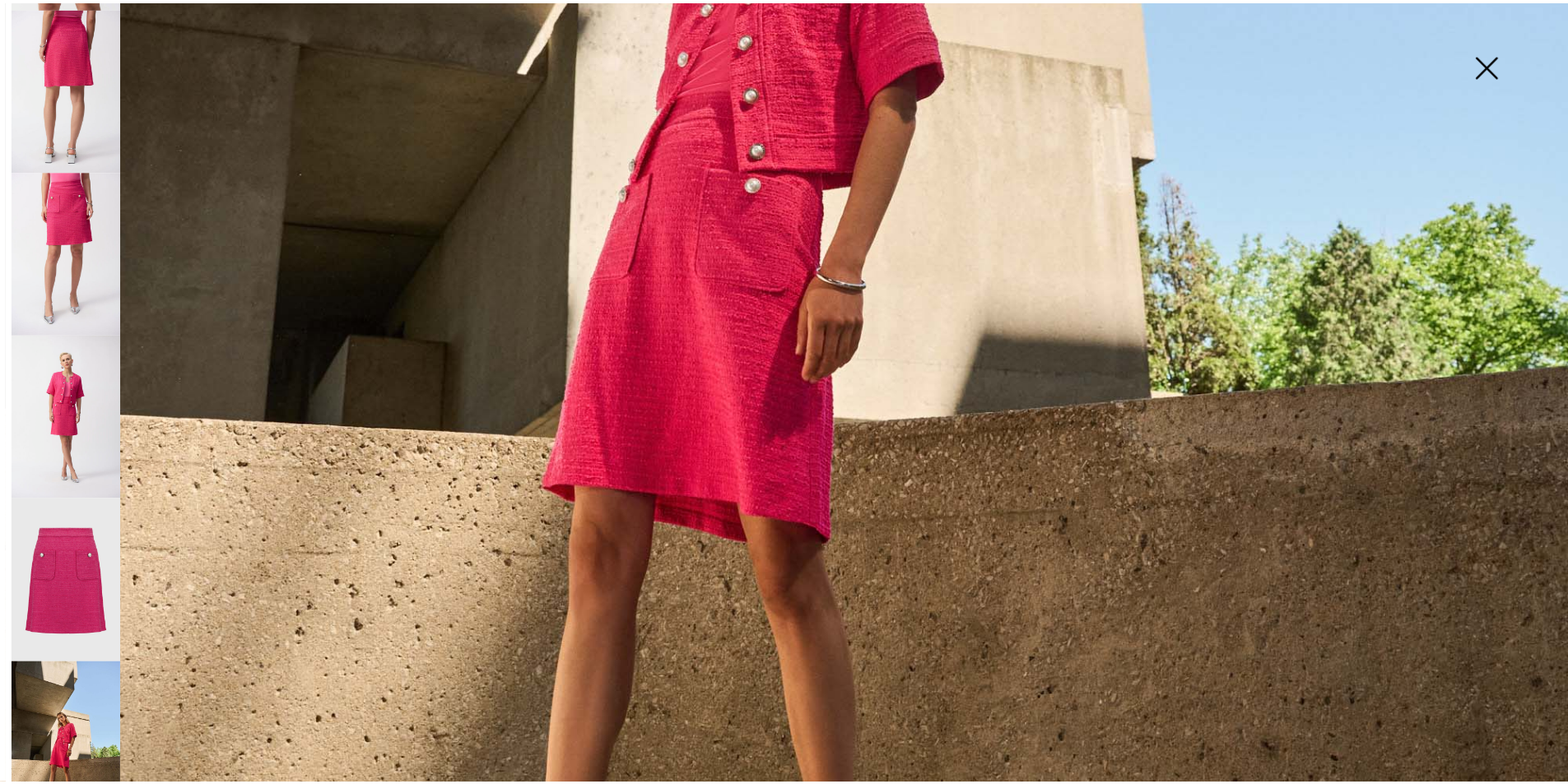
scroll to position [1069, 0]
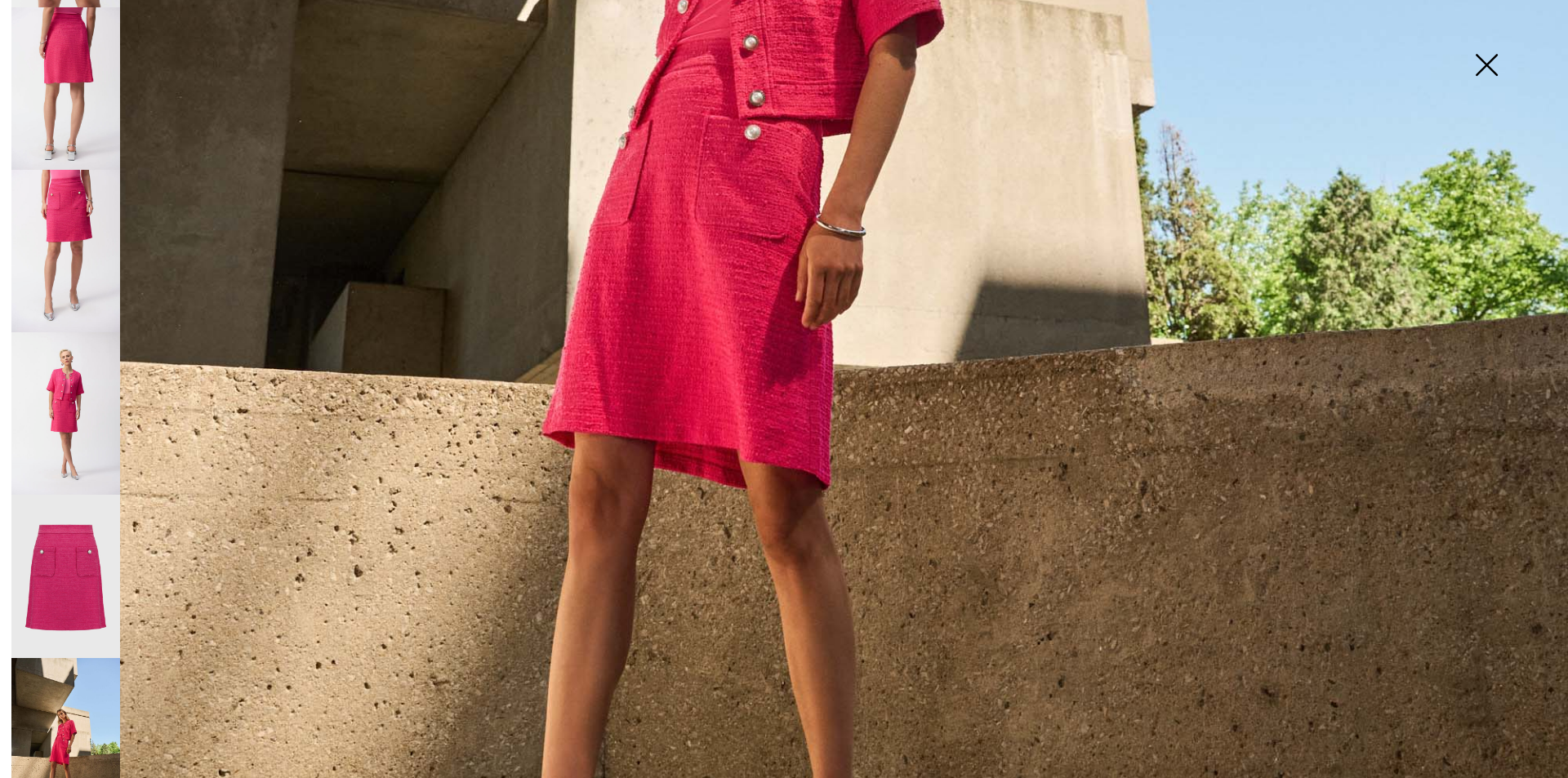
click at [1492, 61] on img at bounding box center [1486, 66] width 82 height 84
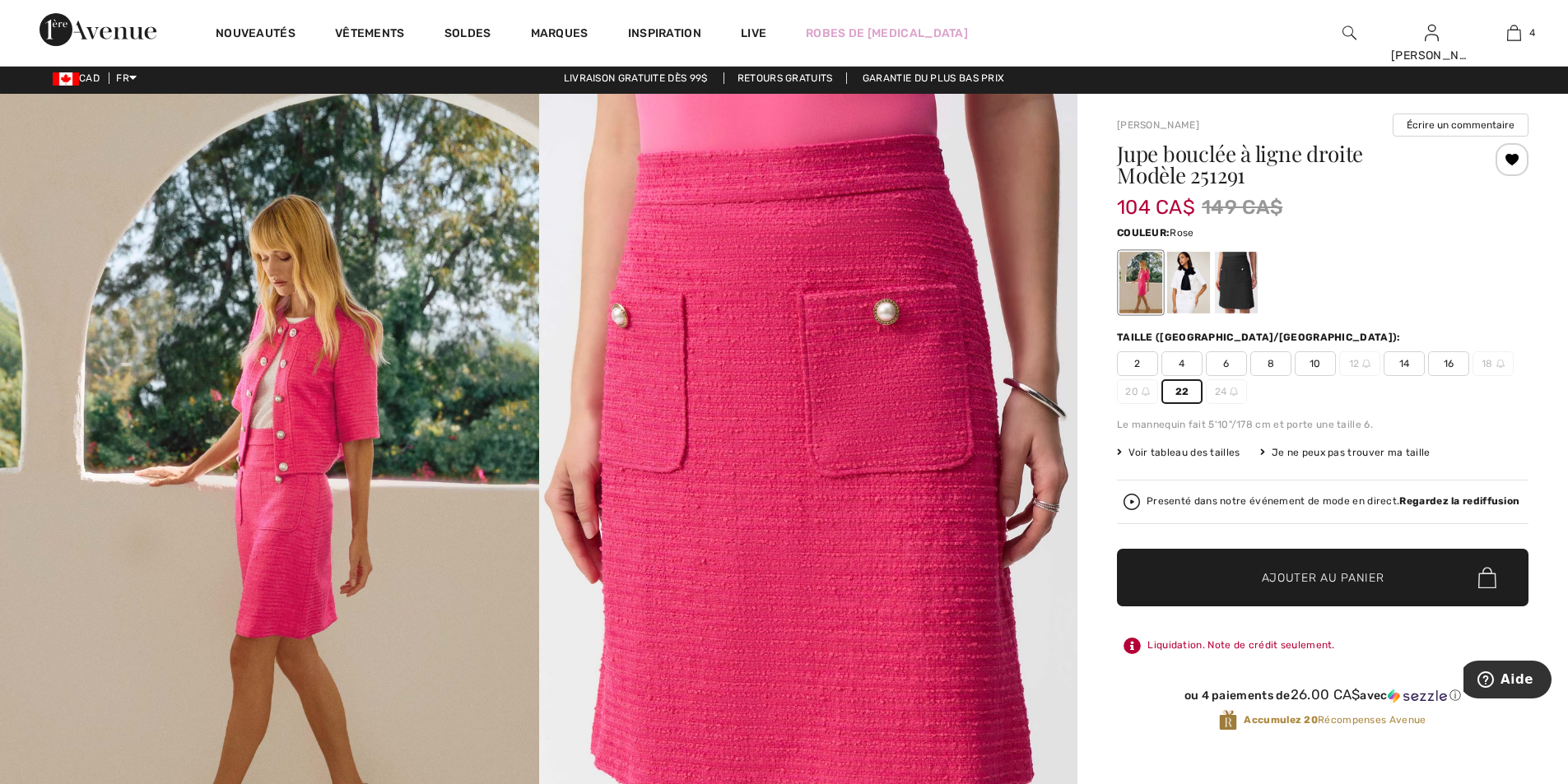
scroll to position [0, 0]
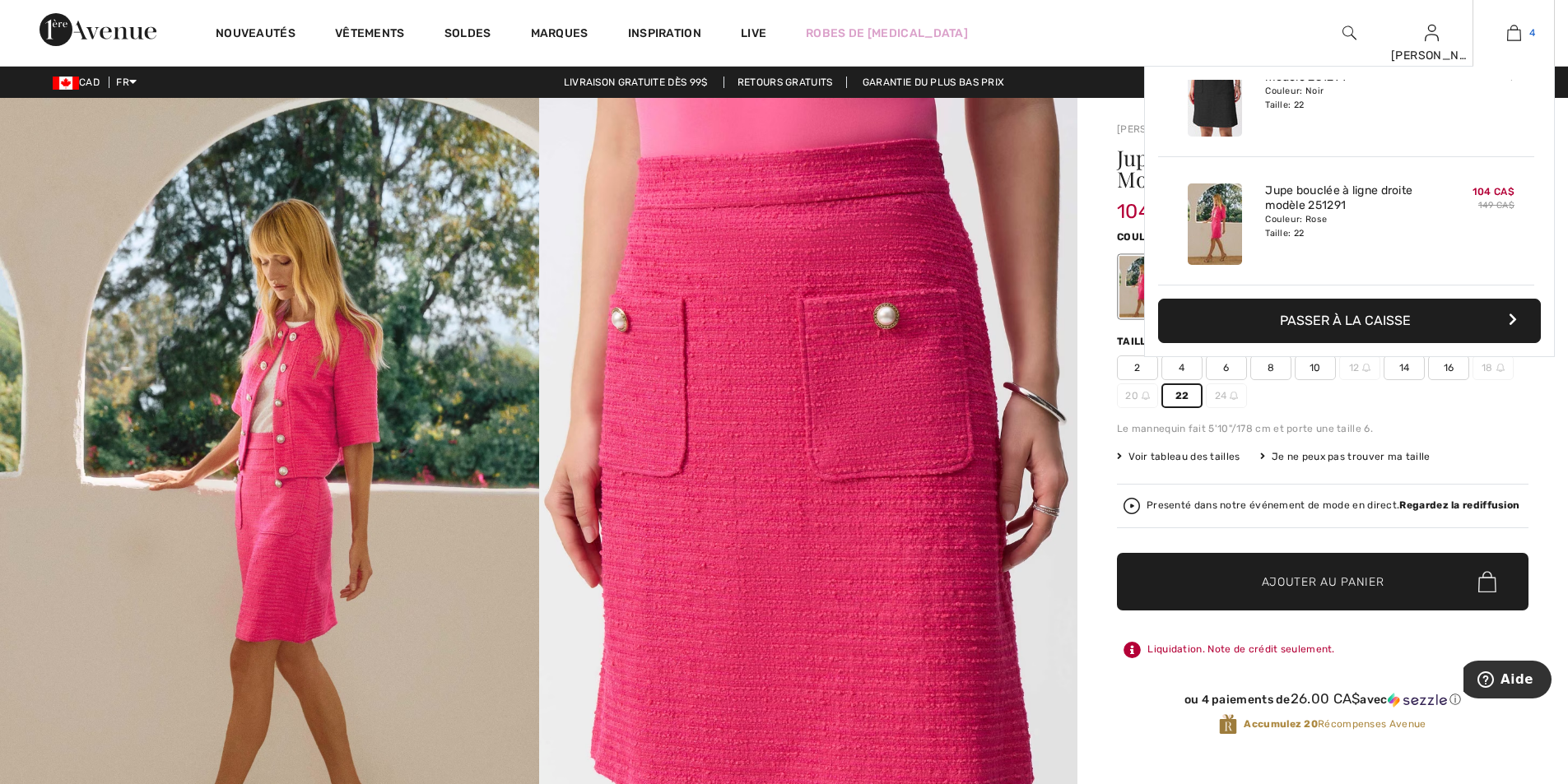
click at [1531, 32] on span "4" at bounding box center [1532, 33] width 6 height 15
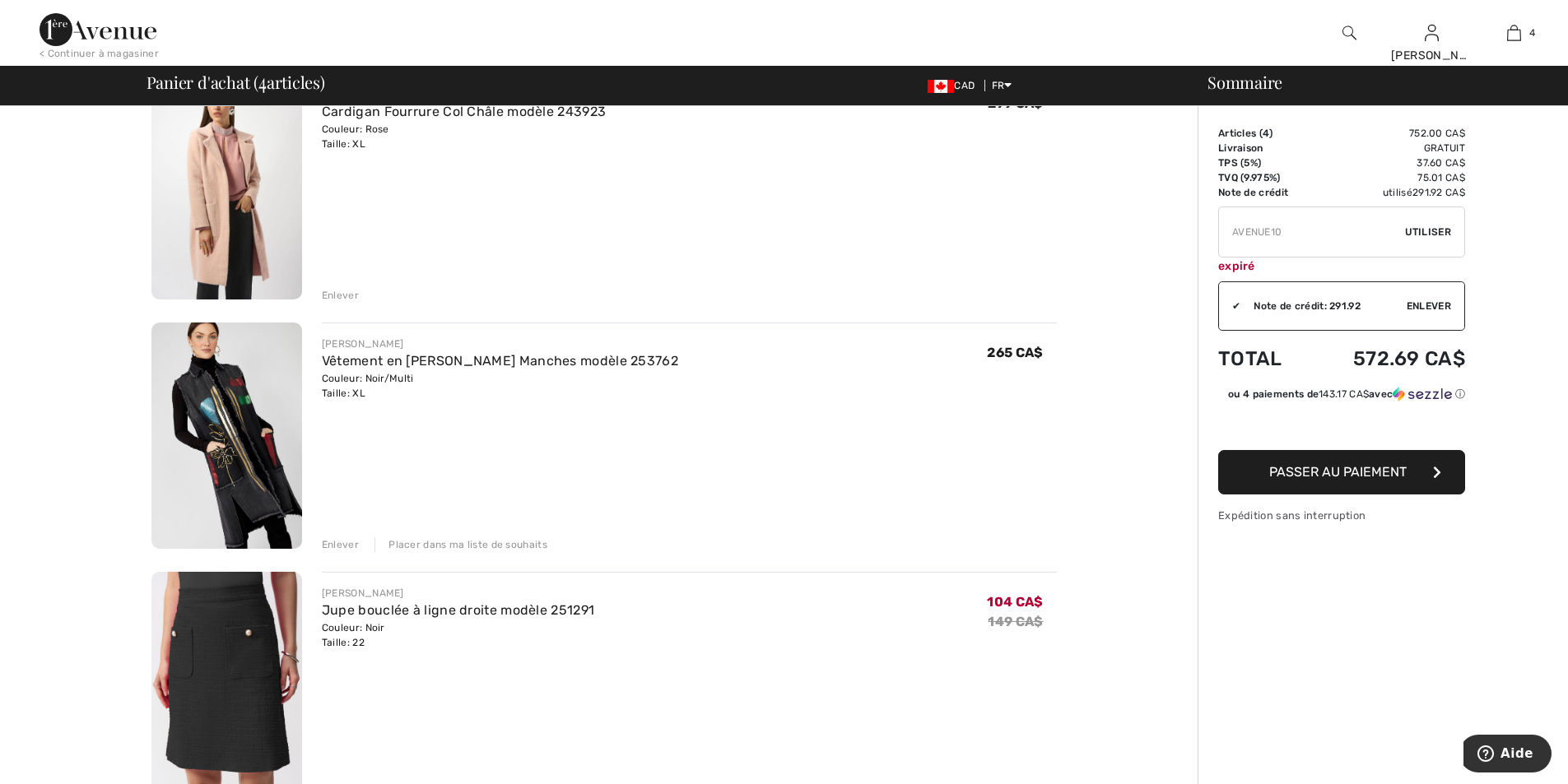
scroll to position [164, 0]
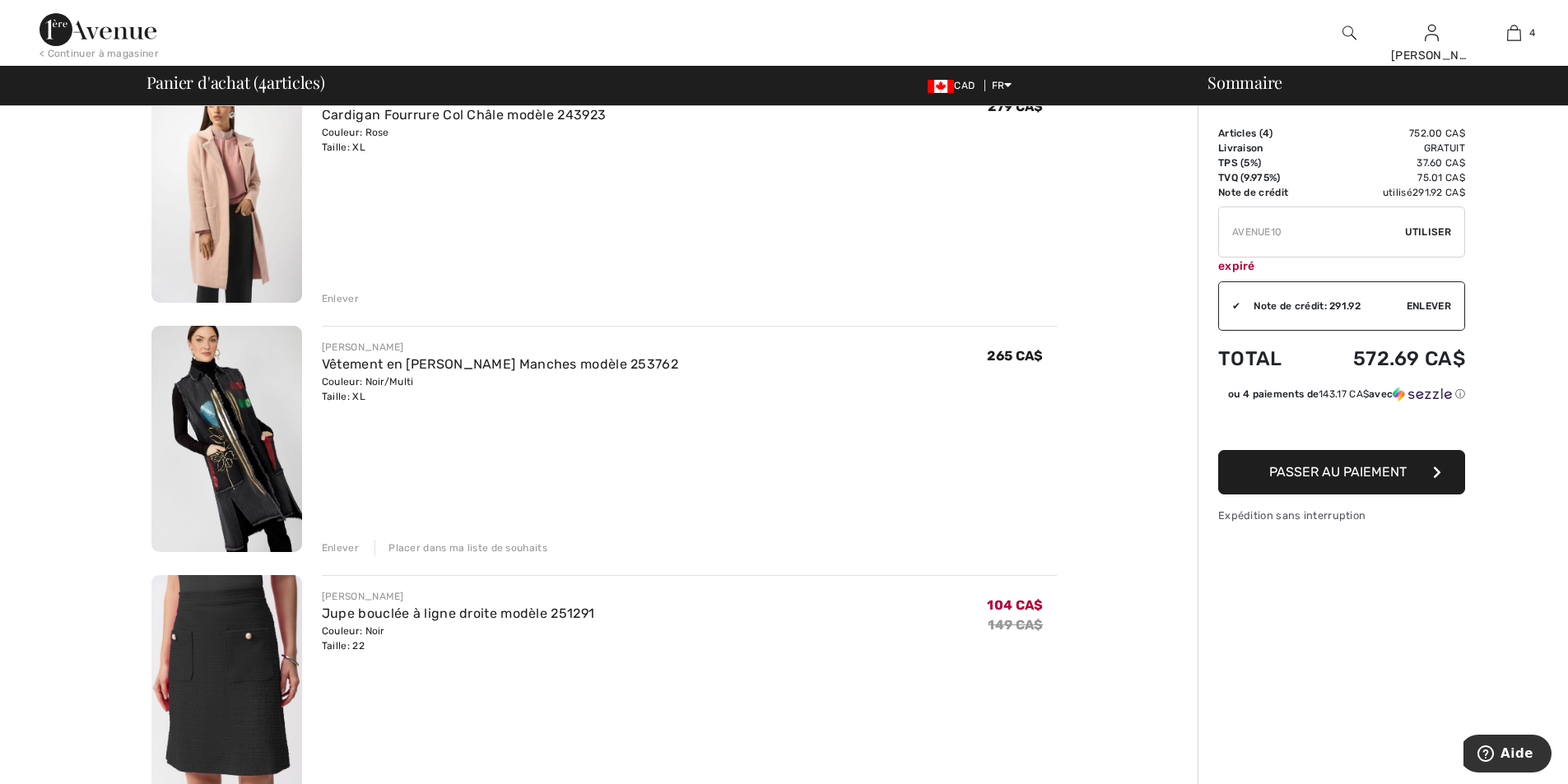
click at [1333, 469] on span "Passer au paiement" at bounding box center [1338, 471] width 137 height 16
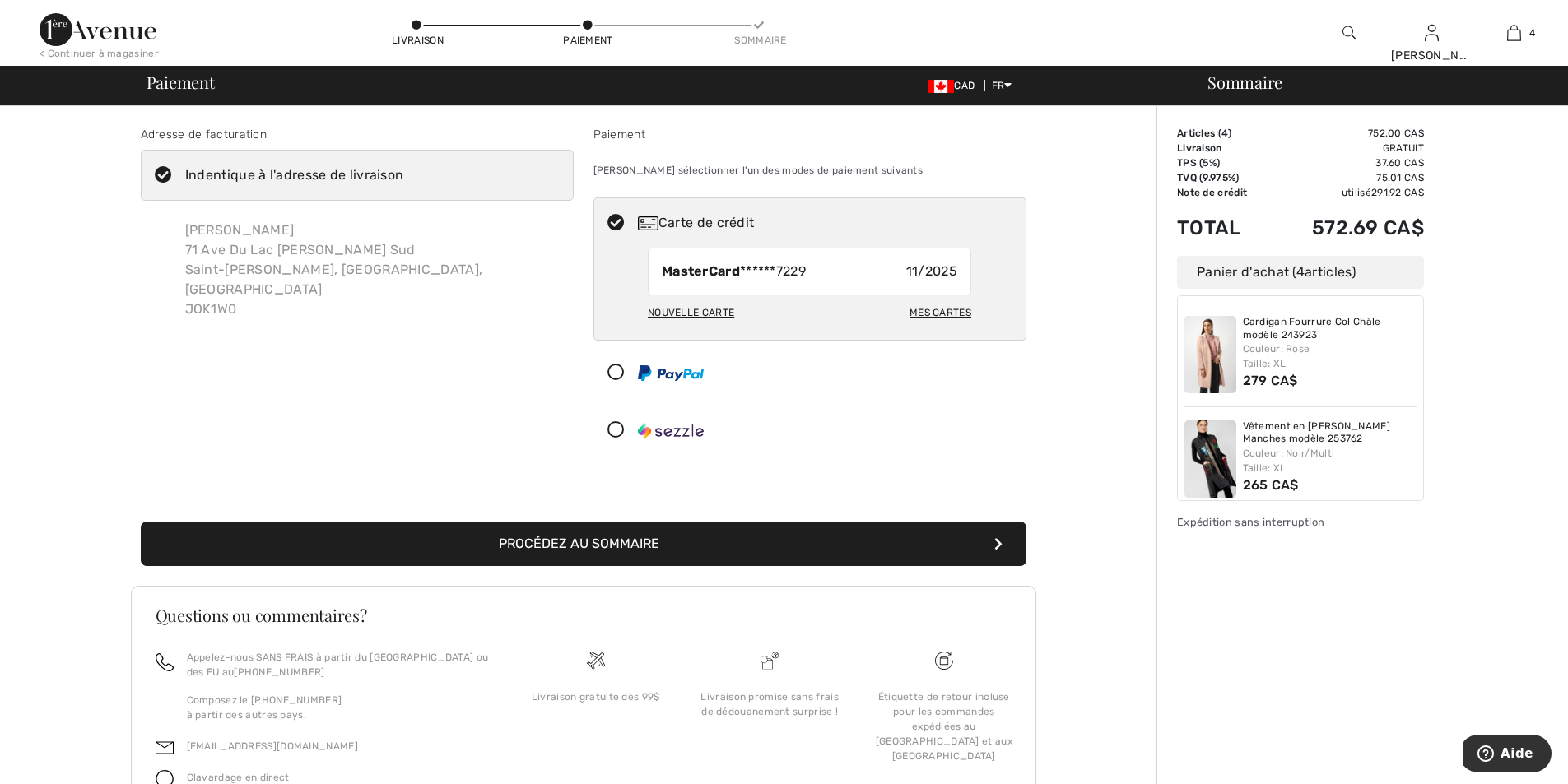
click at [778, 537] on button "Procédez au sommaire" at bounding box center [583, 543] width 886 height 44
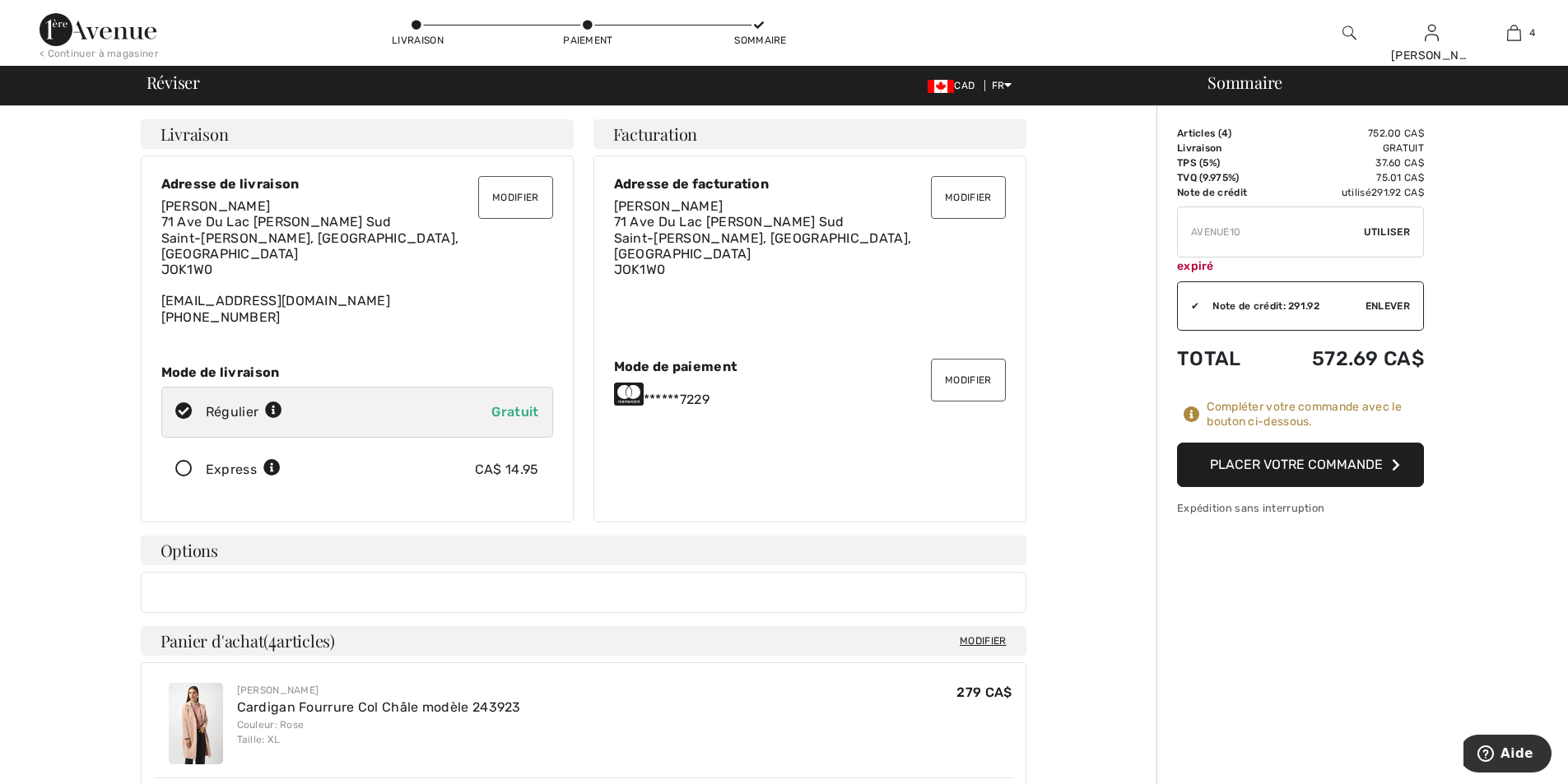
click at [1330, 458] on button "Placer votre commande" at bounding box center [1300, 464] width 247 height 44
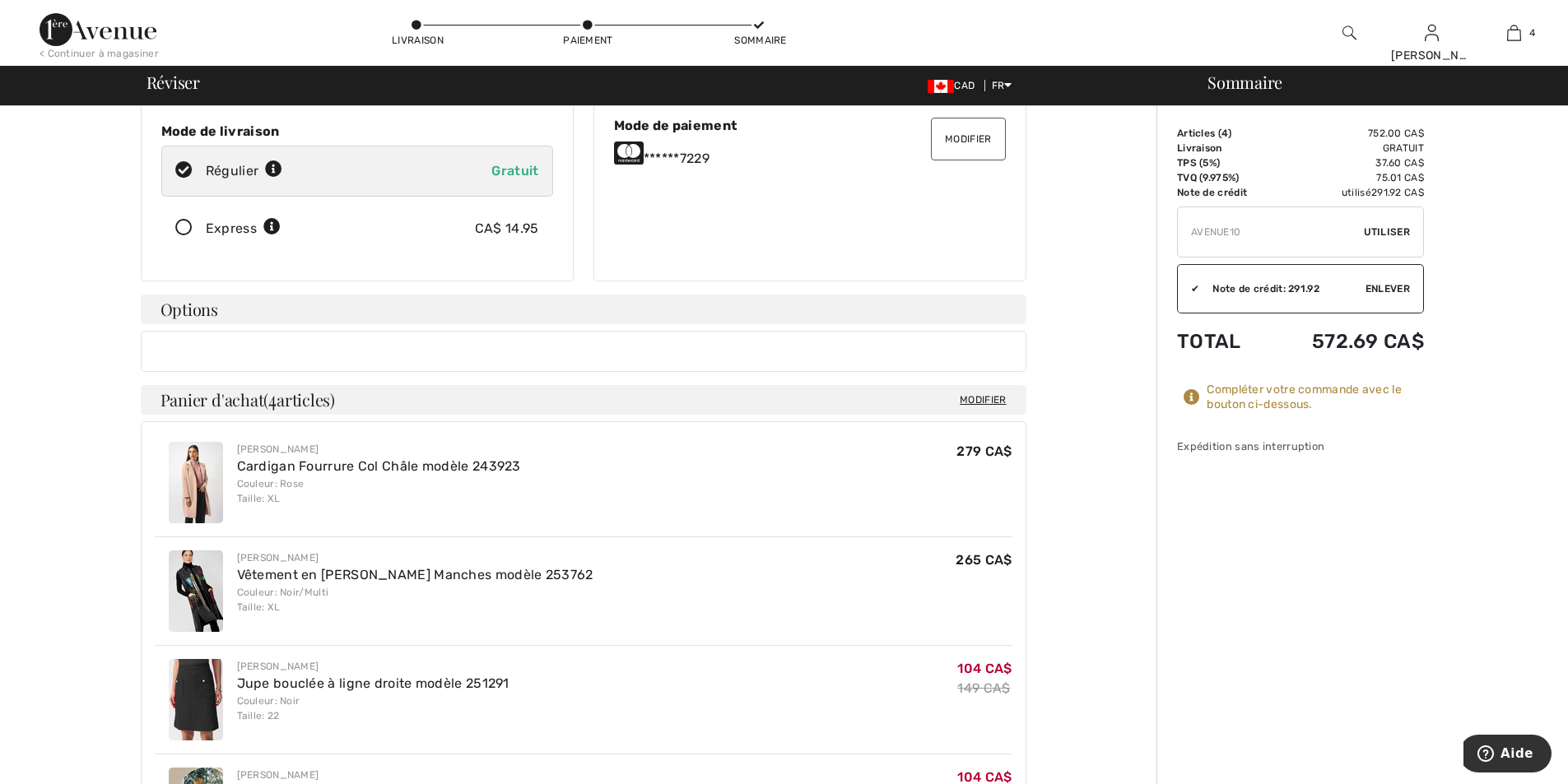
scroll to position [247, 0]
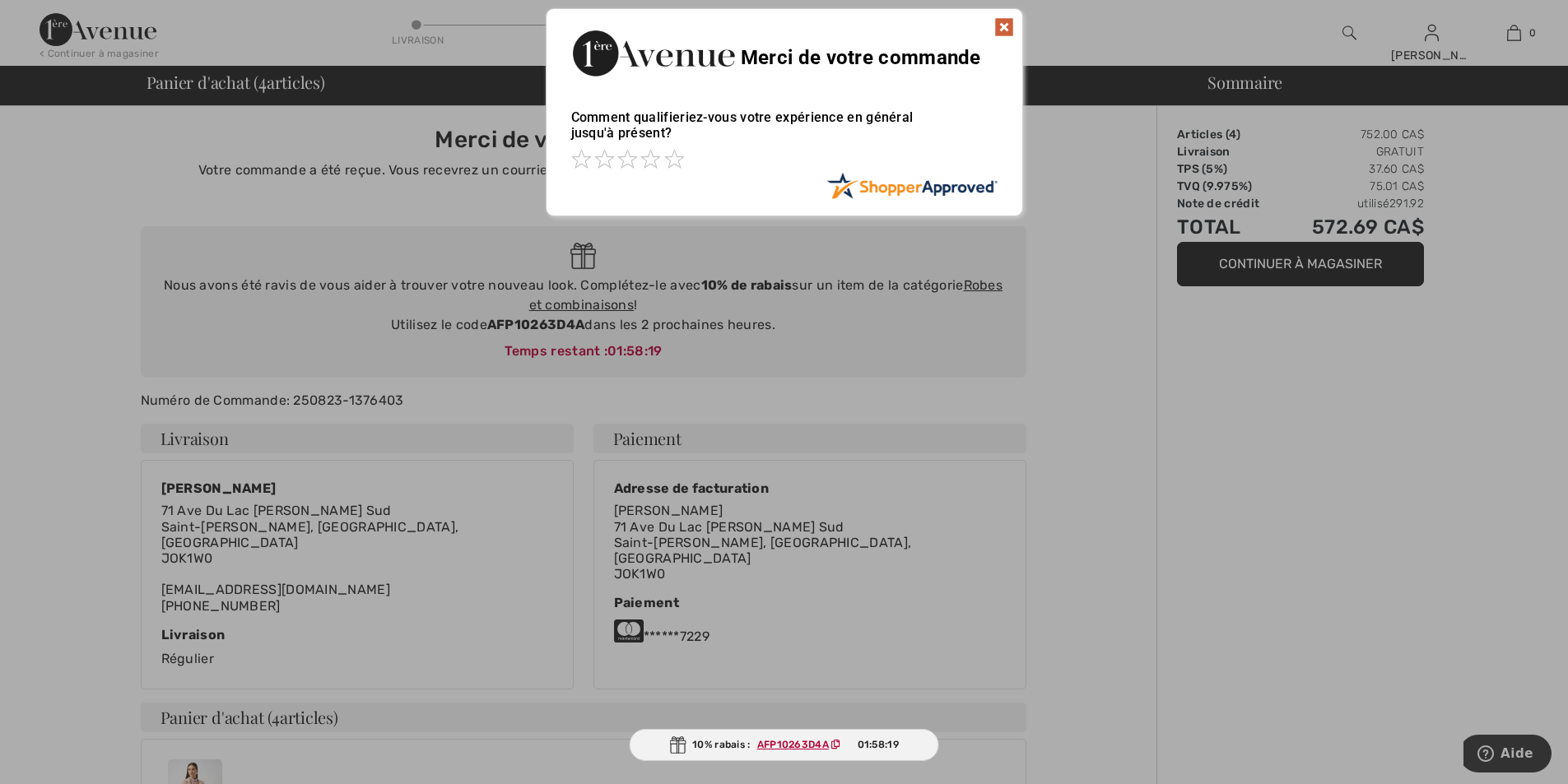
click at [1008, 29] on img at bounding box center [1003, 26] width 20 height 20
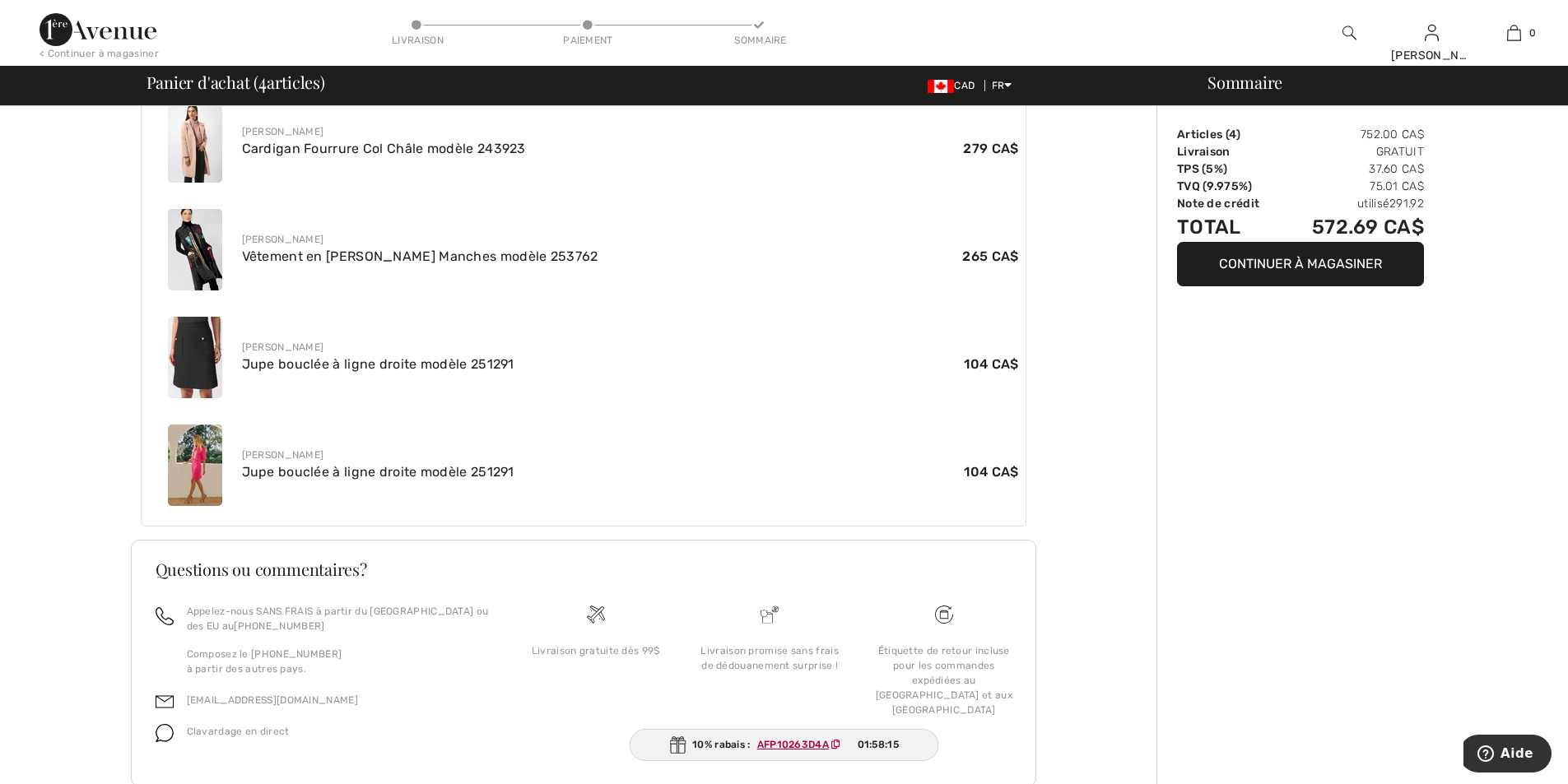
scroll to position [686, 0]
